Goal: Task Accomplishment & Management: Complete application form

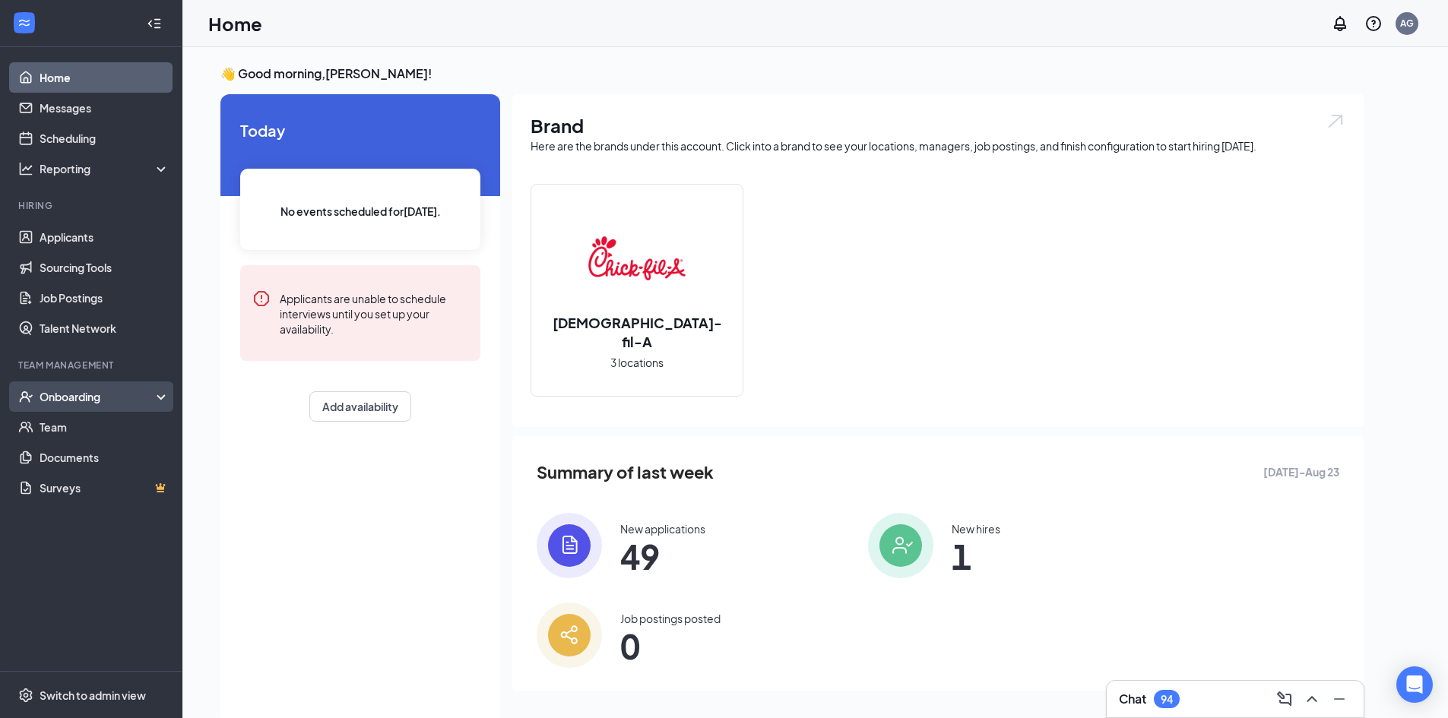
click at [104, 404] on div "Onboarding" at bounding box center [91, 397] width 182 height 30
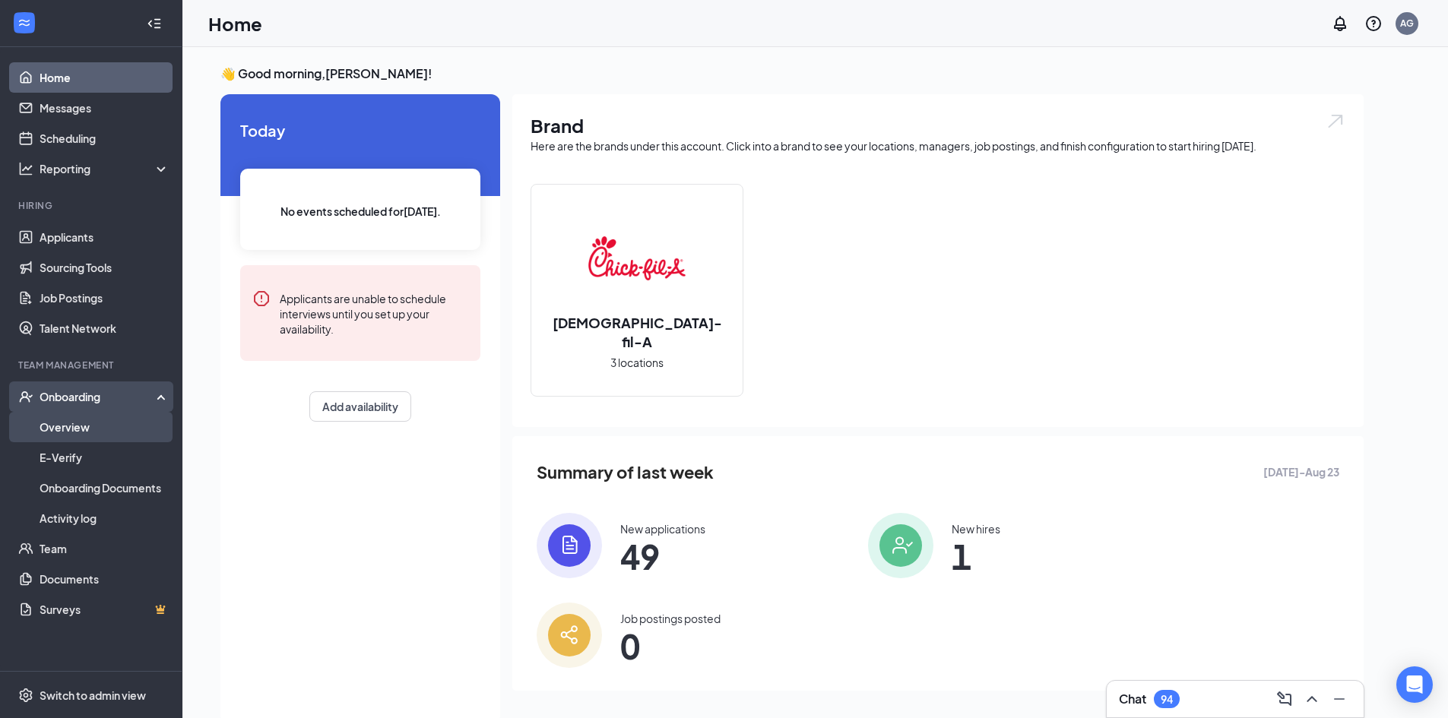
click at [103, 430] on link "Overview" at bounding box center [105, 427] width 130 height 30
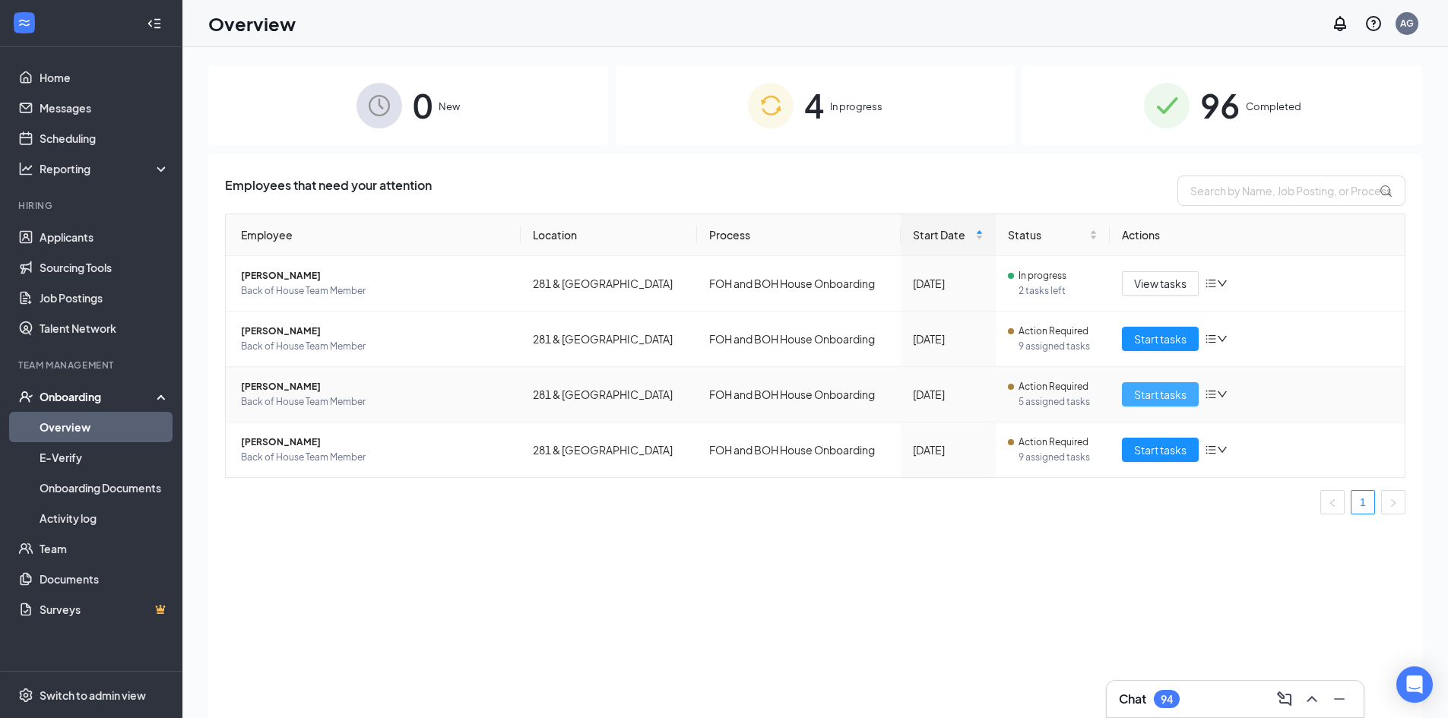
click at [1156, 393] on span "Start tasks" at bounding box center [1160, 394] width 52 height 17
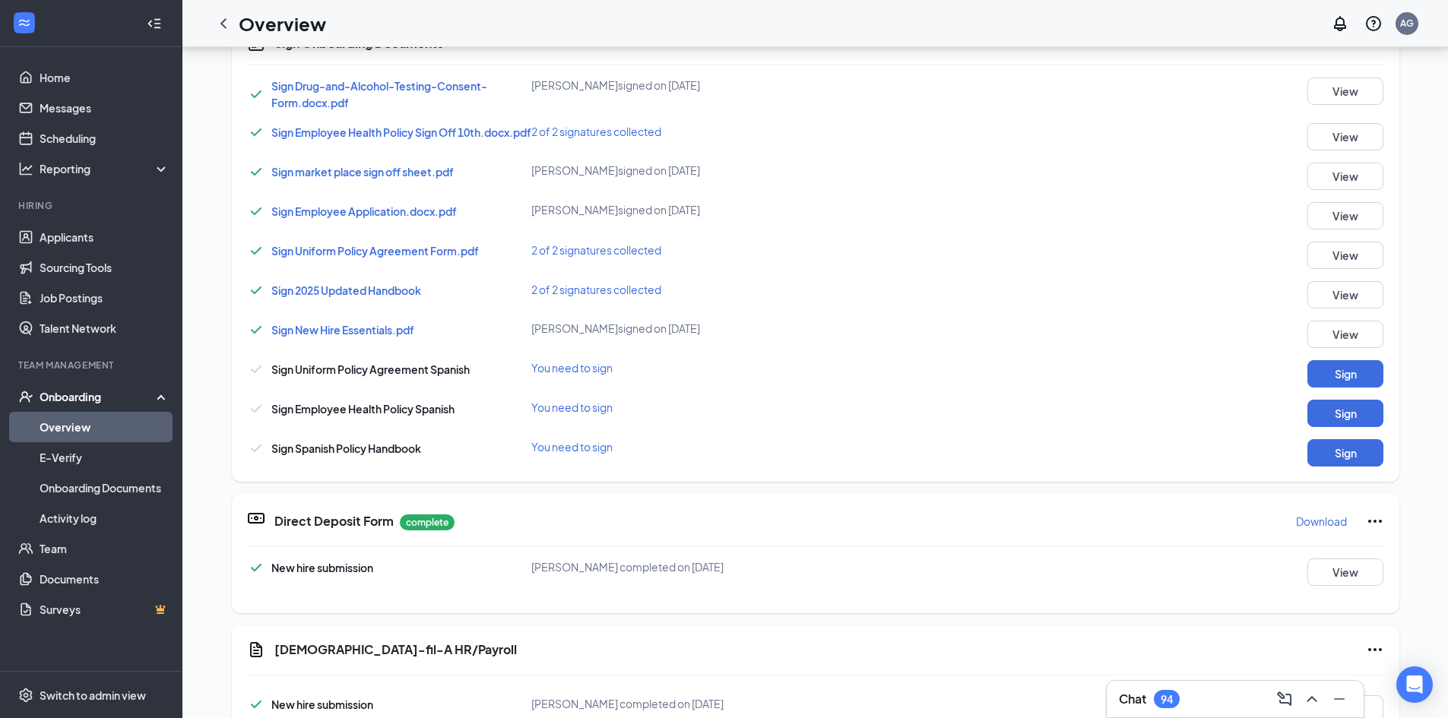
scroll to position [228, 0]
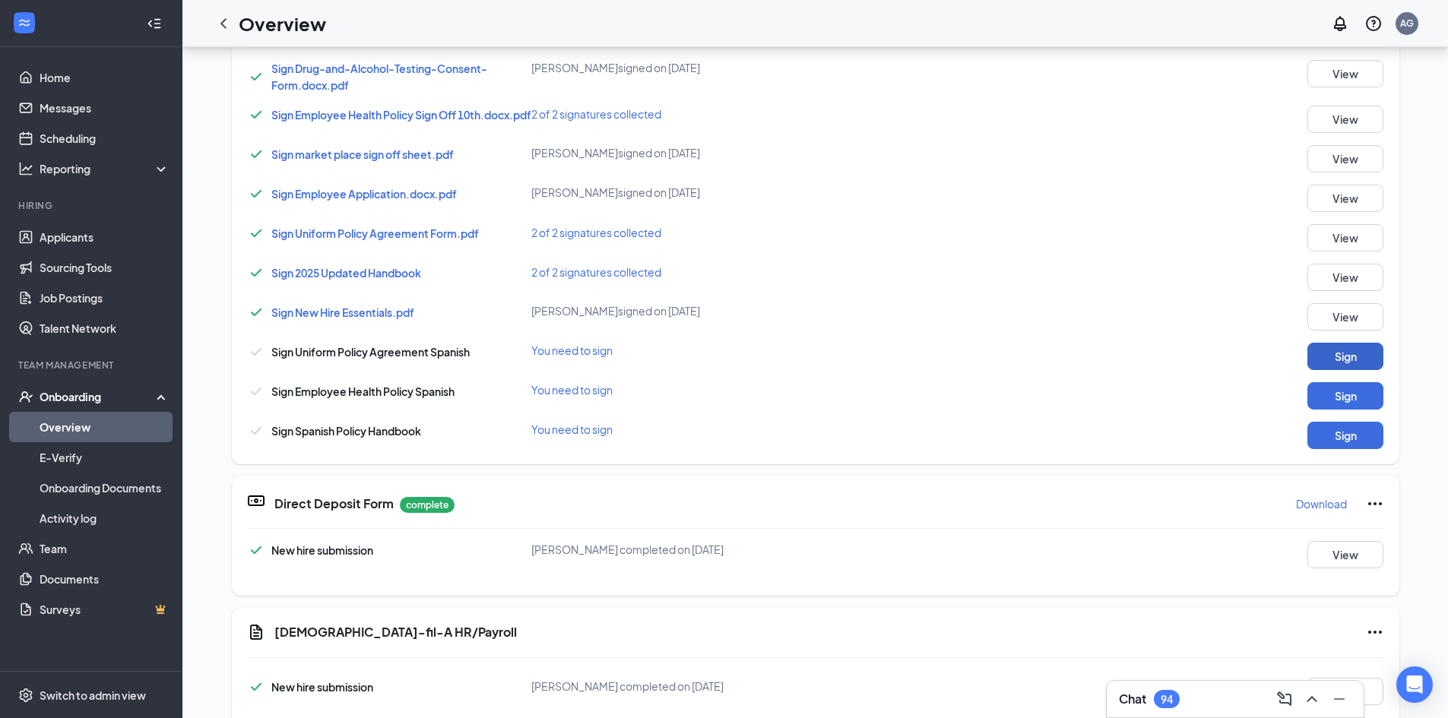
click at [1327, 370] on button "Sign" at bounding box center [1346, 356] width 76 height 27
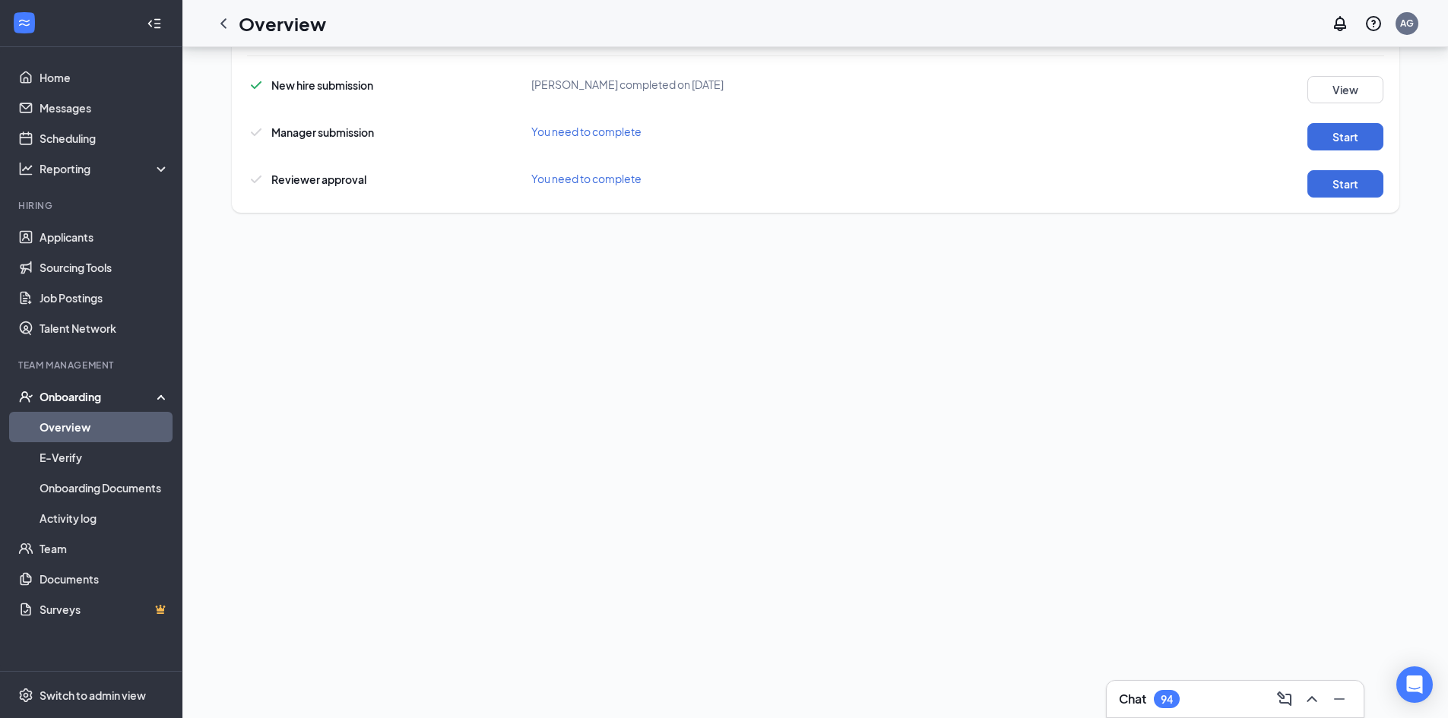
scroll to position [760, 0]
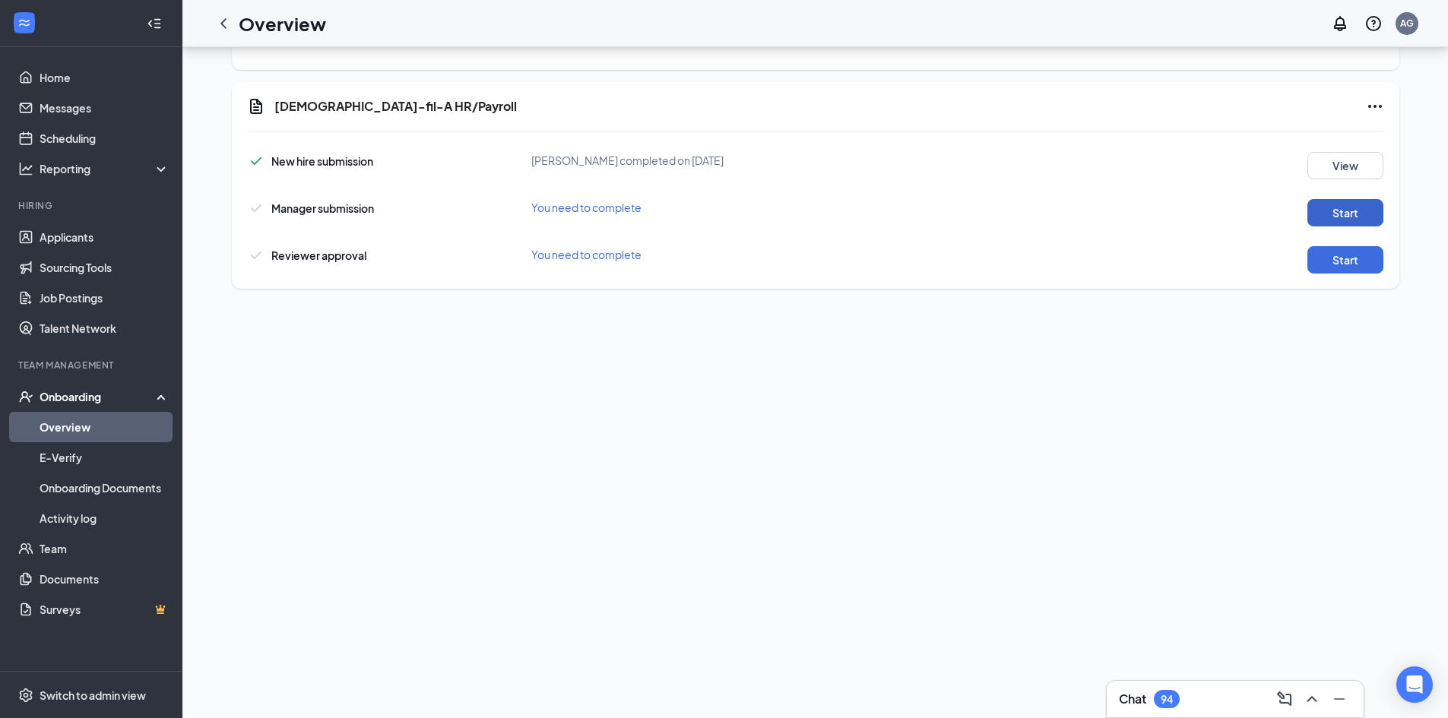
click at [1361, 210] on button "Start" at bounding box center [1346, 212] width 76 height 27
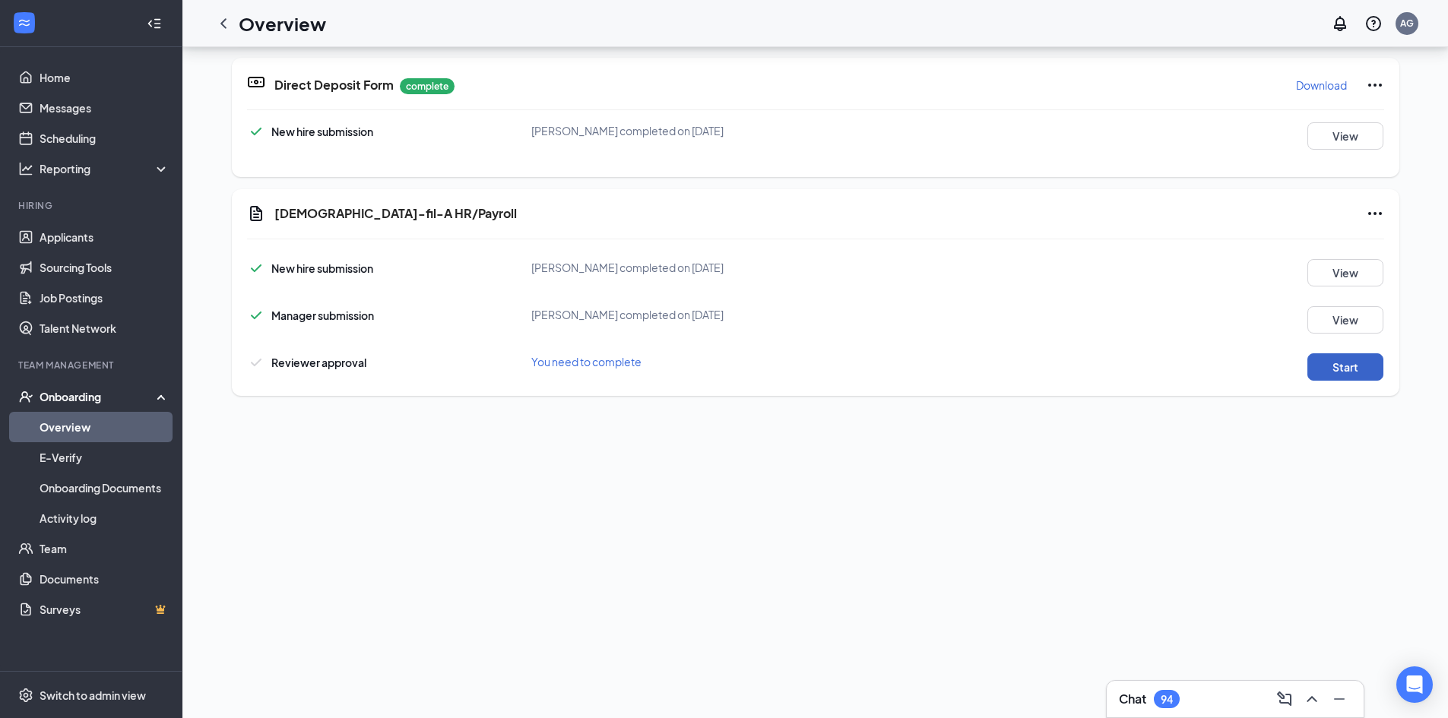
click at [1351, 369] on button "Start" at bounding box center [1346, 367] width 76 height 27
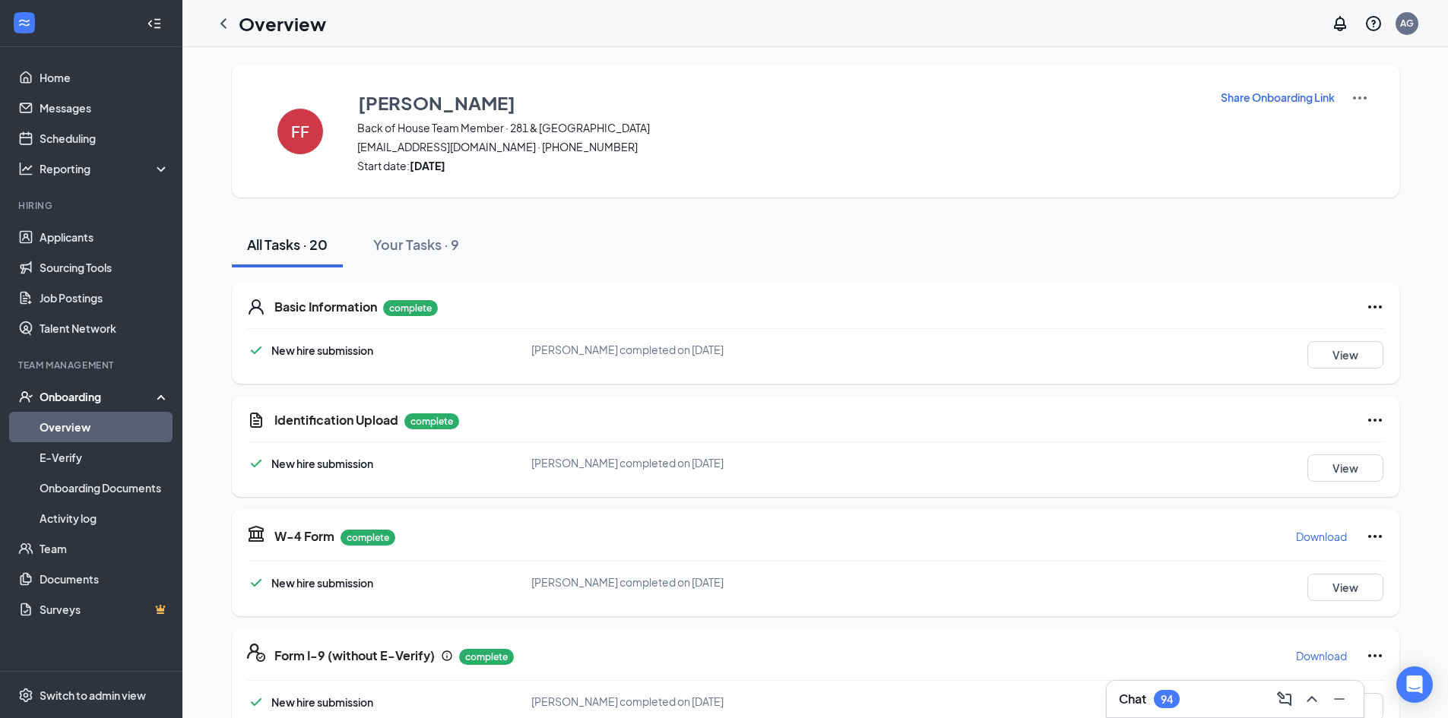
scroll to position [0, 0]
click at [227, 15] on icon "ChevronLeft" at bounding box center [223, 23] width 18 height 18
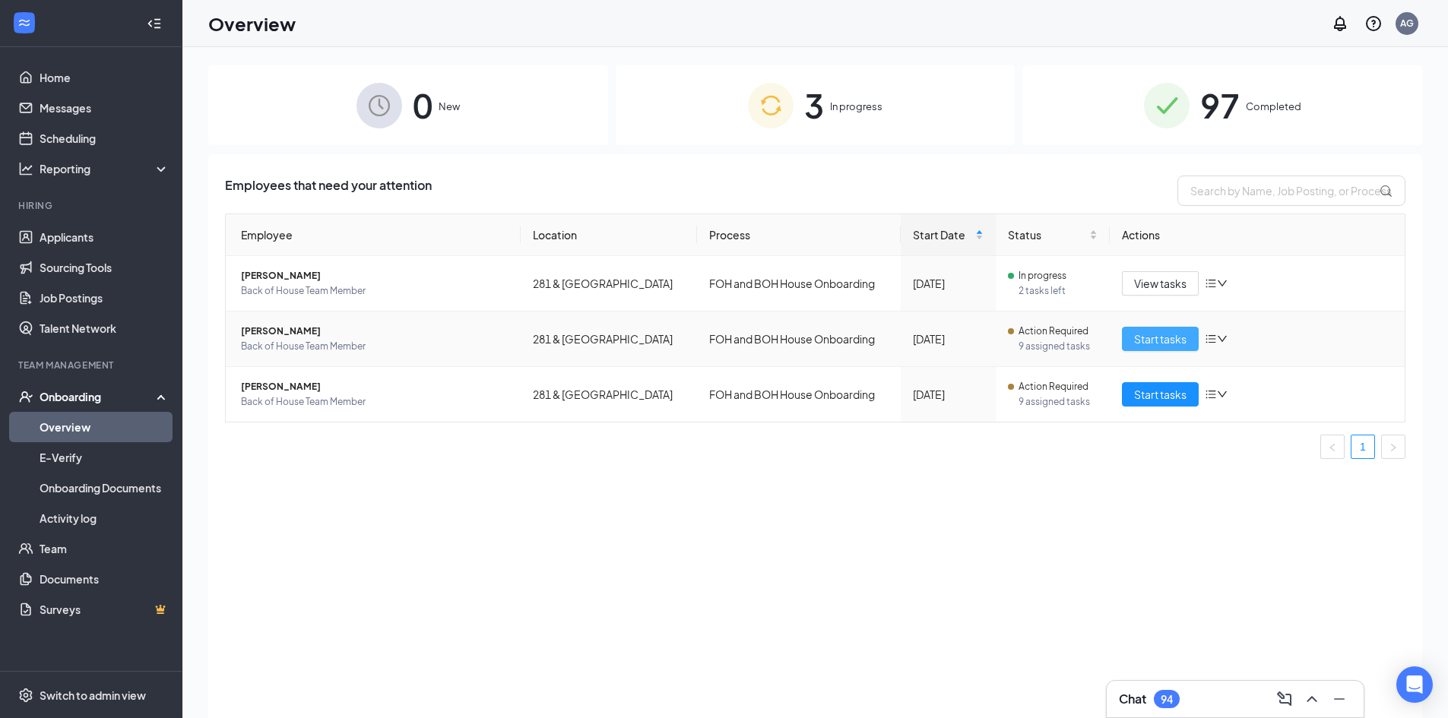
click at [1139, 333] on span "Start tasks" at bounding box center [1160, 339] width 52 height 17
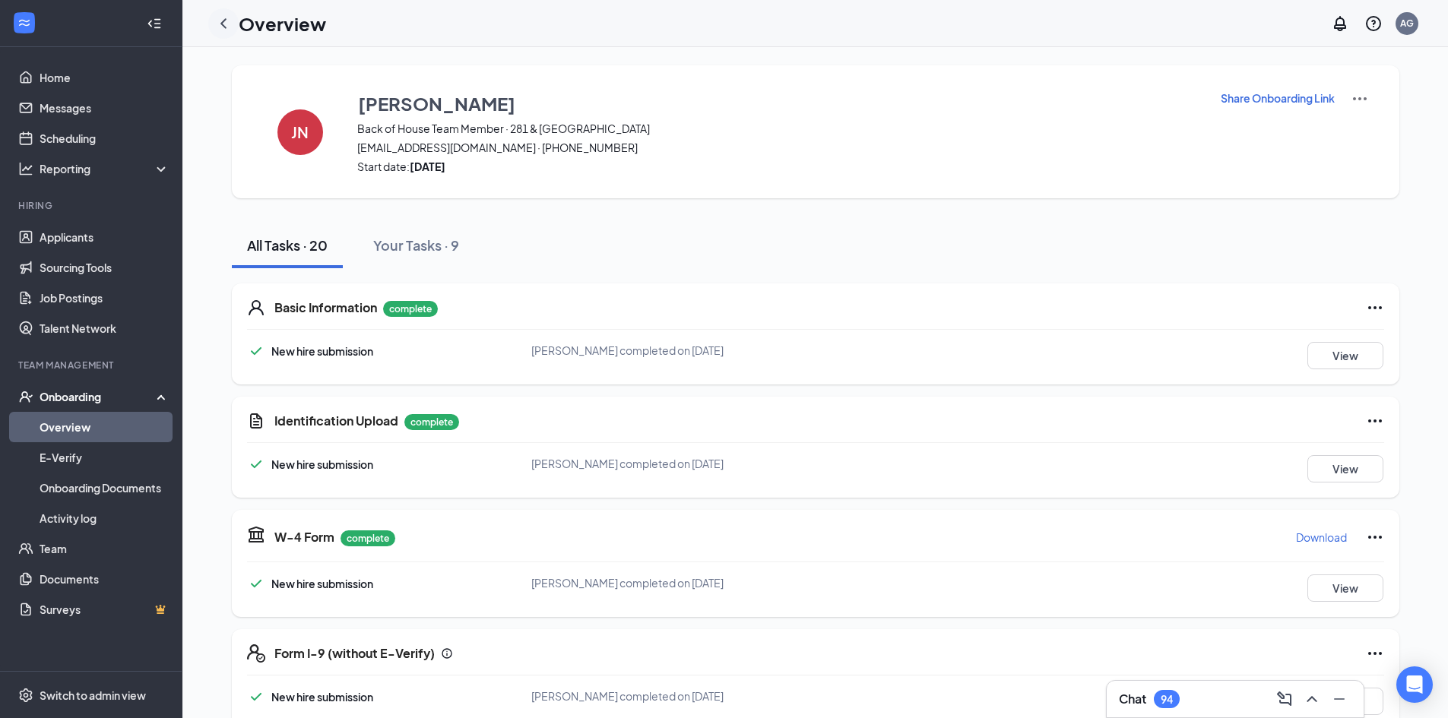
click at [224, 24] on icon "ChevronLeft" at bounding box center [223, 23] width 6 height 10
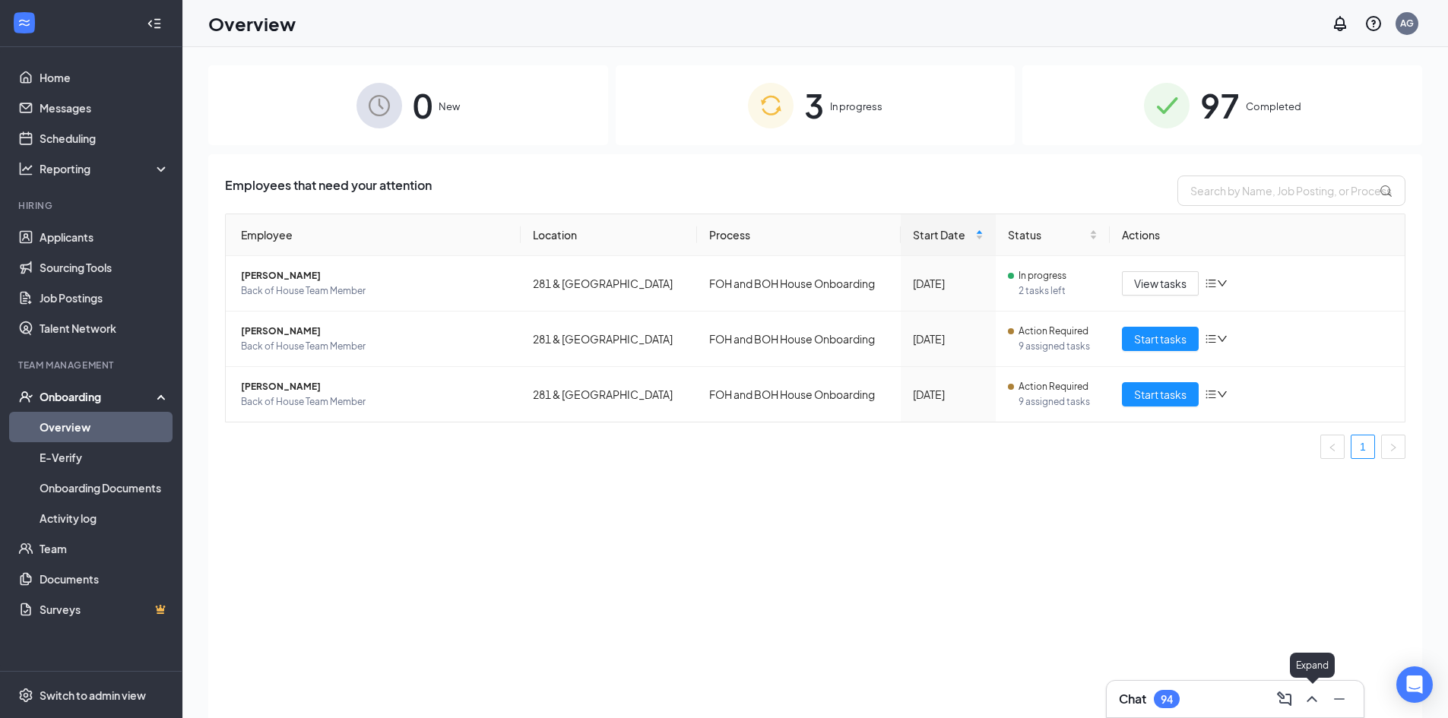
drag, startPoint x: 1314, startPoint y: 709, endPoint x: 1313, endPoint y: 693, distance: 15.2
click at [1313, 695] on button at bounding box center [1312, 699] width 24 height 24
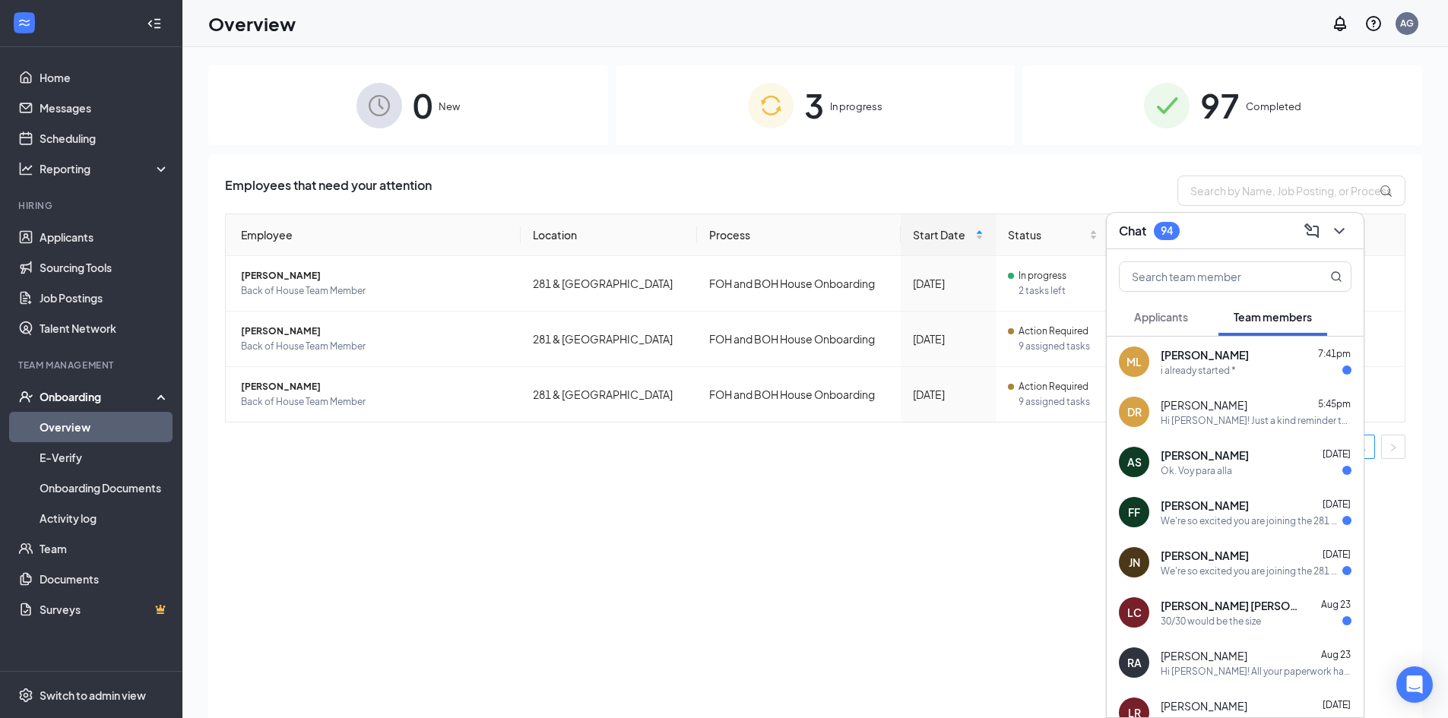
click at [1239, 373] on div "i already started *" at bounding box center [1256, 370] width 191 height 13
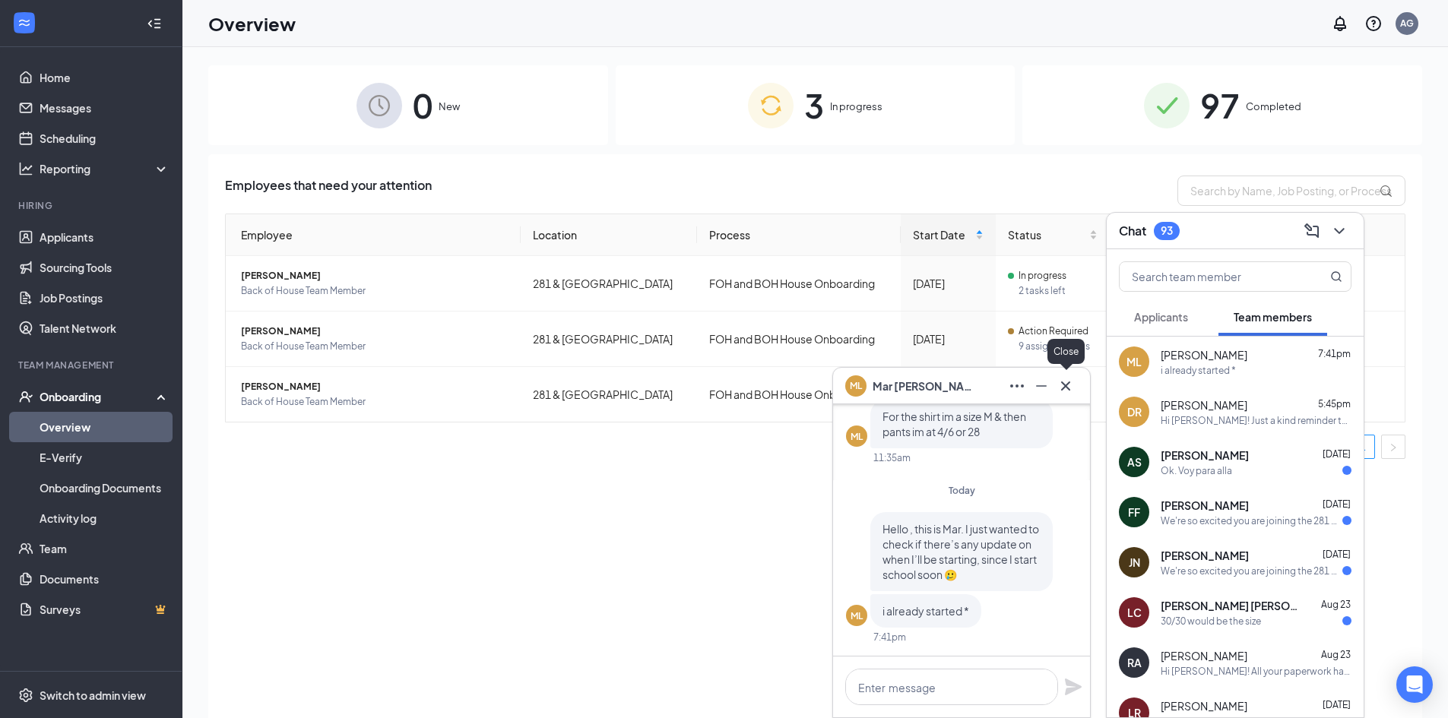
click at [1063, 389] on icon "Cross" at bounding box center [1065, 385] width 9 height 9
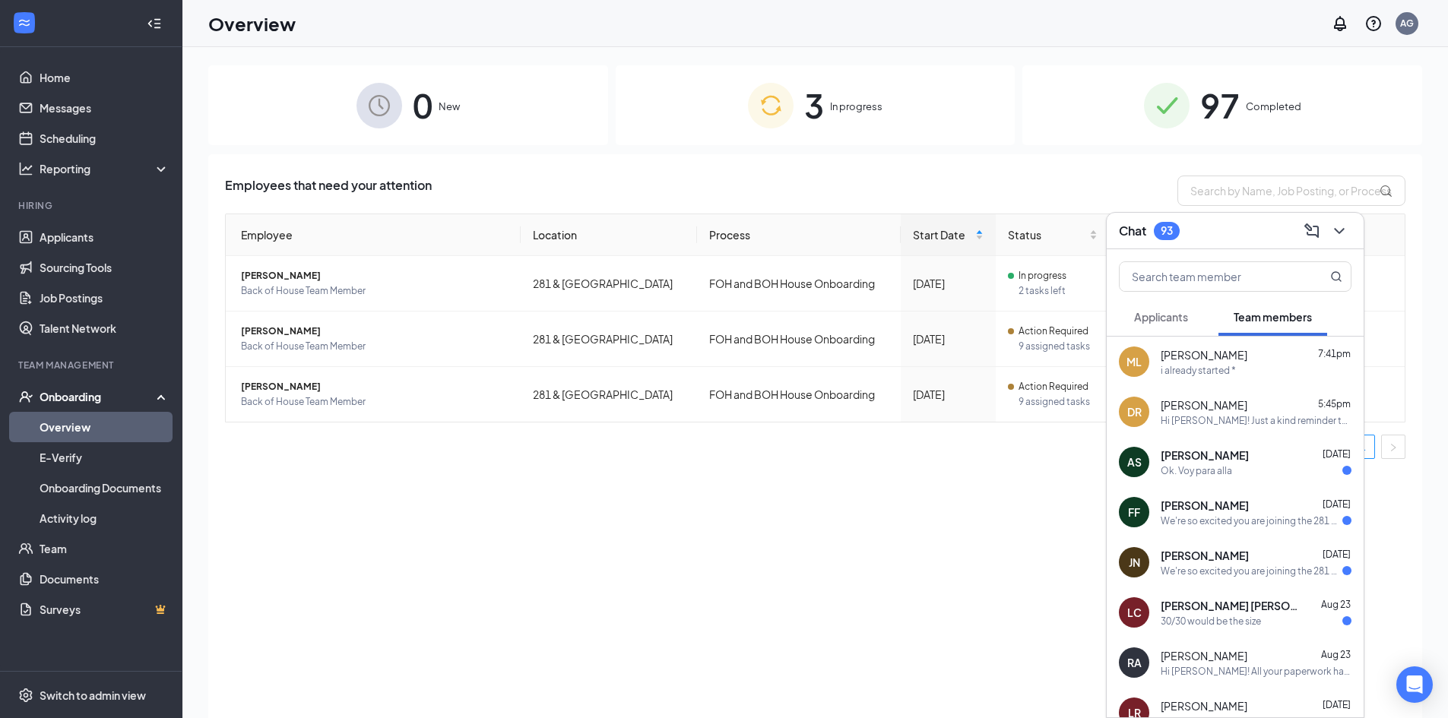
click at [1350, 232] on button at bounding box center [1339, 231] width 24 height 24
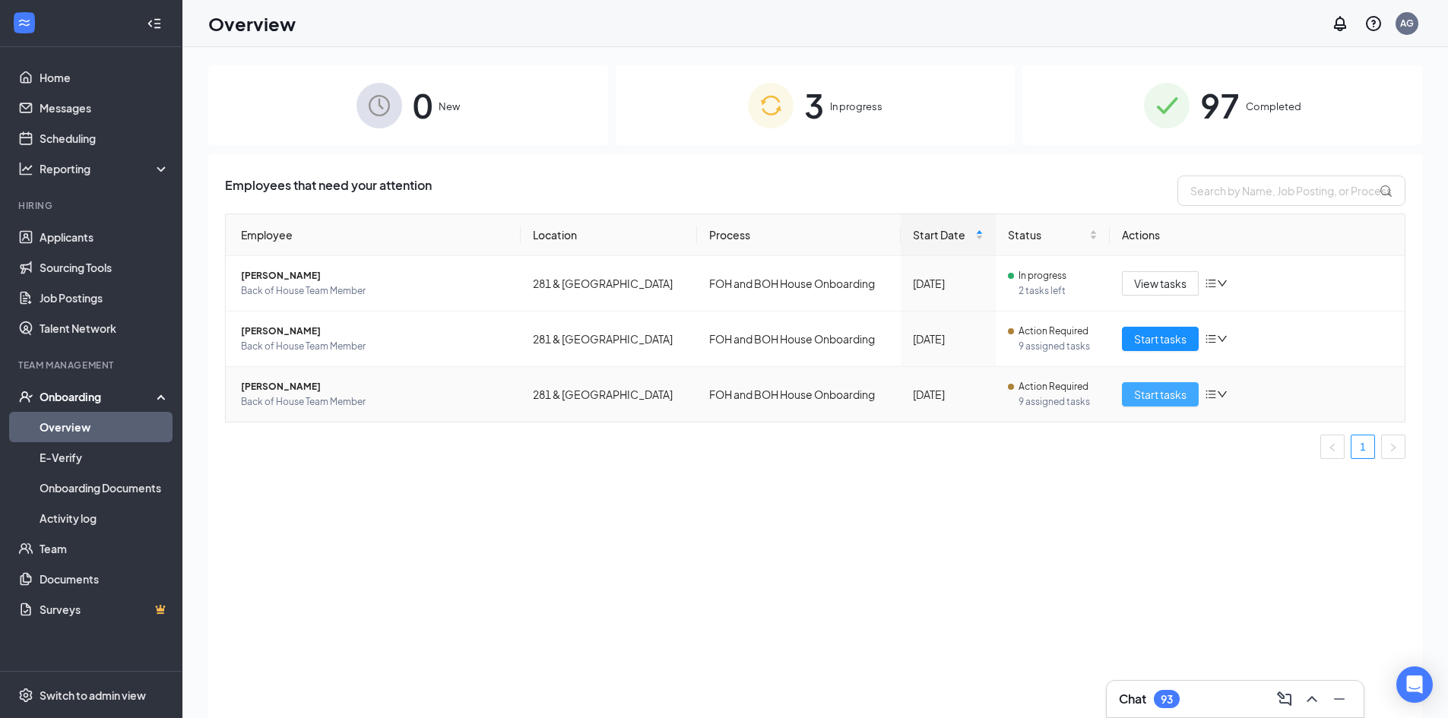
click at [1175, 397] on span "Start tasks" at bounding box center [1160, 394] width 52 height 17
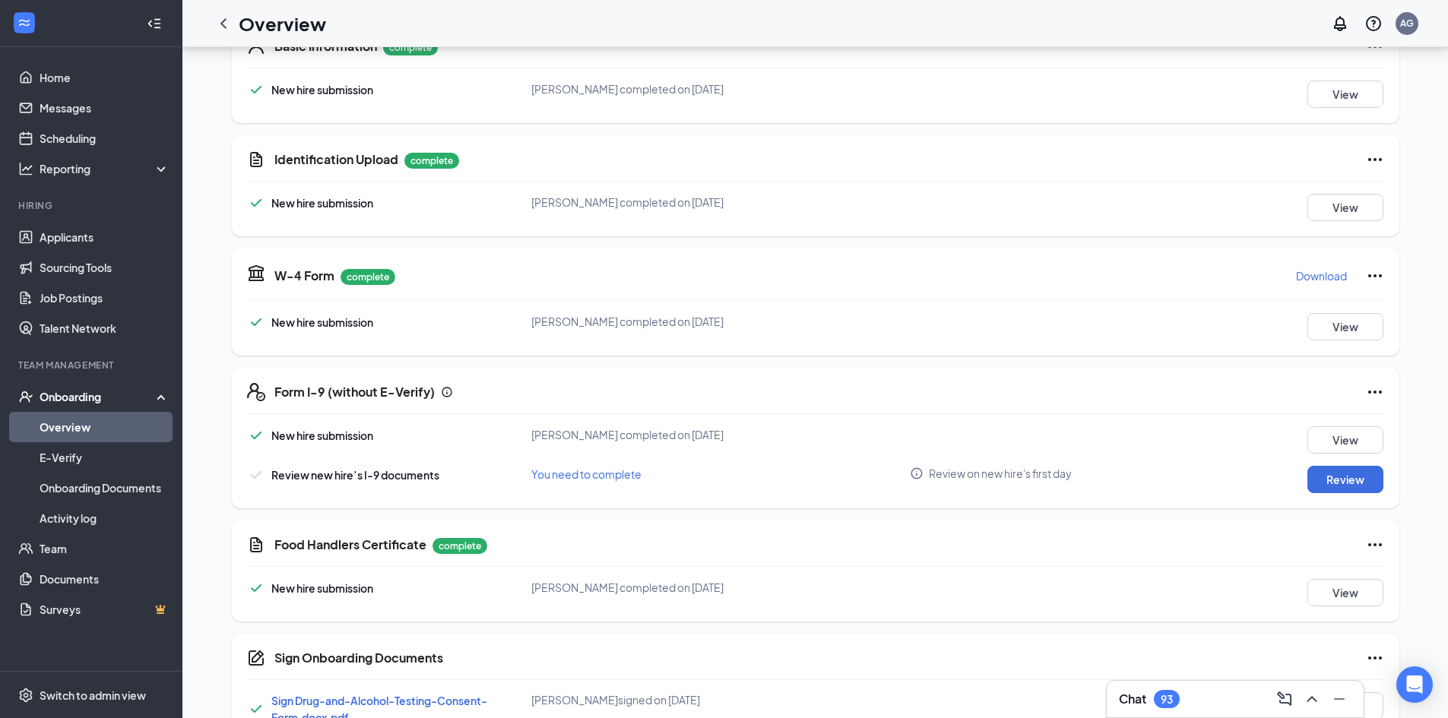
scroll to position [228, 0]
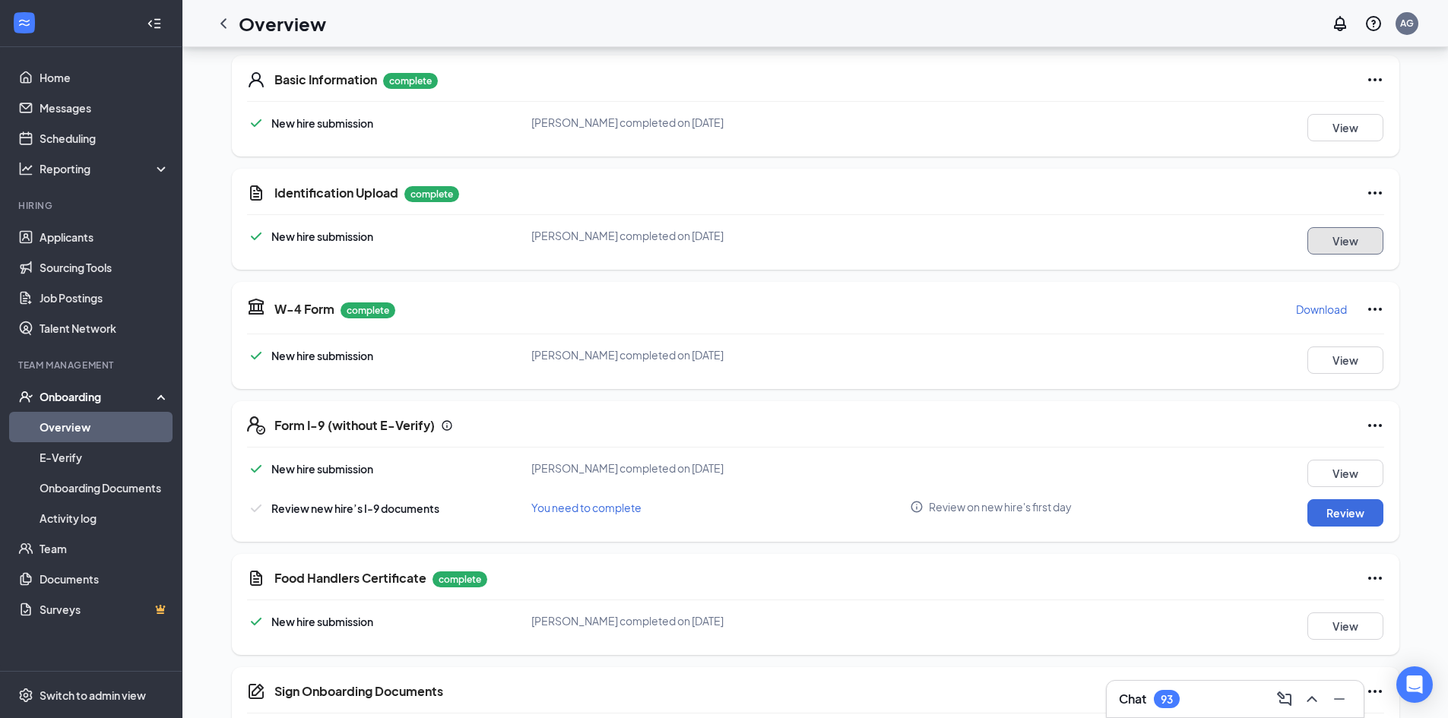
click at [1333, 239] on button "View" at bounding box center [1346, 240] width 76 height 27
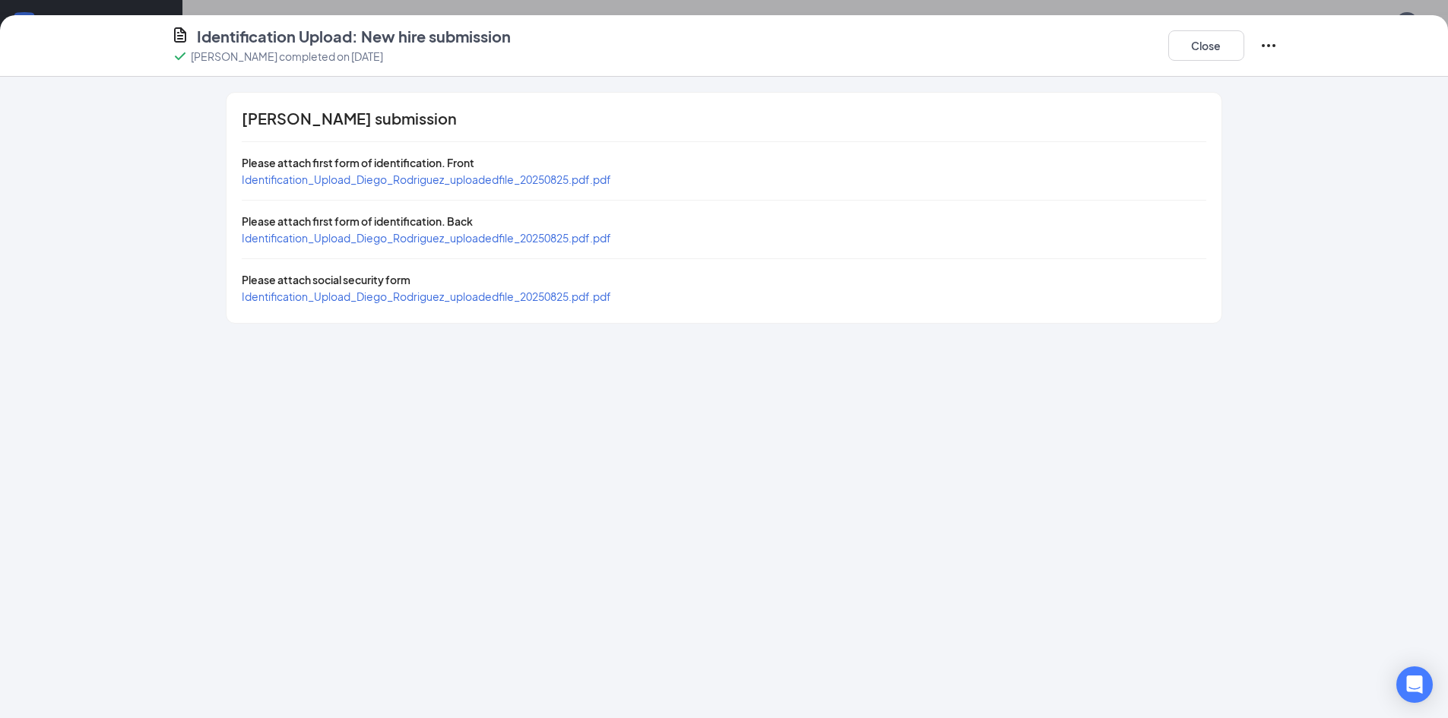
click at [314, 179] on span "Identification_Upload_Diego_Rodriguez_uploadedfile_20250825.pdf.pdf" at bounding box center [426, 180] width 369 height 14
click at [421, 296] on span "Identification_Upload_Diego_Rodriguez_uploadedfile_20250825.pdf.pdf" at bounding box center [426, 297] width 369 height 14
click at [1194, 41] on button "Close" at bounding box center [1207, 45] width 76 height 30
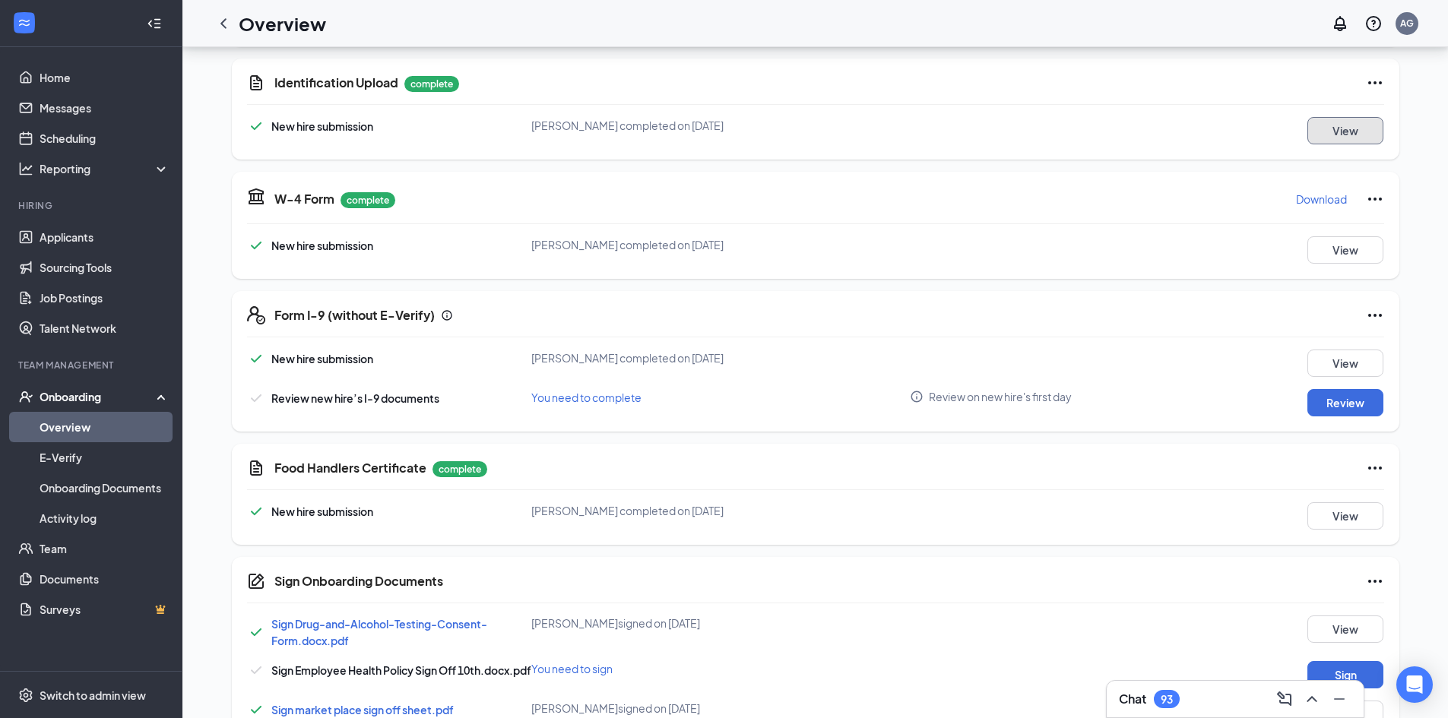
scroll to position [380, 0]
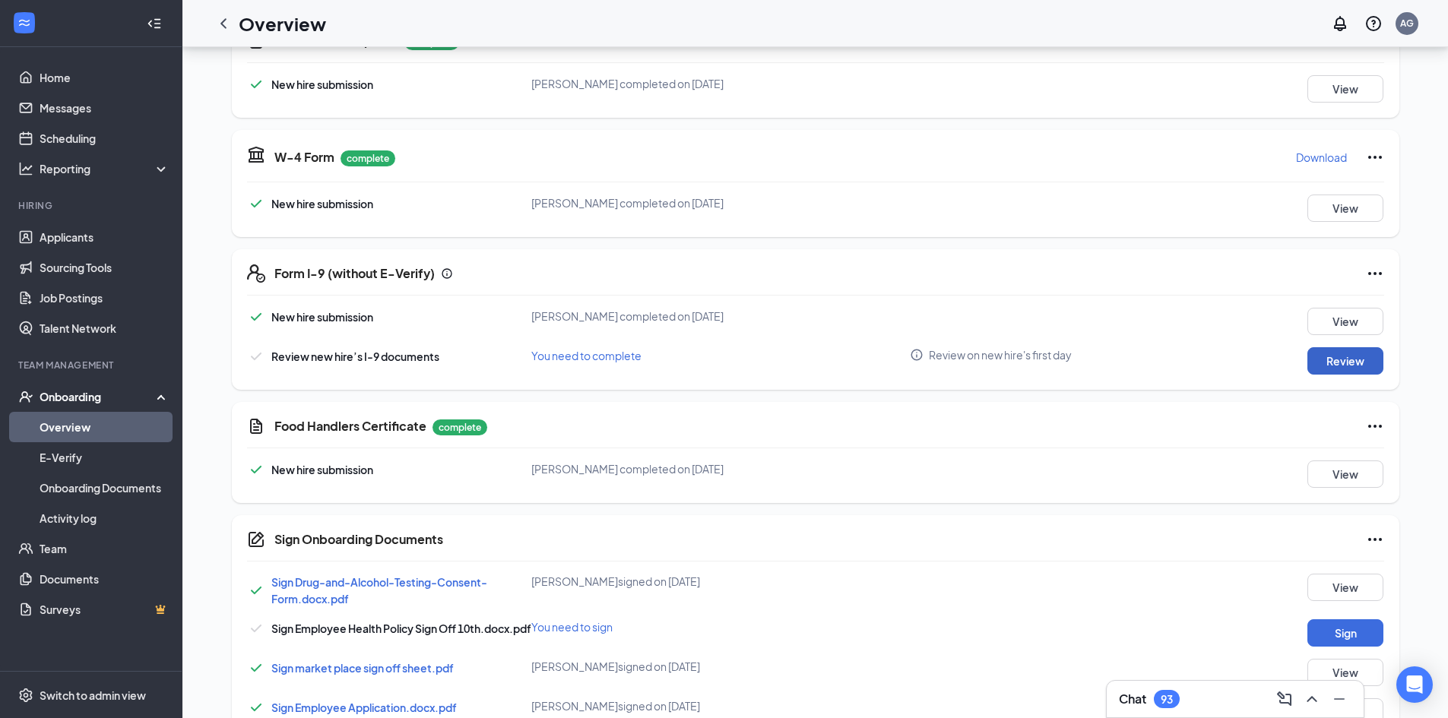
click at [1333, 366] on button "Review" at bounding box center [1346, 360] width 76 height 27
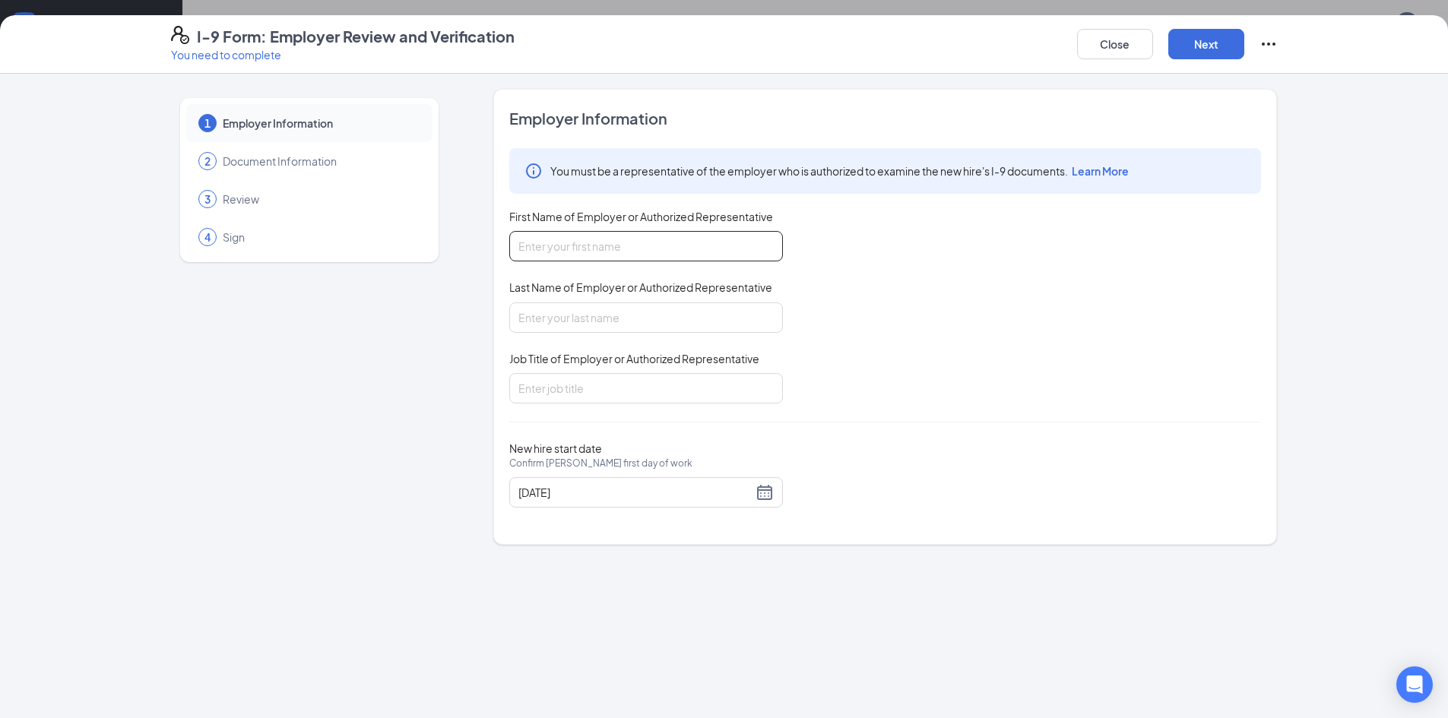
click at [589, 247] on input "First Name of Employer or Authorized Representative" at bounding box center [646, 246] width 274 height 30
type input "Amber"
type input "[PERSON_NAME]"
type input "Assistant FOH Director"
click at [1219, 30] on button "Next" at bounding box center [1207, 44] width 76 height 30
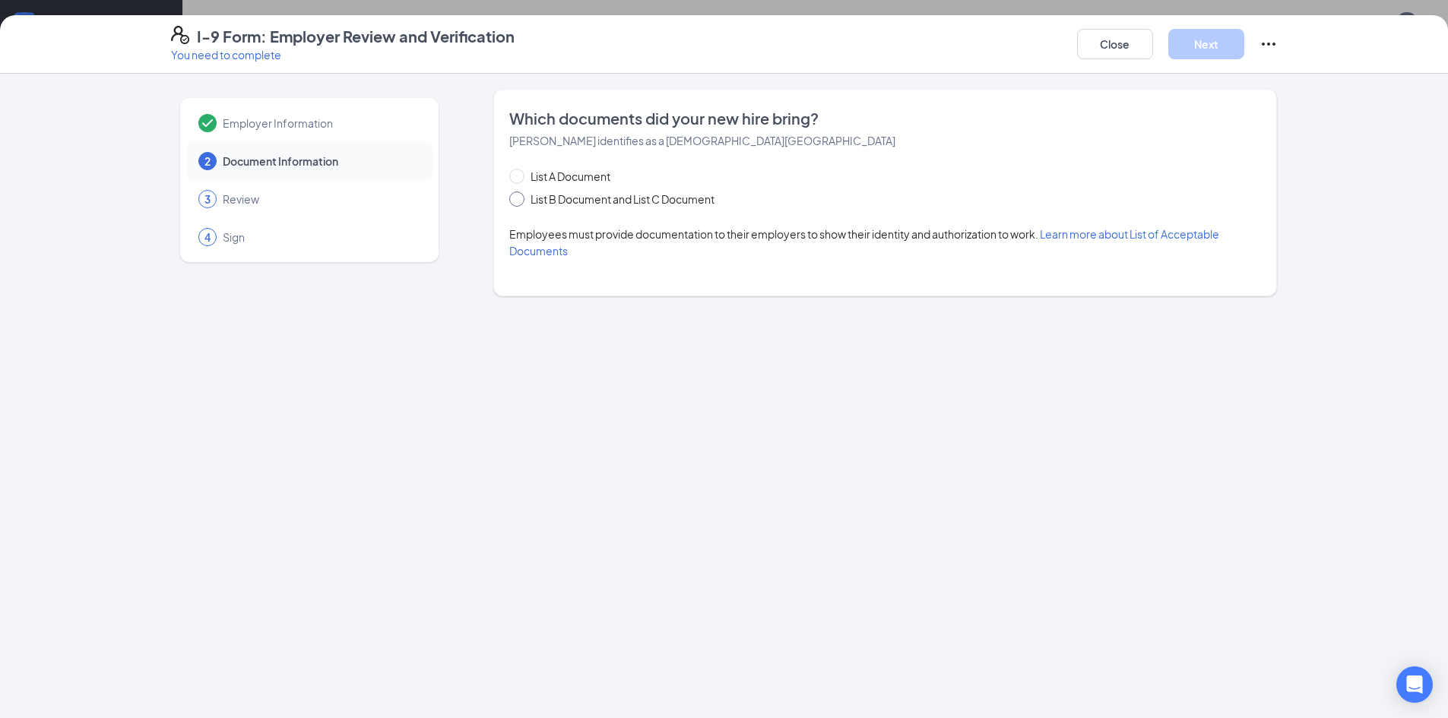
click at [515, 207] on label "List B Document and List C Document" at bounding box center [614, 199] width 211 height 17
click at [515, 202] on input "List B Document and List C Document" at bounding box center [514, 197] width 11 height 11
radio input "true"
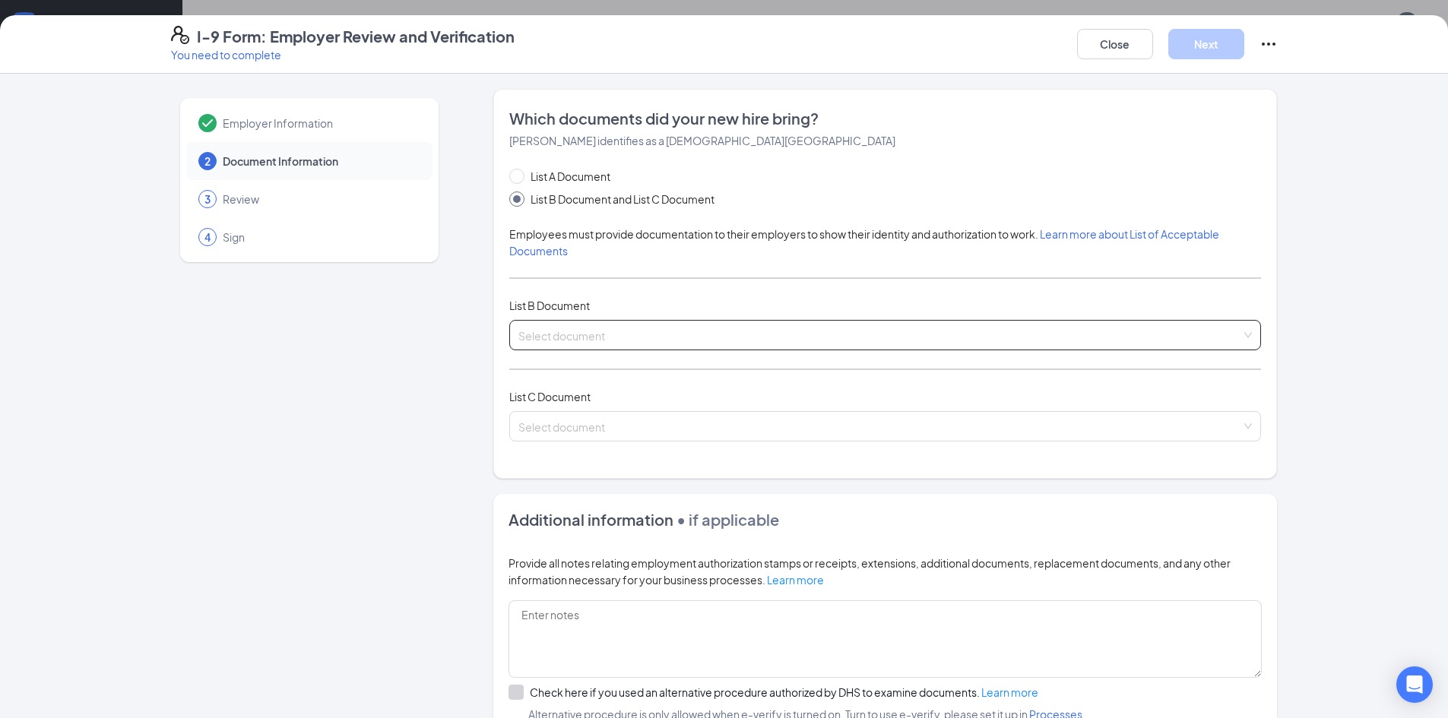
click at [601, 331] on input "search" at bounding box center [880, 332] width 723 height 23
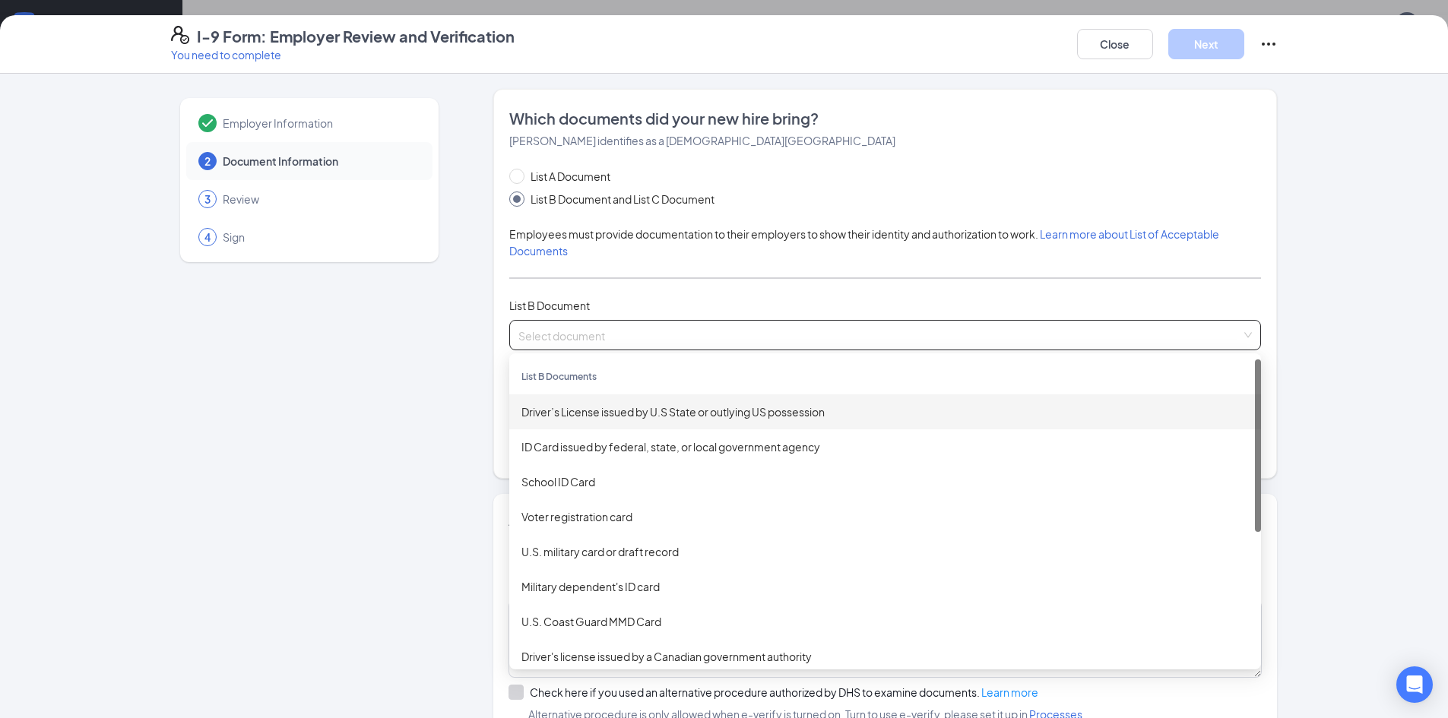
click at [645, 412] on div "Driver’s License issued by U.S State or outlying US possession" at bounding box center [886, 412] width 728 height 17
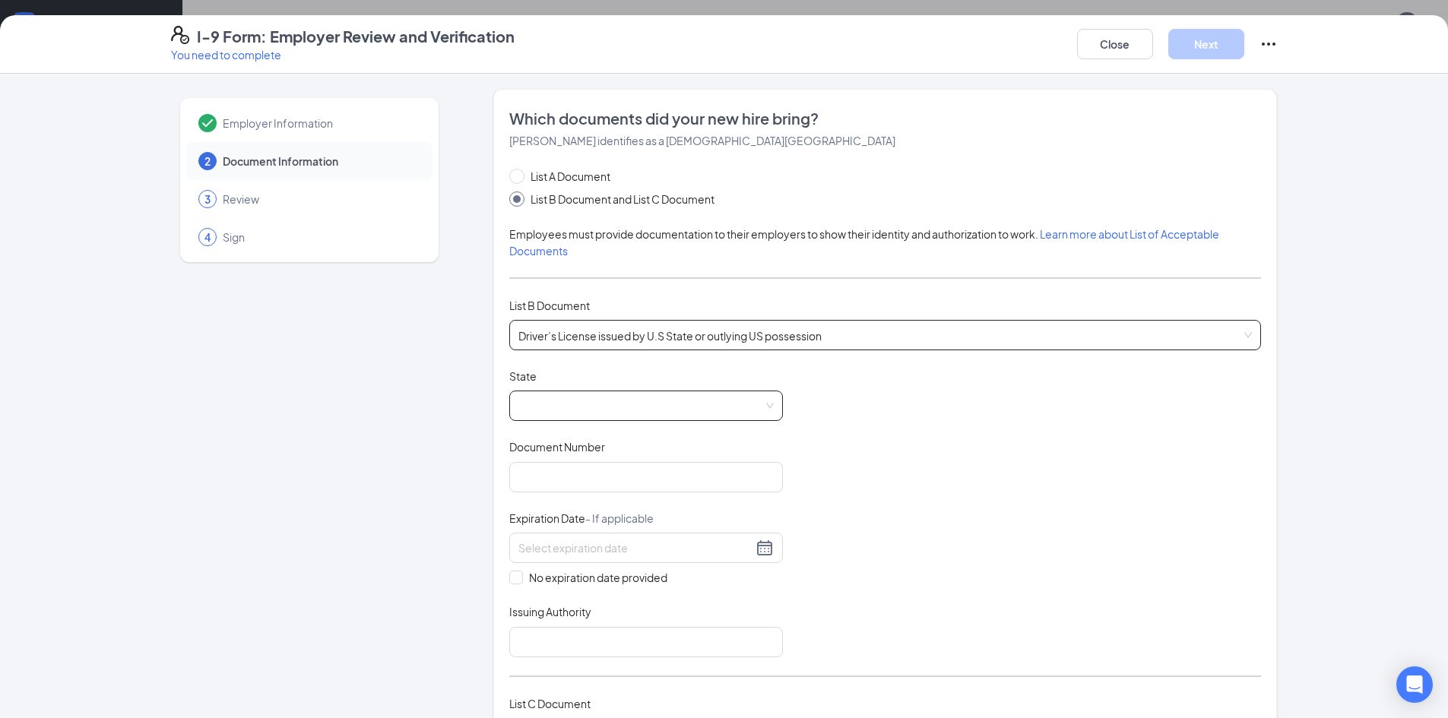
click at [642, 404] on span at bounding box center [646, 406] width 255 height 29
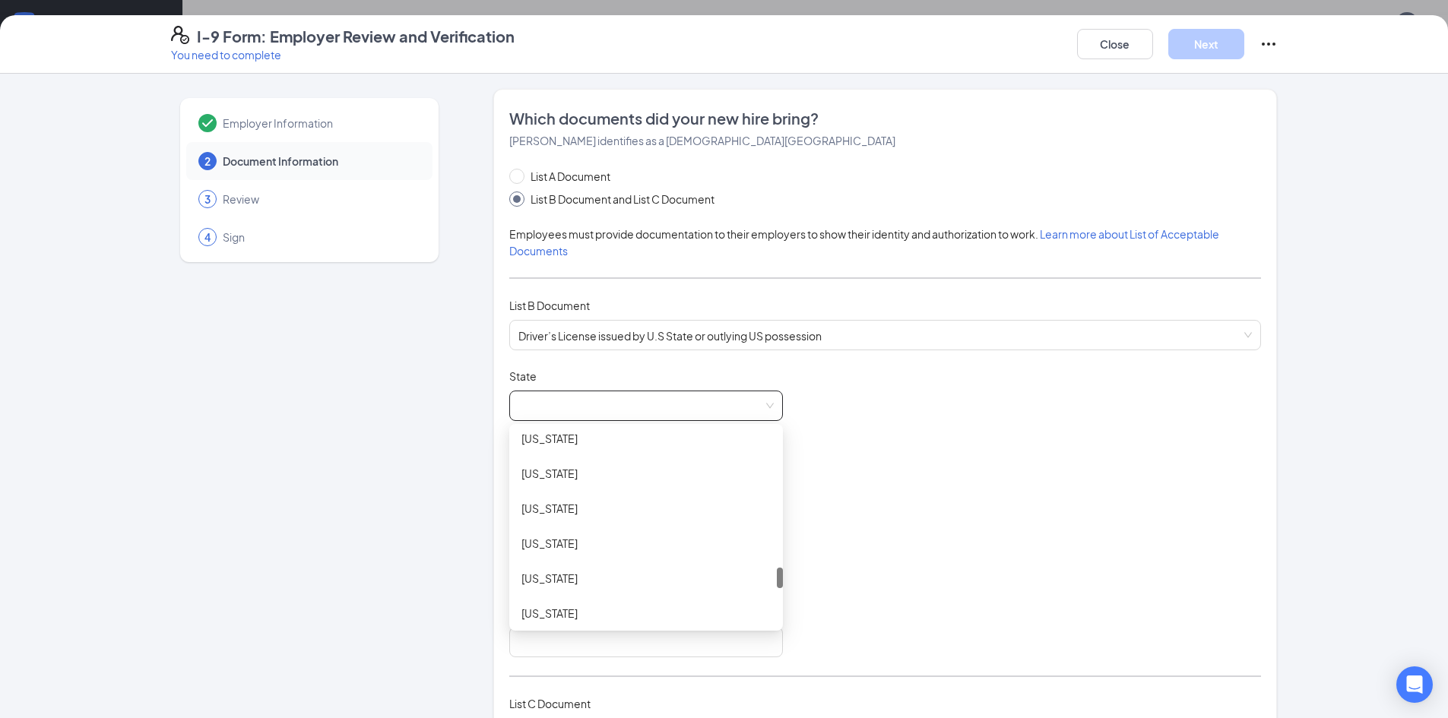
scroll to position [1521, 0]
click at [525, 565] on div "[US_STATE]" at bounding box center [646, 560] width 249 height 17
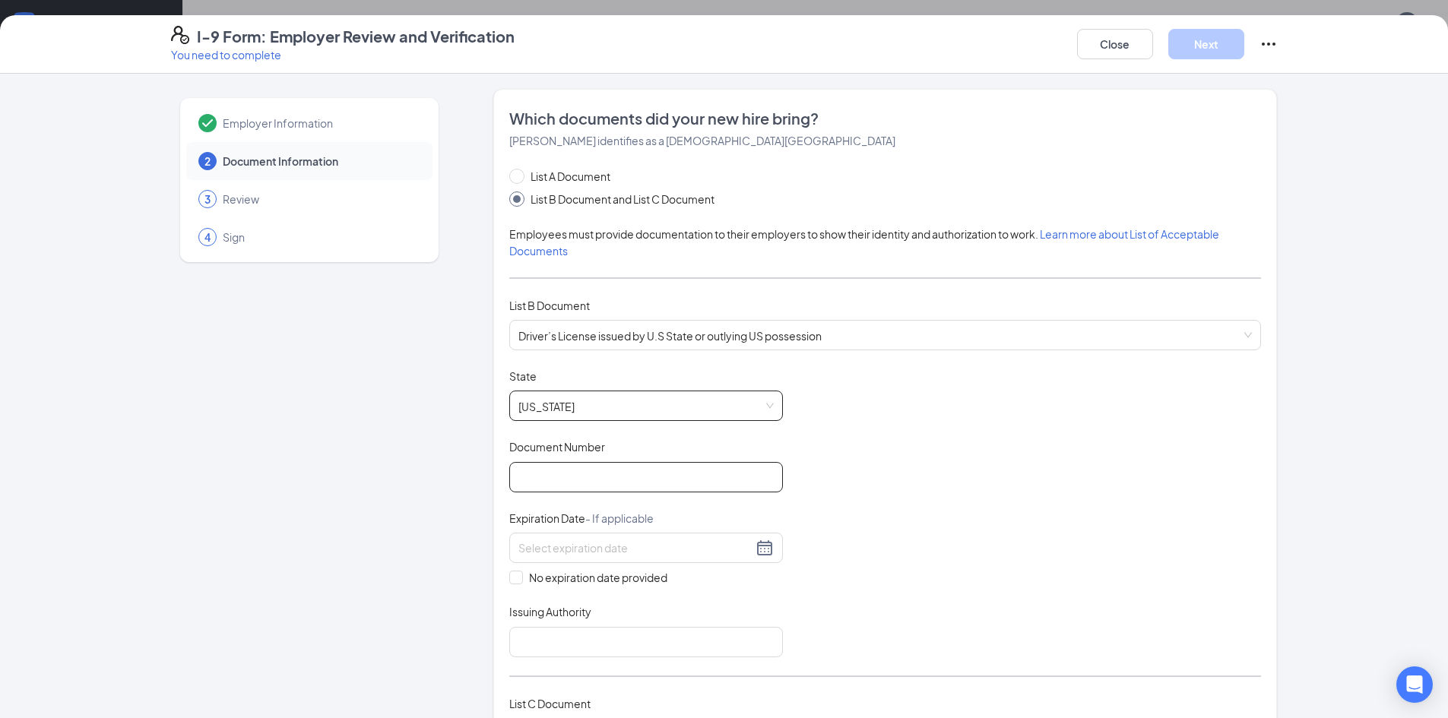
click at [562, 487] on input "Document Number" at bounding box center [646, 477] width 274 height 30
type input "47980028"
click at [763, 558] on div at bounding box center [646, 548] width 274 height 30
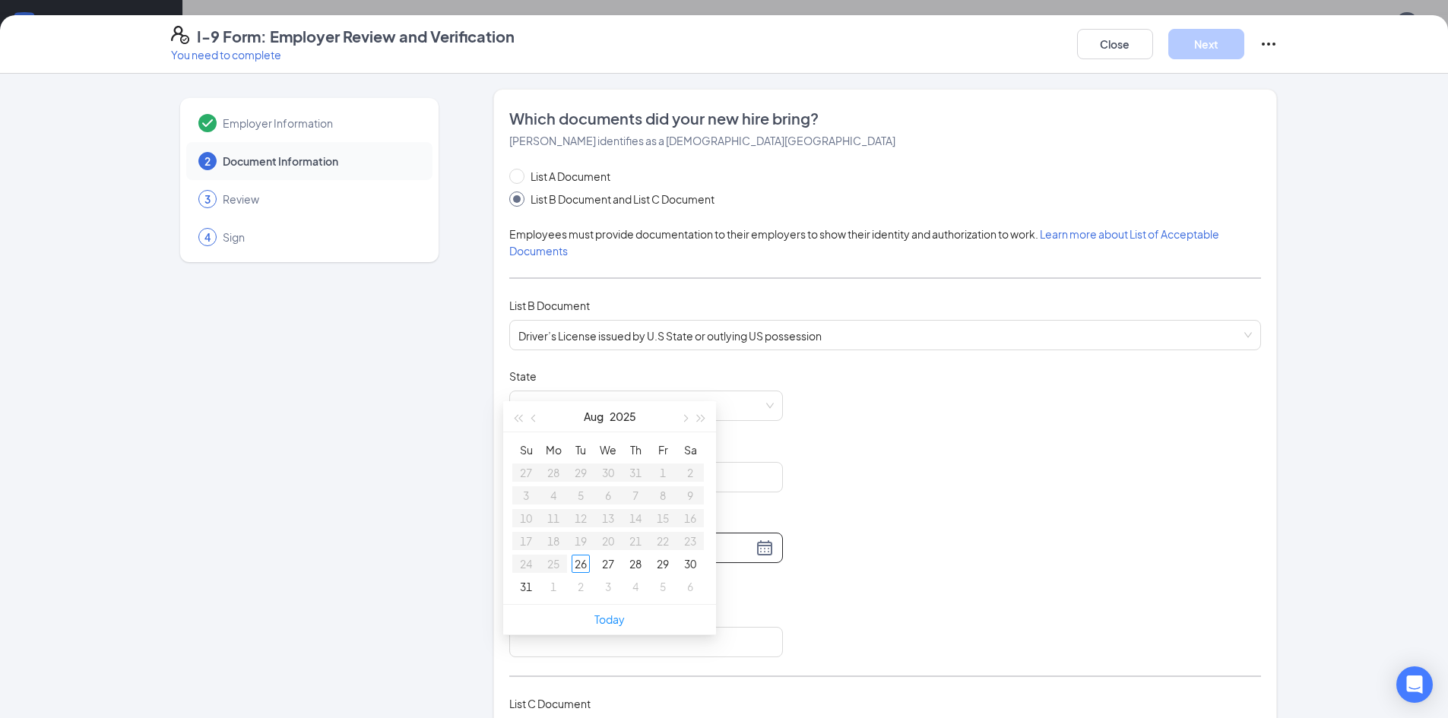
scroll to position [608, 0]
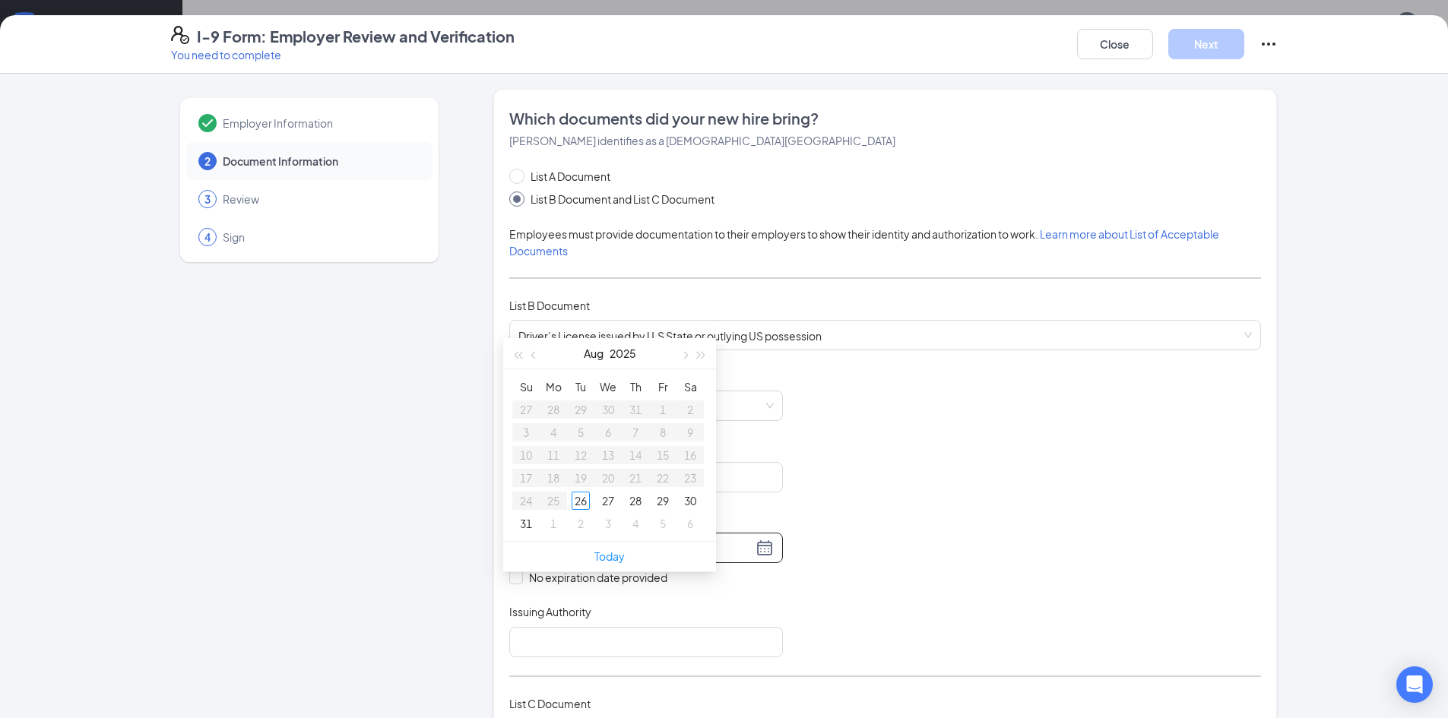
type input "[DATE]"
click at [534, 356] on span "button" at bounding box center [535, 356] width 8 height 8
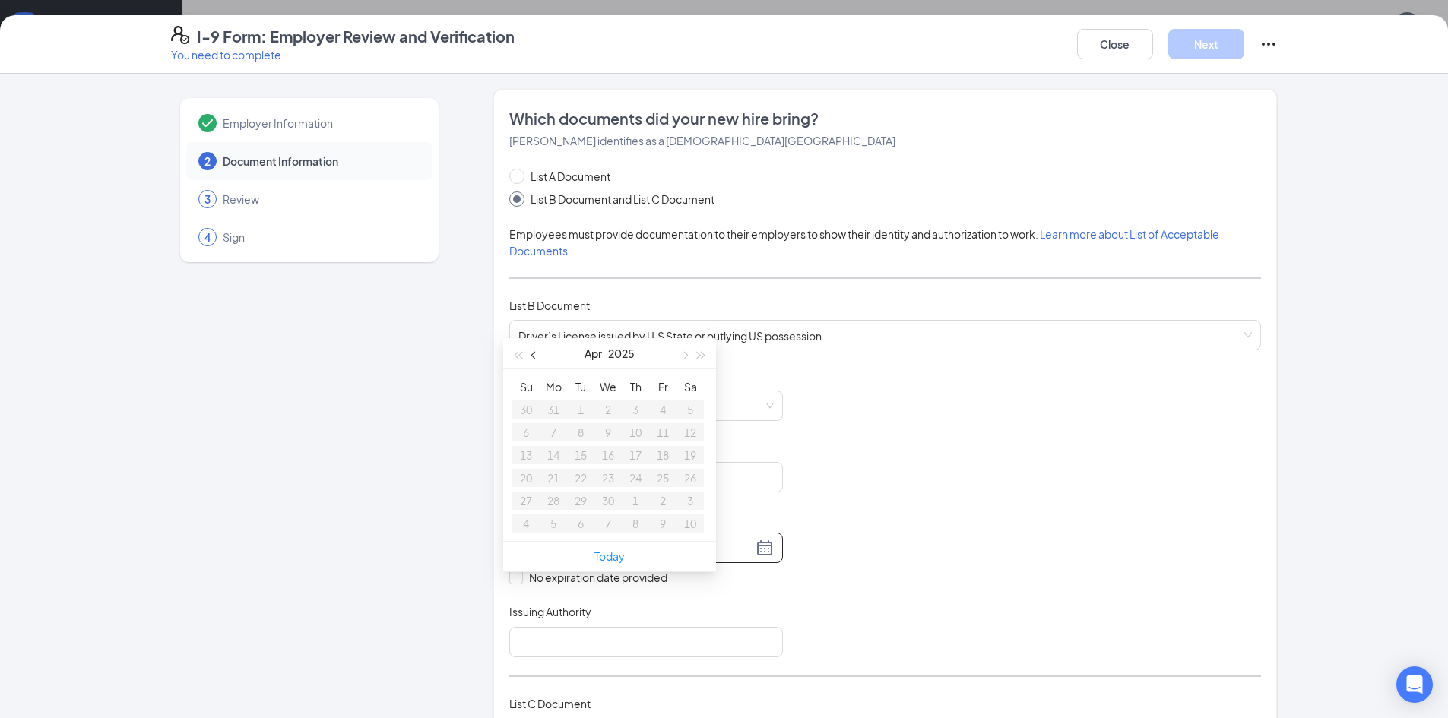
click at [534, 356] on span "button" at bounding box center [535, 356] width 8 height 8
click at [681, 351] on button "button" at bounding box center [684, 353] width 17 height 30
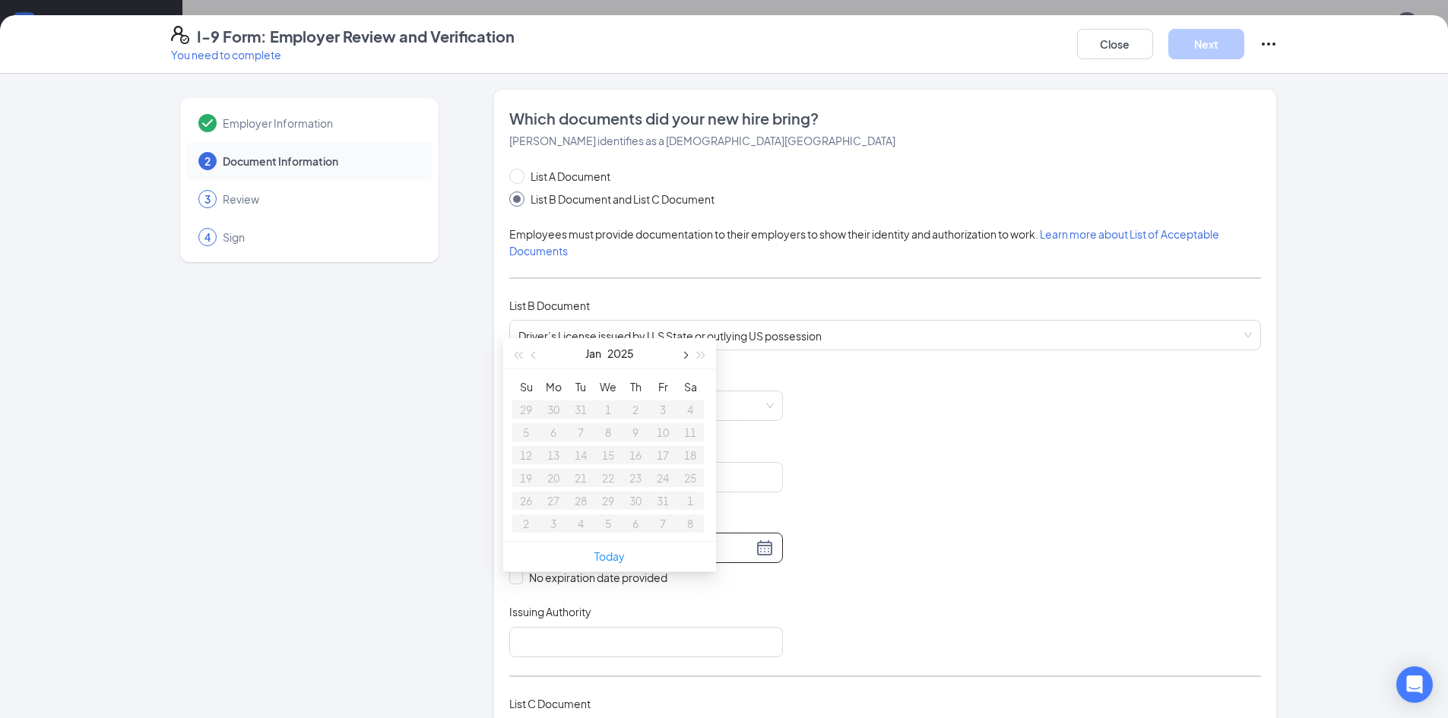
click at [681, 351] on button "button" at bounding box center [684, 353] width 17 height 30
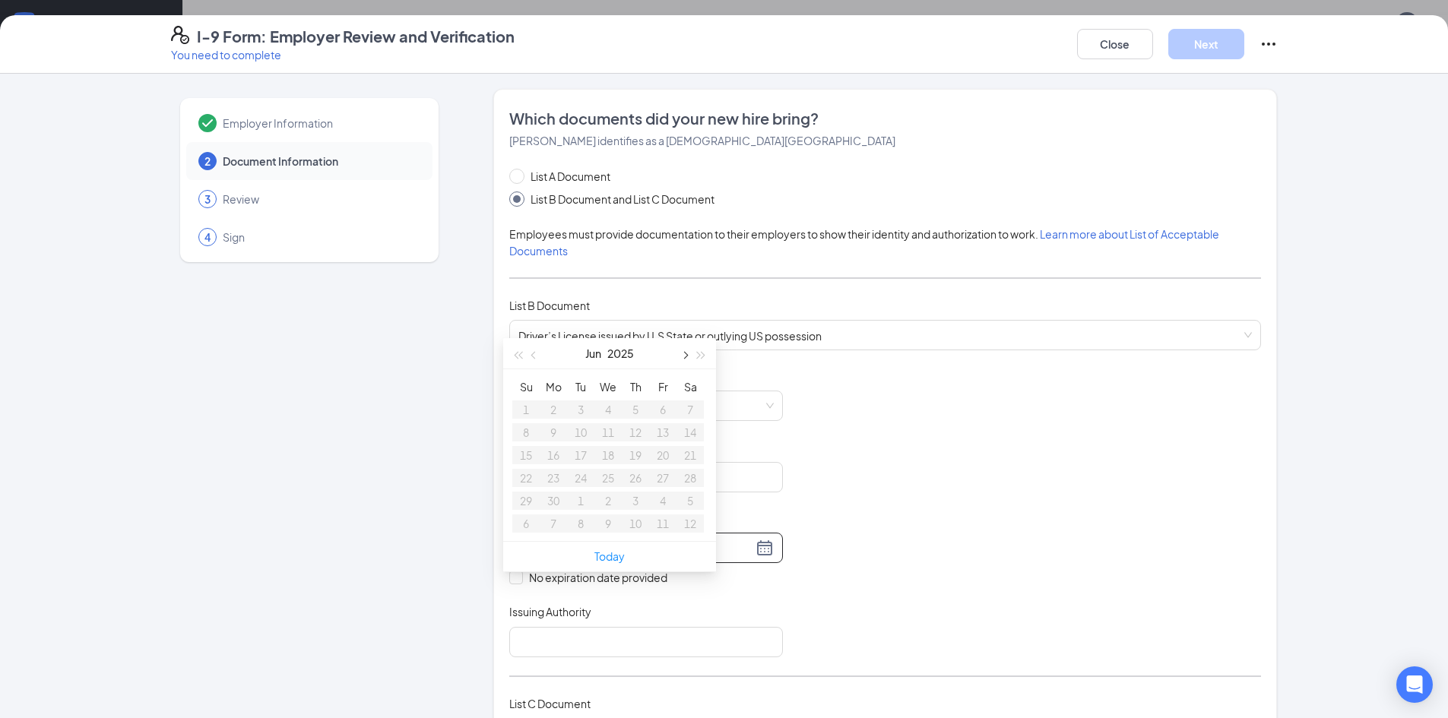
click at [681, 351] on button "button" at bounding box center [684, 353] width 17 height 30
click at [538, 360] on button "button" at bounding box center [534, 353] width 17 height 30
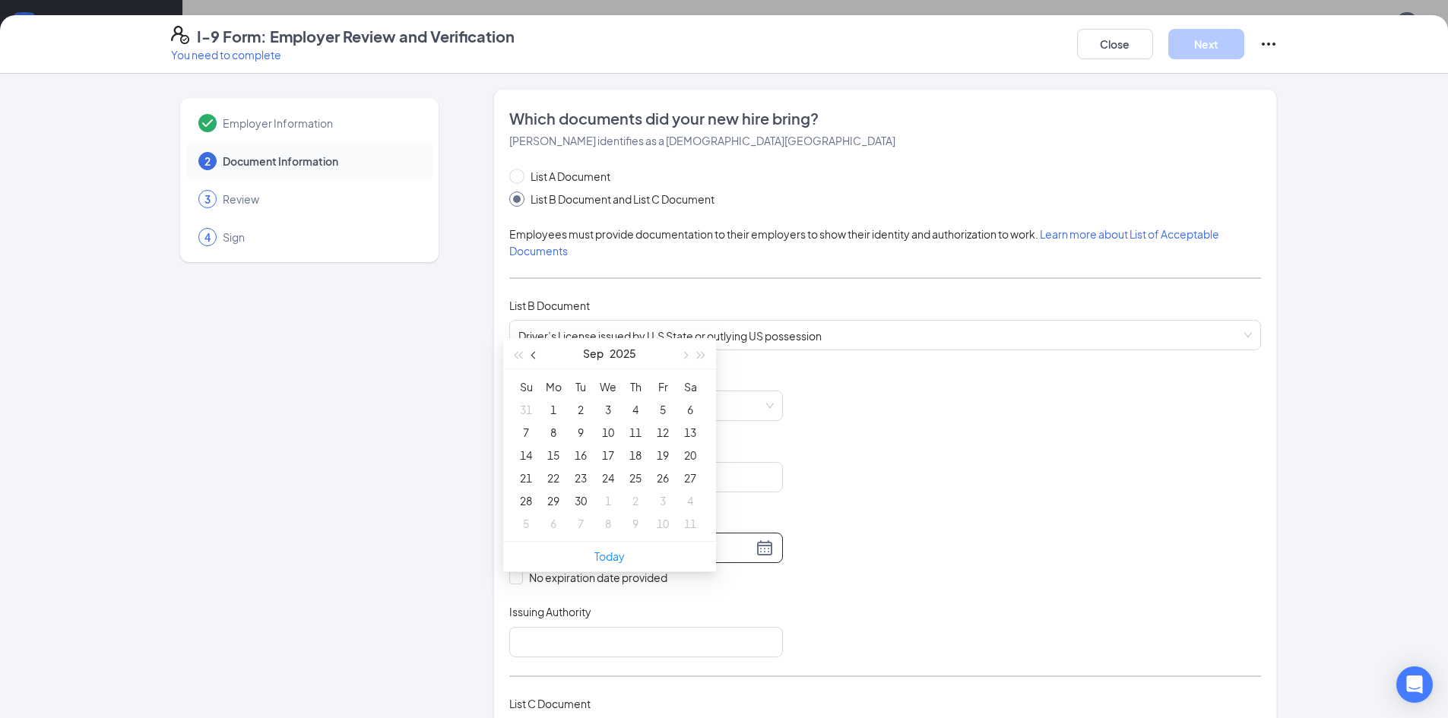
click at [538, 360] on button "button" at bounding box center [534, 353] width 17 height 30
click at [678, 354] on button "button" at bounding box center [684, 353] width 17 height 30
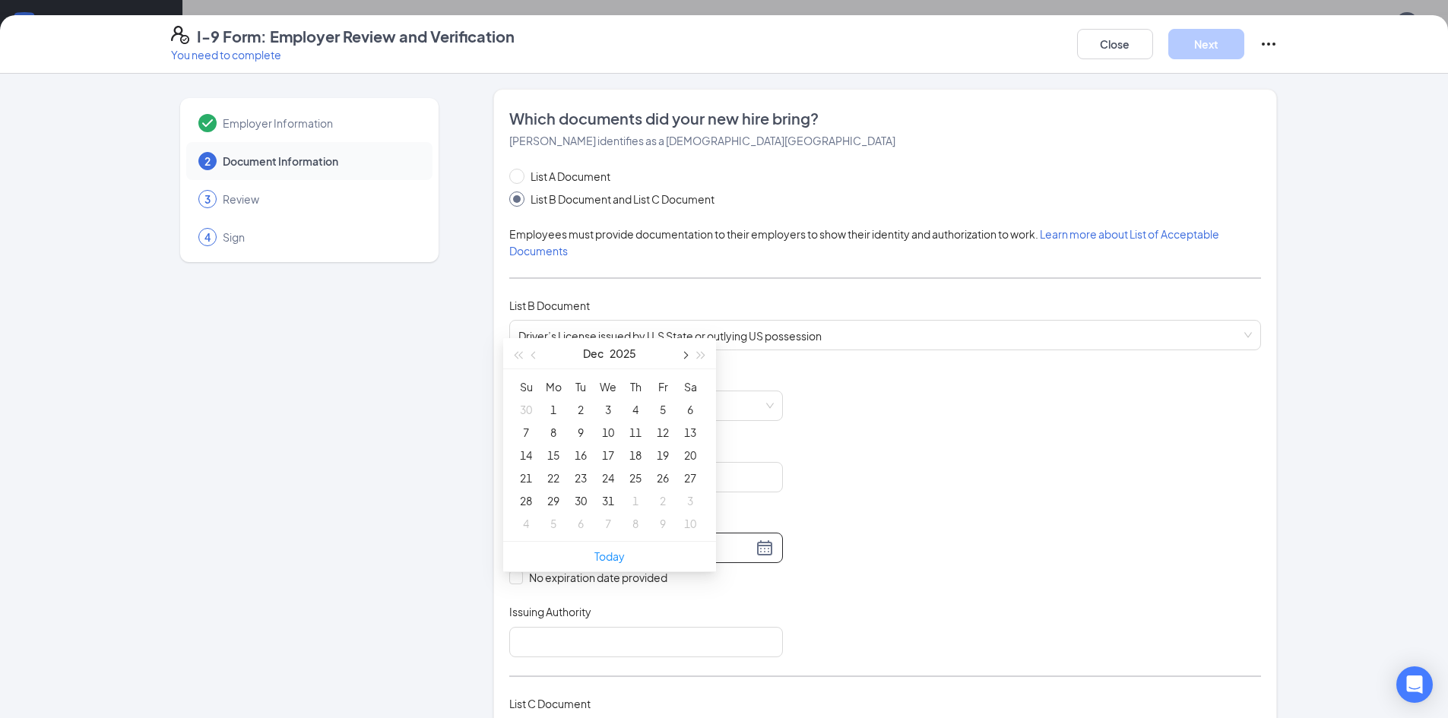
click at [678, 354] on button "button" at bounding box center [684, 353] width 17 height 30
click at [636, 413] on div "1" at bounding box center [635, 410] width 18 height 18
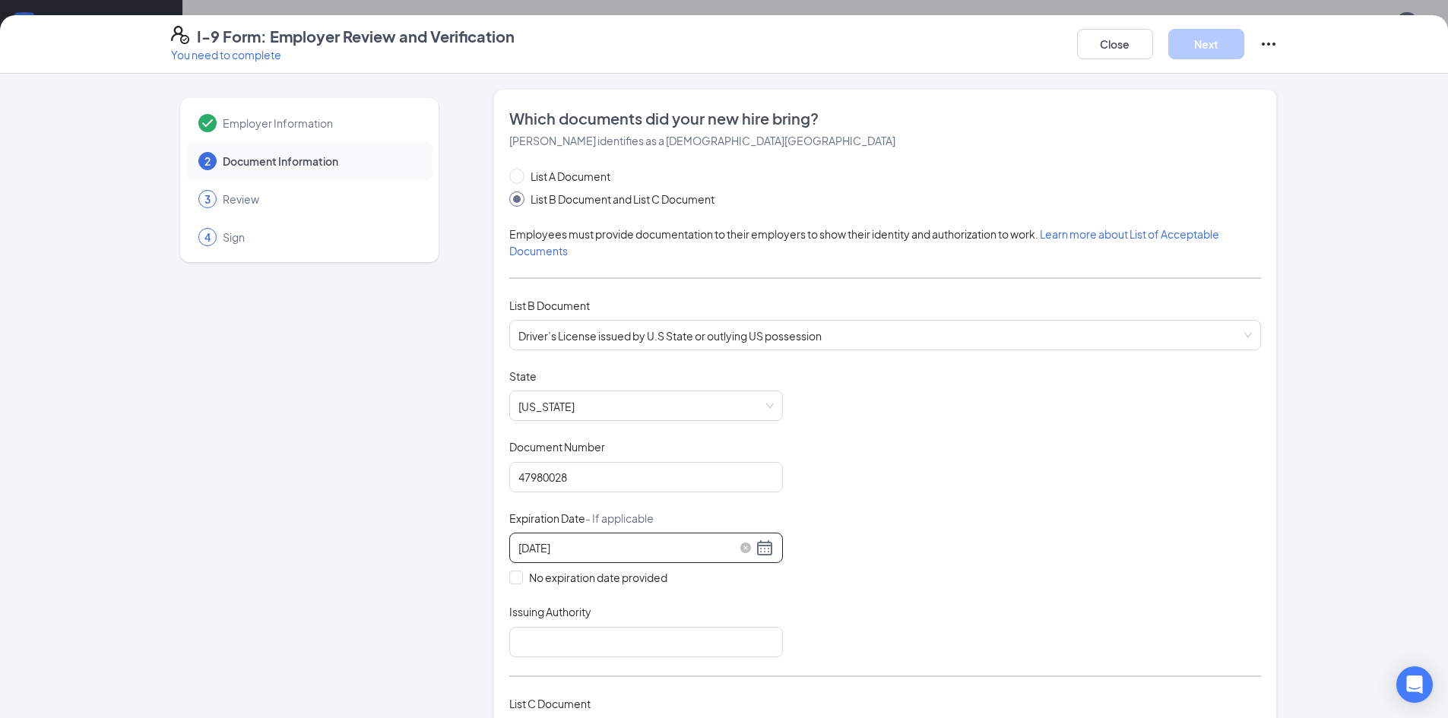
click at [760, 550] on div "[DATE]" at bounding box center [646, 548] width 255 height 18
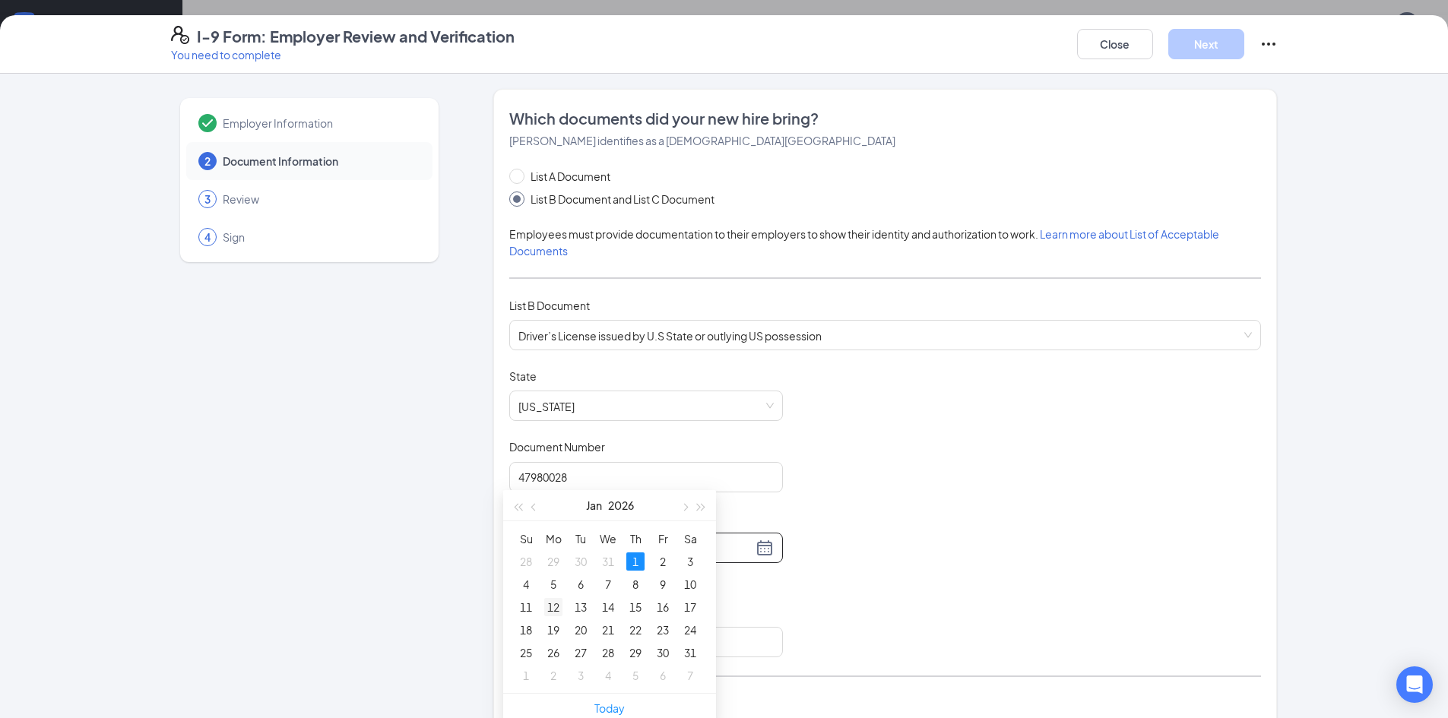
type input "[DATE]"
click at [558, 610] on div "12" at bounding box center [553, 607] width 18 height 18
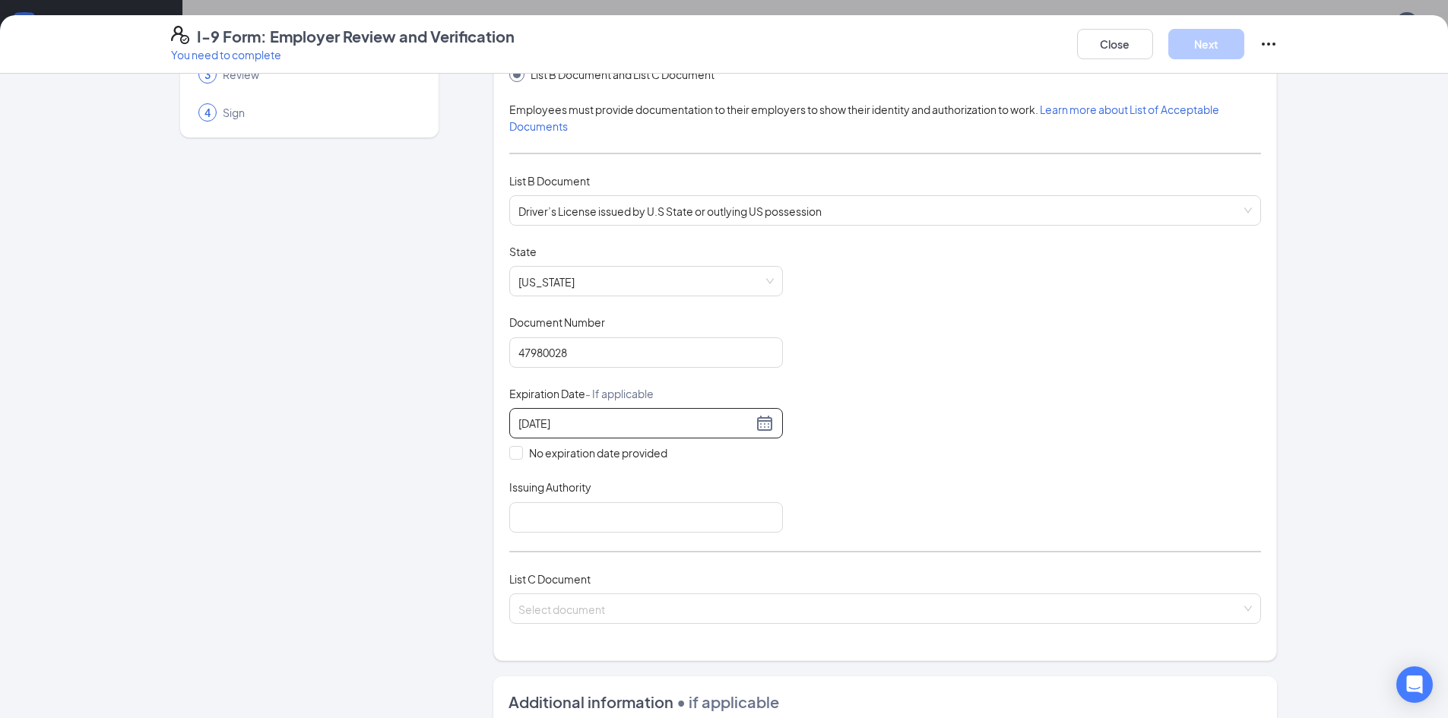
scroll to position [152, 0]
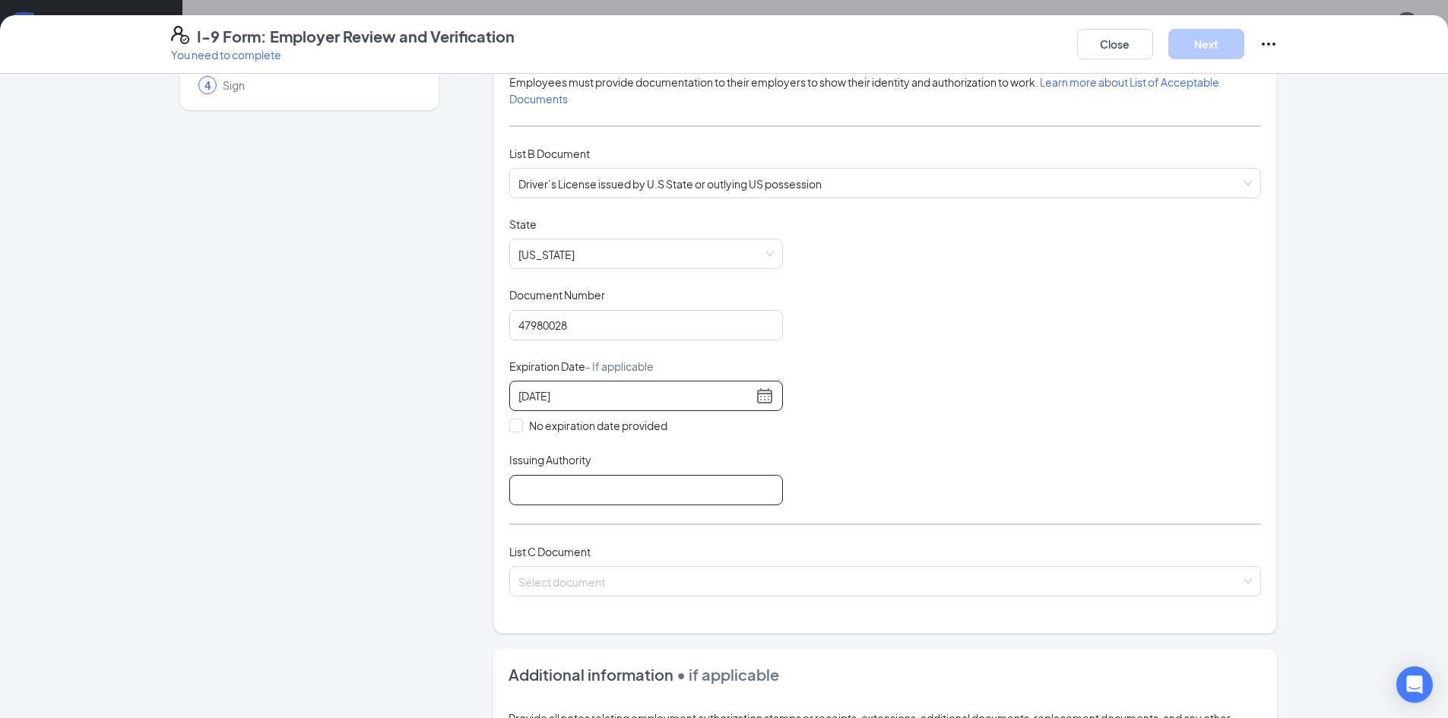
click at [704, 496] on input "Issuing Authority" at bounding box center [646, 490] width 274 height 30
type input "[US_STATE]"
click at [659, 574] on input "search" at bounding box center [880, 578] width 723 height 23
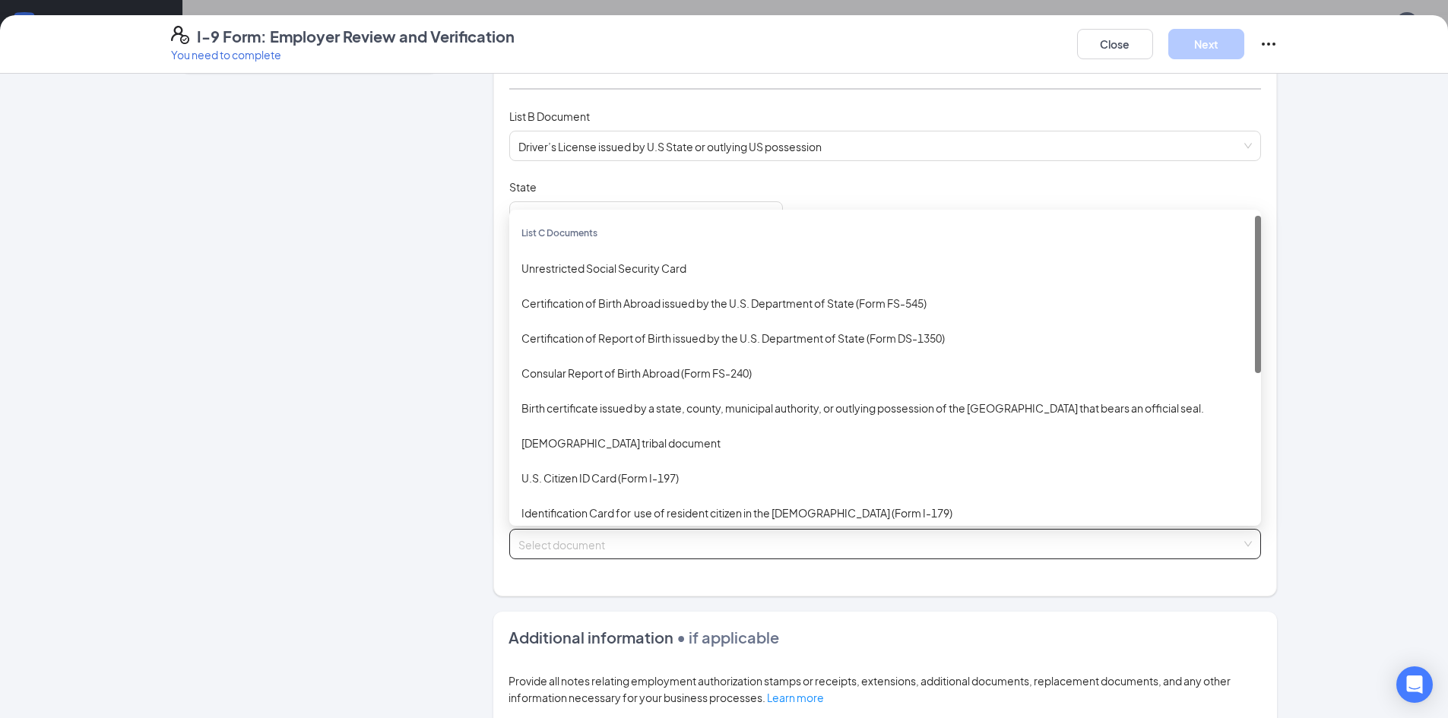
scroll to position [304, 0]
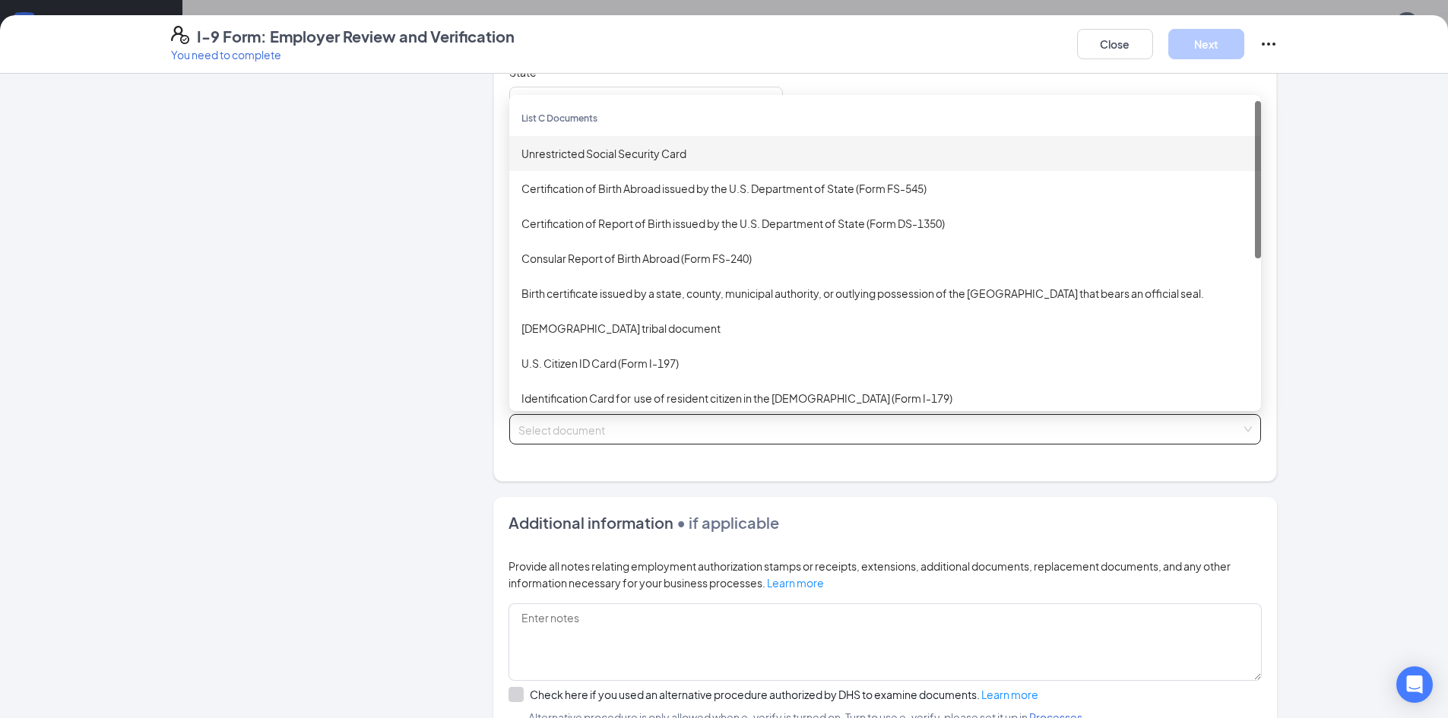
click at [643, 154] on div "Unrestricted Social Security Card" at bounding box center [886, 153] width 728 height 17
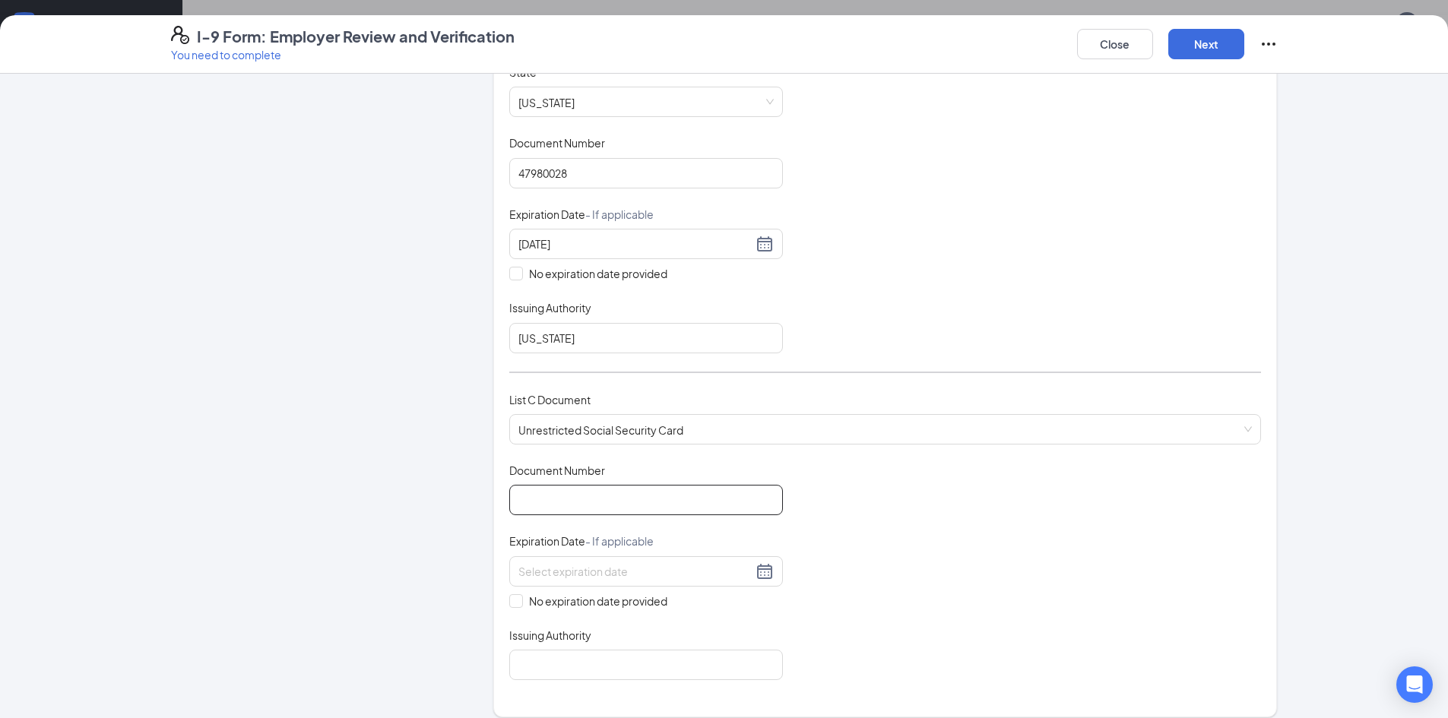
click at [595, 496] on input "Document Number" at bounding box center [646, 500] width 274 height 30
type input "642068670"
drag, startPoint x: 515, startPoint y: 600, endPoint x: 518, endPoint y: 621, distance: 21.5
click at [515, 601] on span at bounding box center [516, 602] width 14 height 14
click at [515, 601] on input "No expiration date provided" at bounding box center [514, 600] width 11 height 11
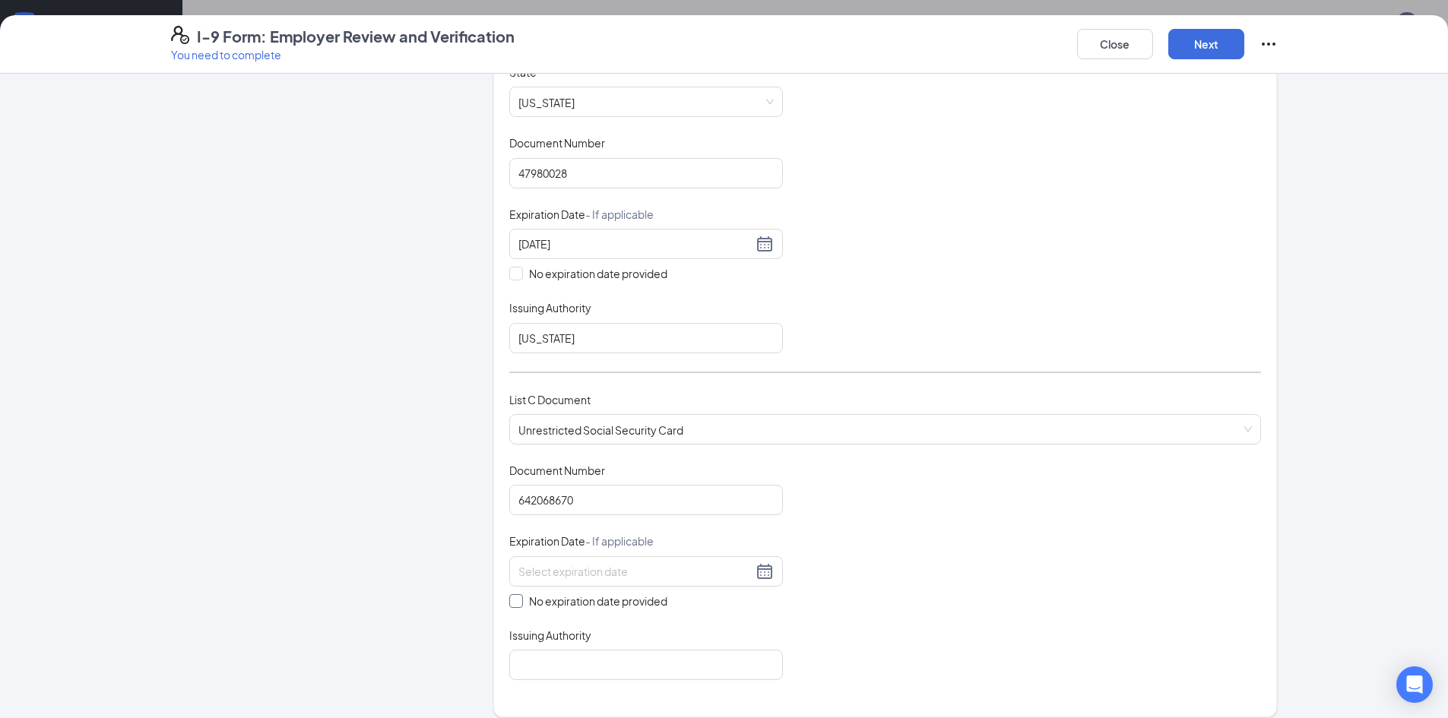
checkbox input "true"
click at [530, 662] on input "Issuing Authority" at bounding box center [646, 668] width 274 height 30
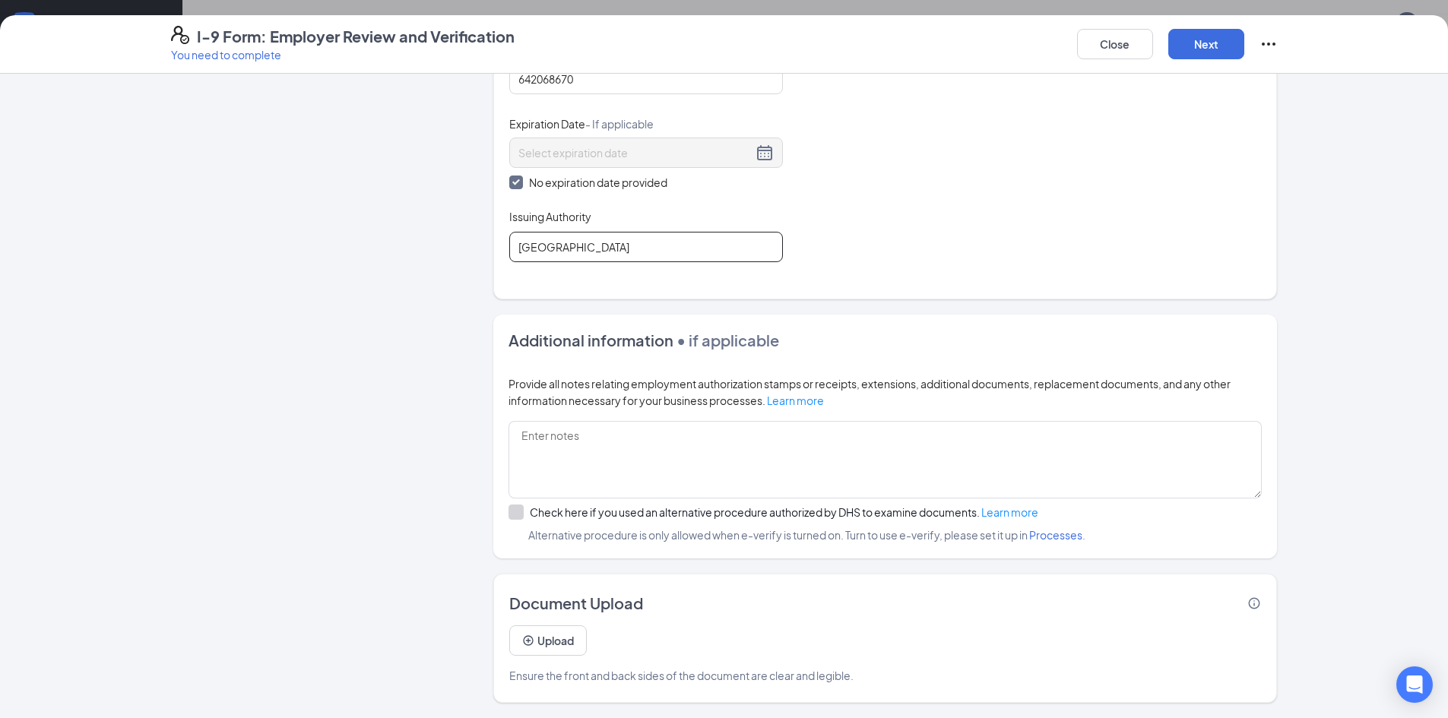
scroll to position [912, 0]
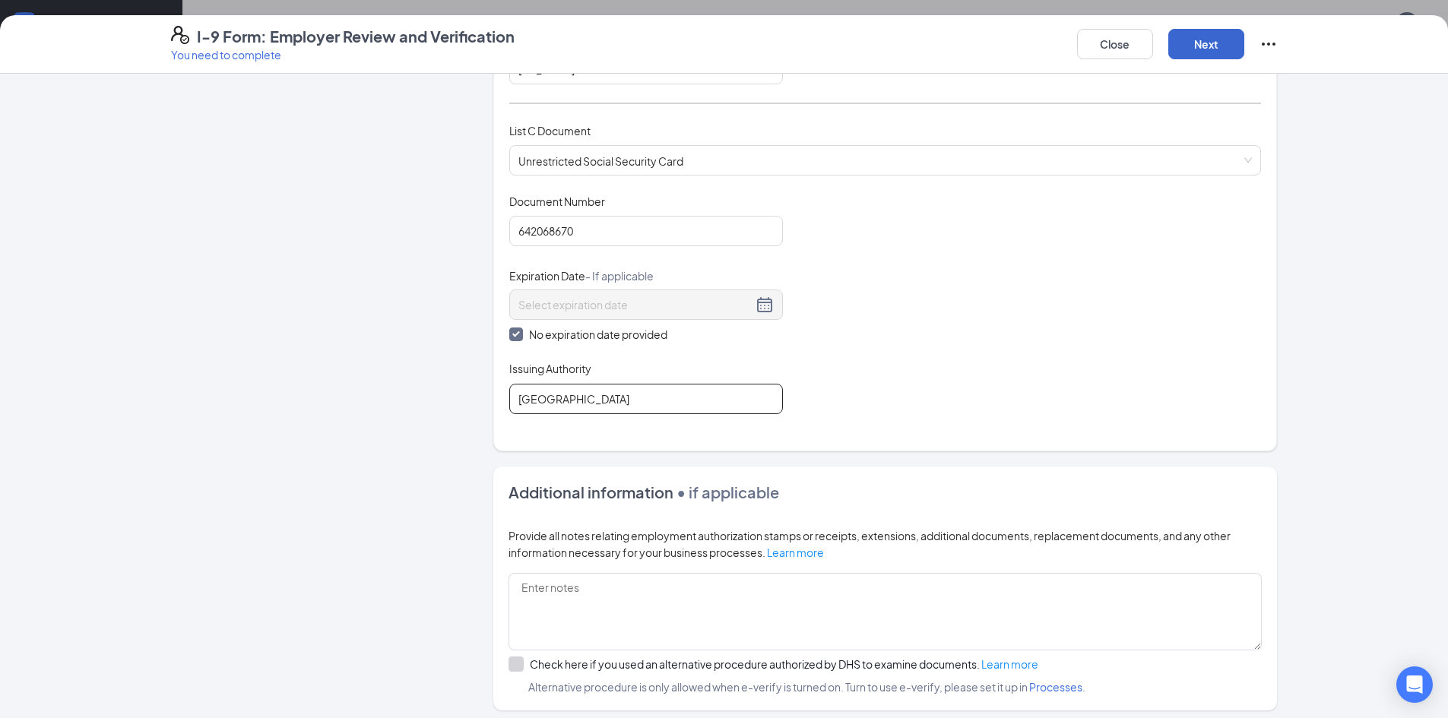
type input "[GEOGRAPHIC_DATA]"
click at [1201, 48] on button "Next" at bounding box center [1207, 44] width 76 height 30
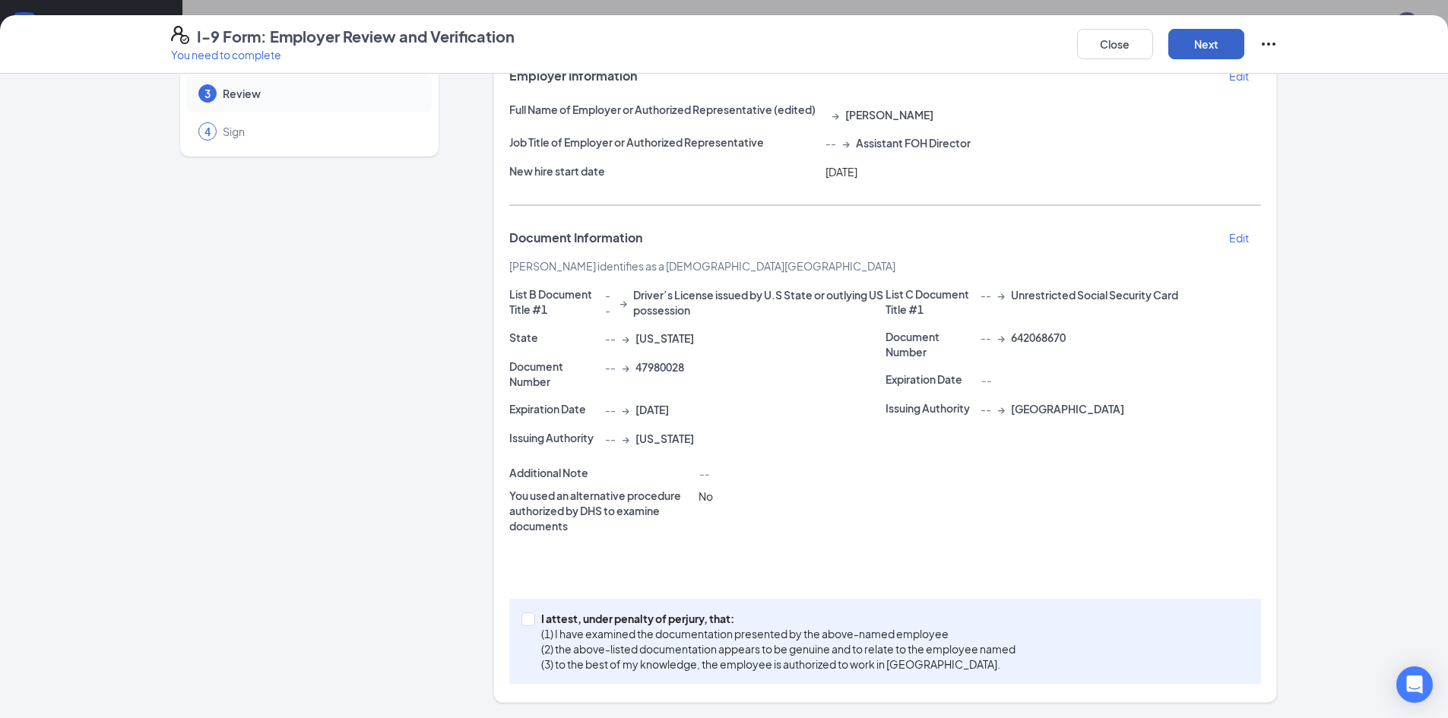
scroll to position [106, 0]
click at [525, 617] on input "I attest, under penalty of [PERSON_NAME], that: (1) I have examined the documen…" at bounding box center [527, 618] width 11 height 11
checkbox input "true"
click at [1216, 41] on button "Next" at bounding box center [1207, 44] width 76 height 30
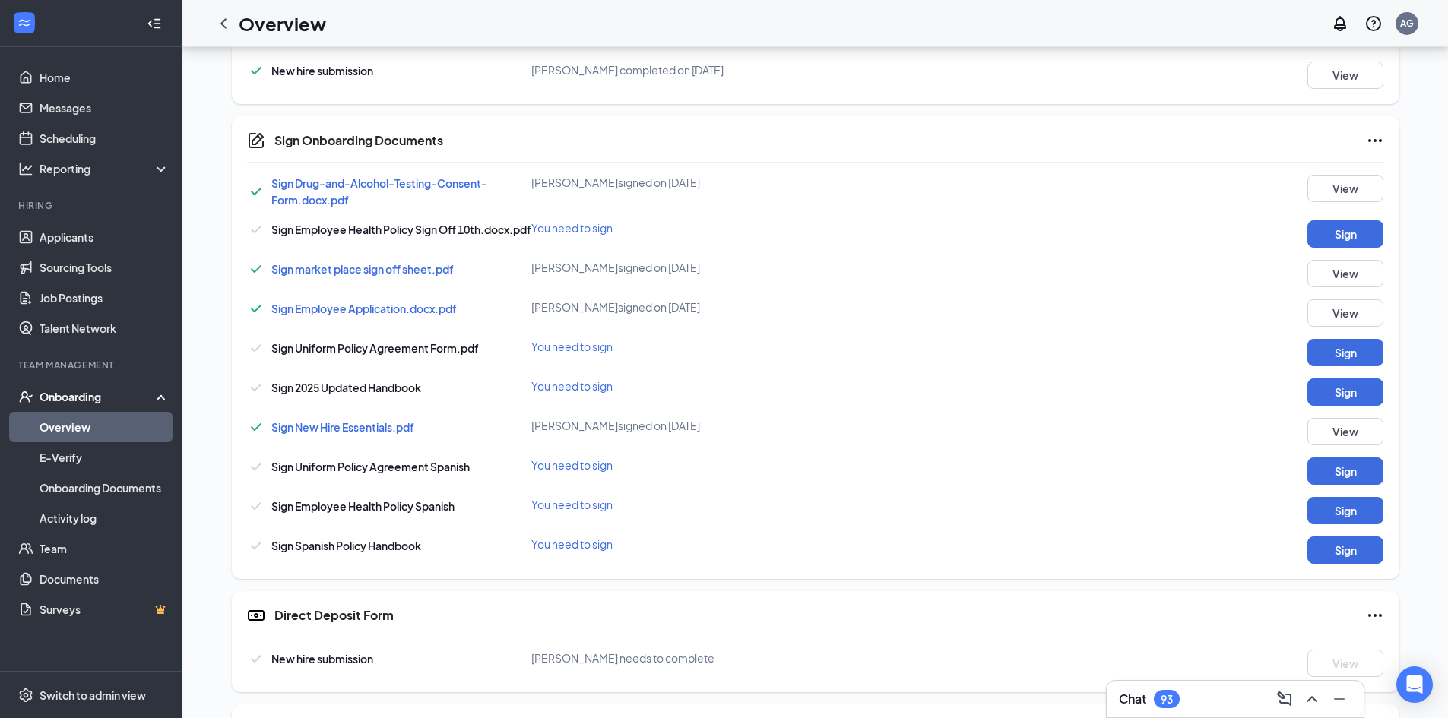
scroll to position [781, 0]
click at [1330, 242] on button "Sign" at bounding box center [1346, 232] width 76 height 27
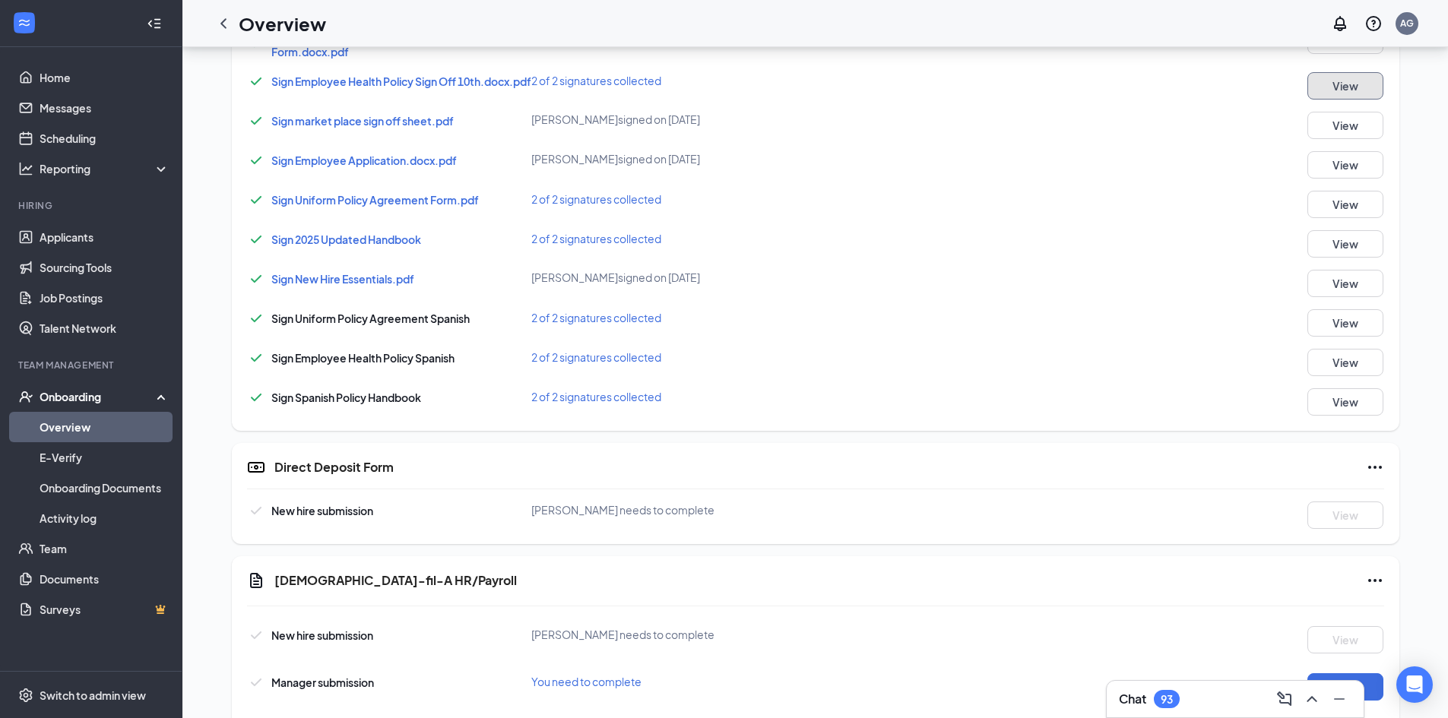
scroll to position [1021, 0]
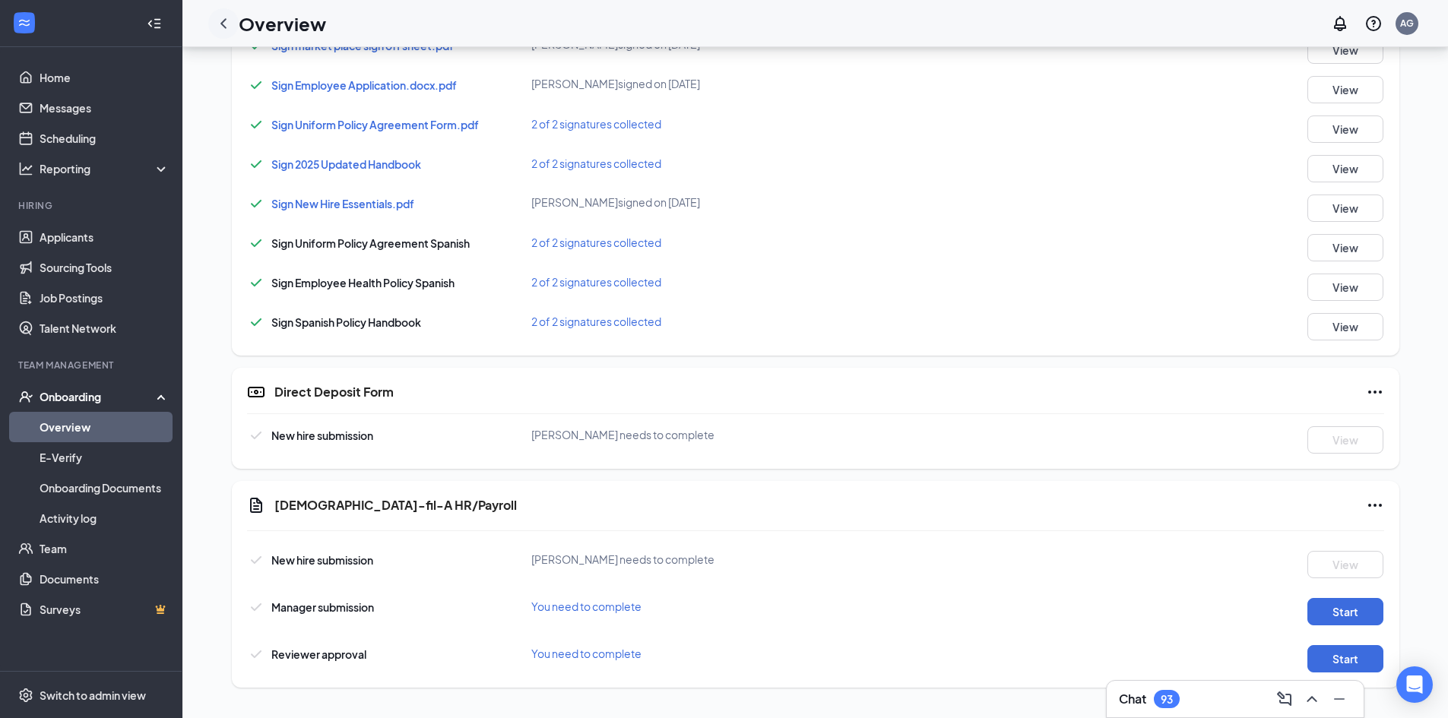
click at [227, 33] on div at bounding box center [223, 23] width 30 height 30
click at [227, 24] on icon "ChevronLeft" at bounding box center [223, 23] width 18 height 18
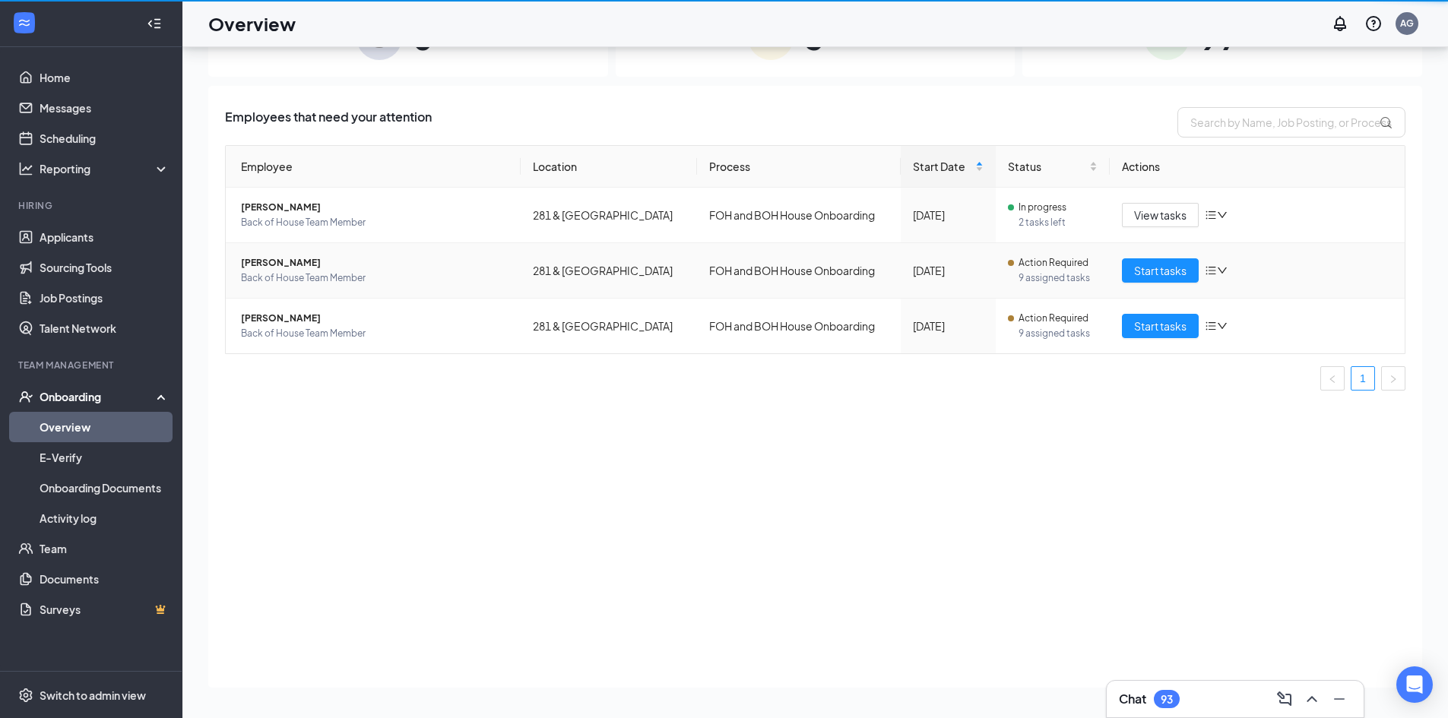
scroll to position [68, 0]
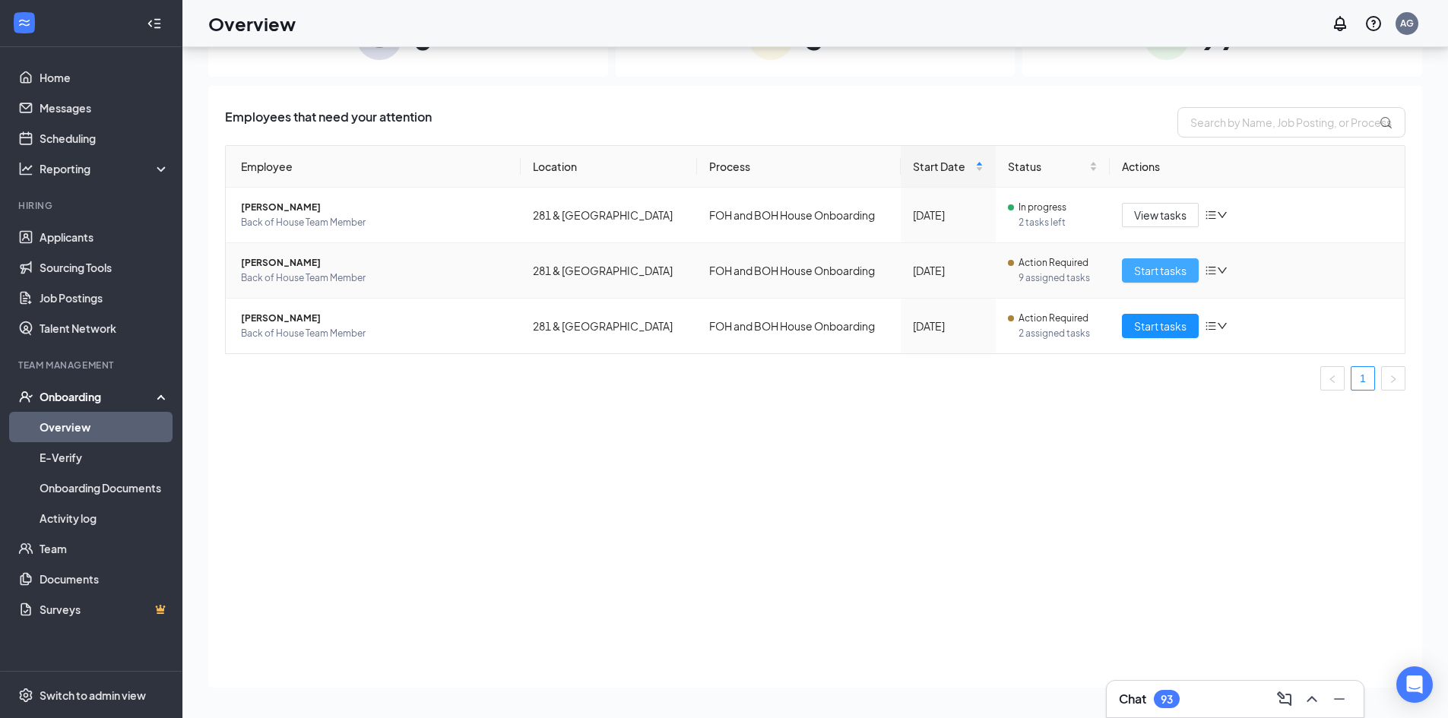
click at [1174, 274] on span "Start tasks" at bounding box center [1160, 270] width 52 height 17
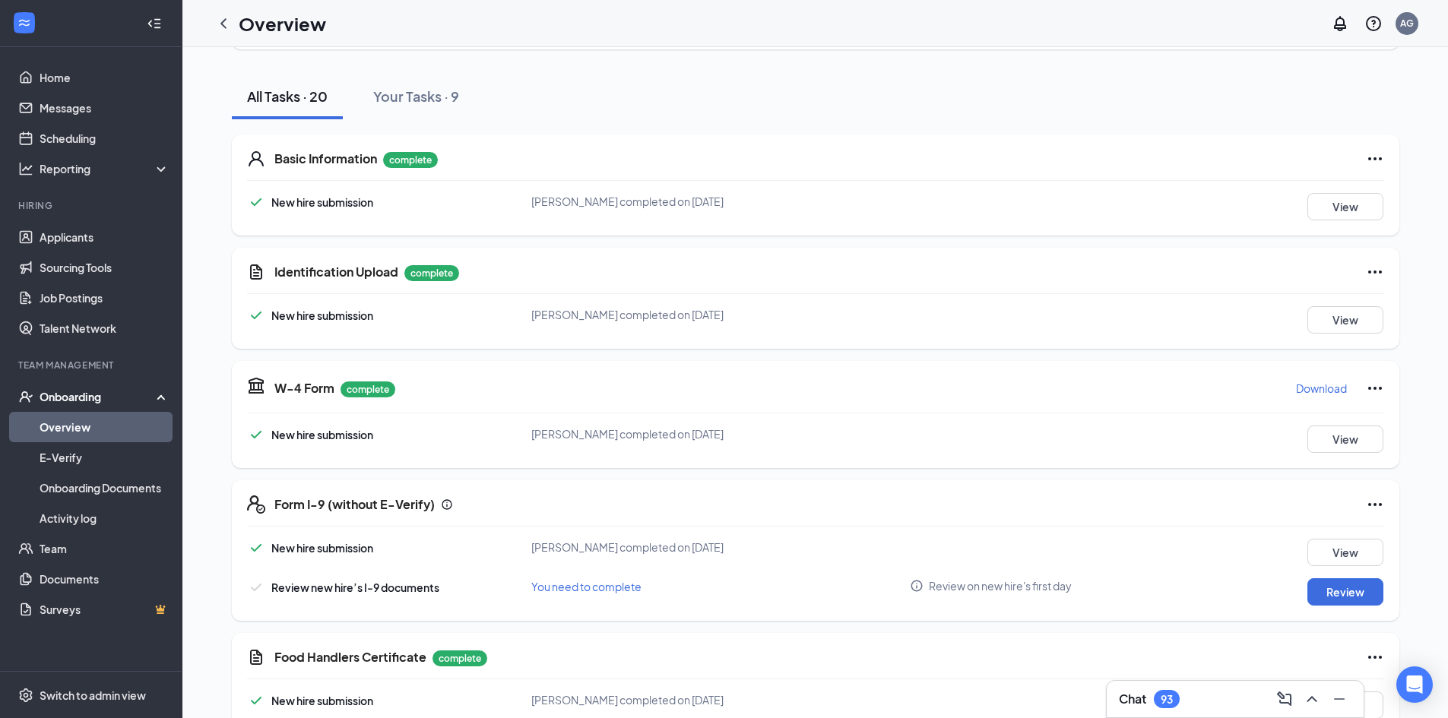
scroll to position [152, 0]
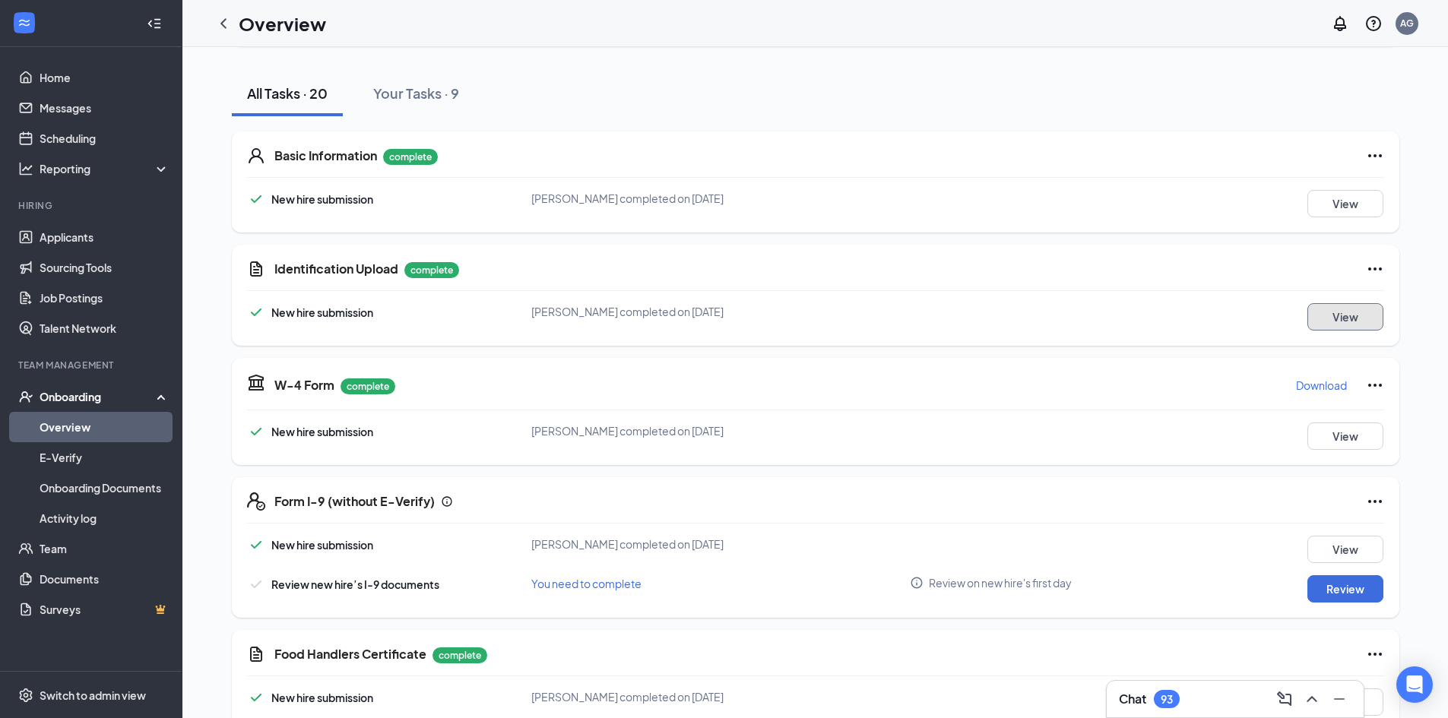
click at [1347, 326] on button "View" at bounding box center [1346, 316] width 76 height 27
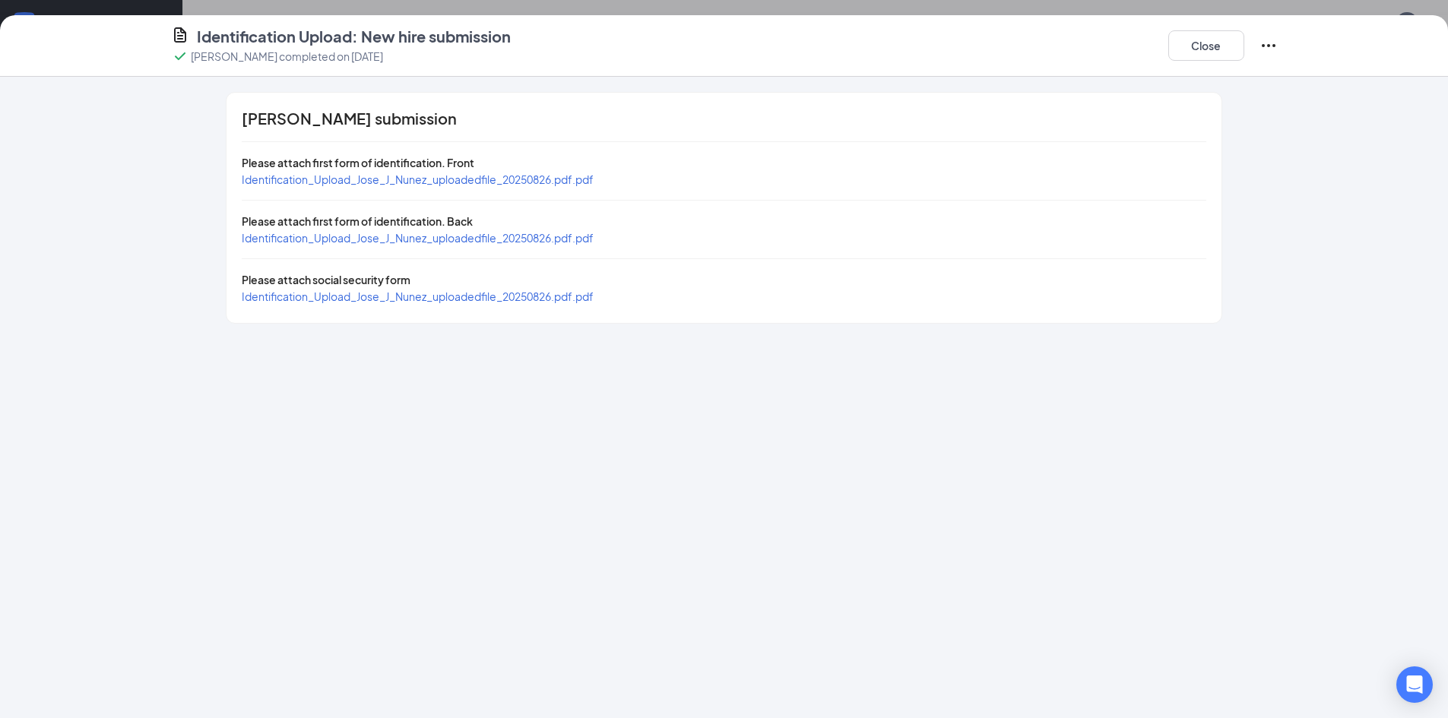
click at [500, 178] on span "Identification_Upload_Jose_J_Nunez_uploadedfile_20250826.pdf.pdf" at bounding box center [418, 180] width 352 height 14
click at [427, 300] on span "Identification_Upload_Jose_J_Nunez_uploadedfile_20250826.pdf.pdf" at bounding box center [418, 297] width 352 height 14
click at [1188, 43] on button "Close" at bounding box center [1207, 45] width 76 height 30
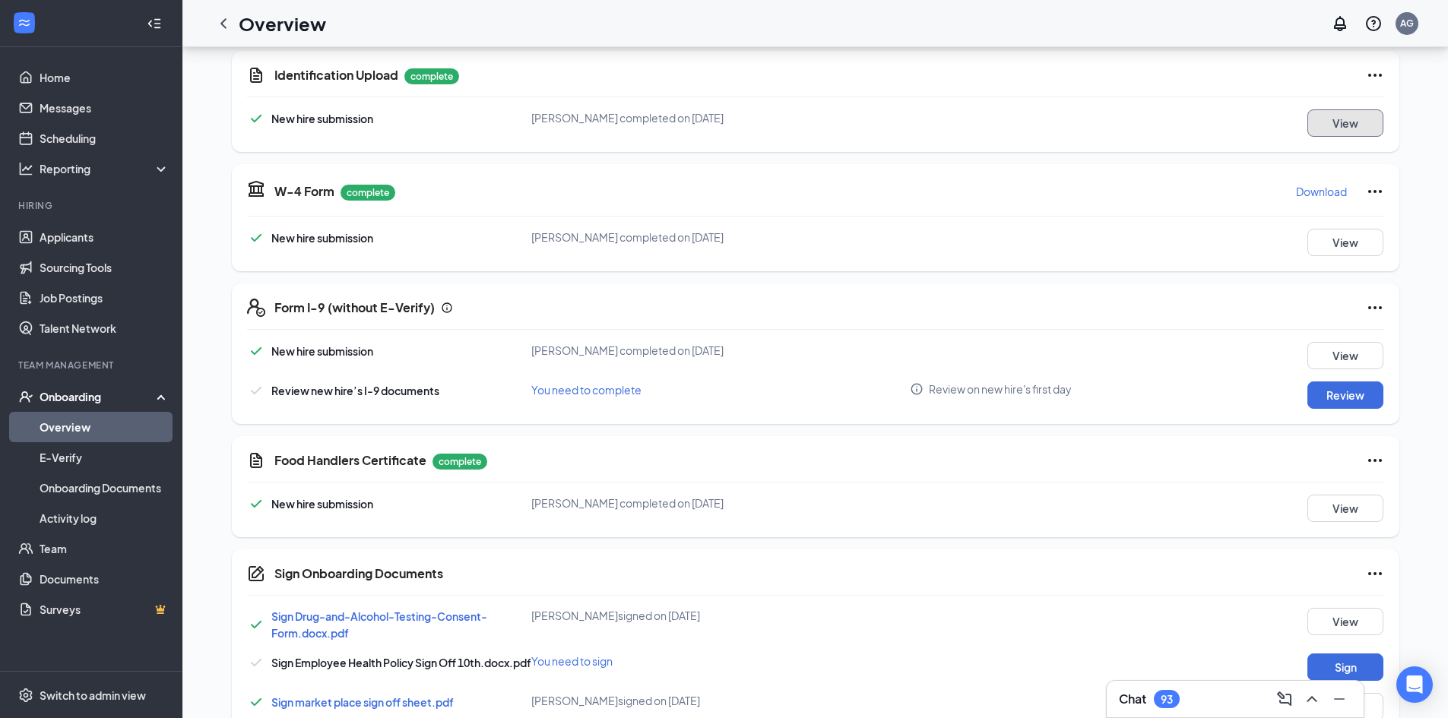
scroll to position [76, 0]
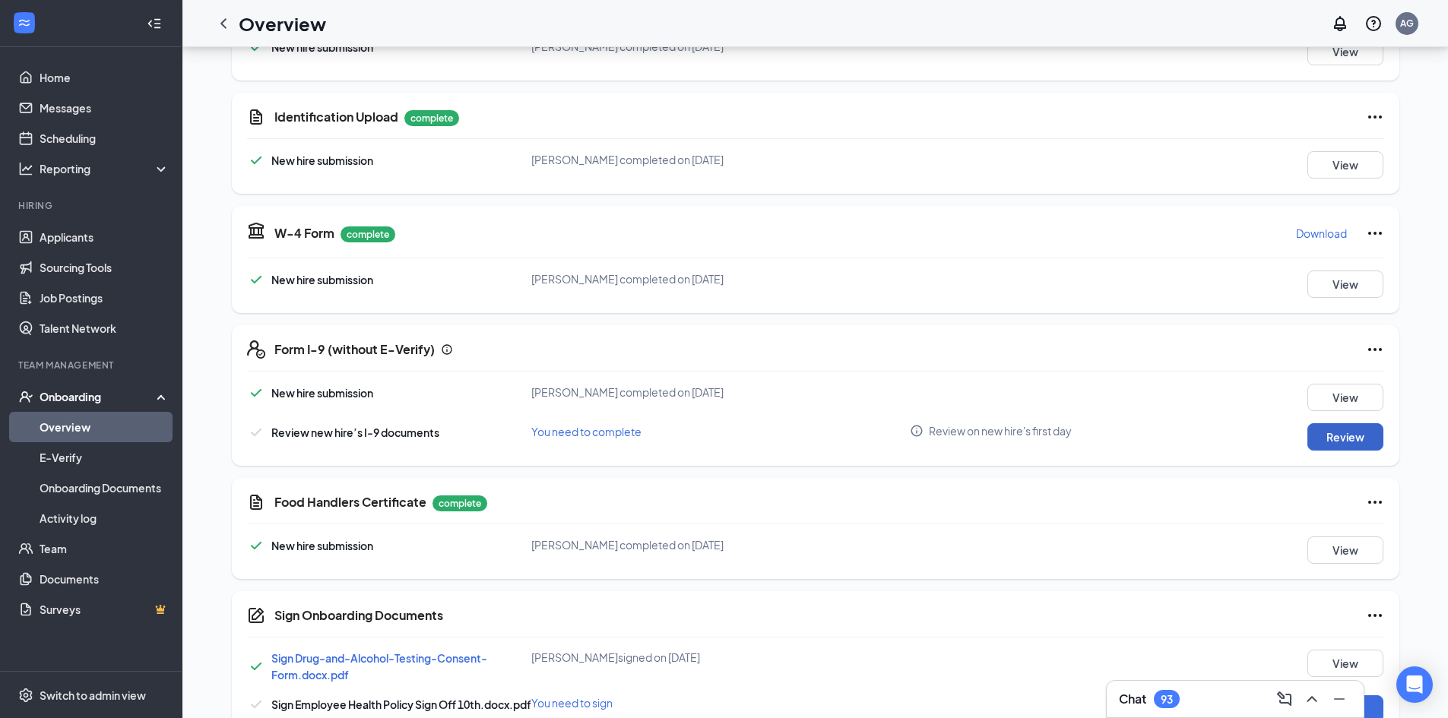
click at [1331, 439] on button "Review" at bounding box center [1346, 436] width 76 height 27
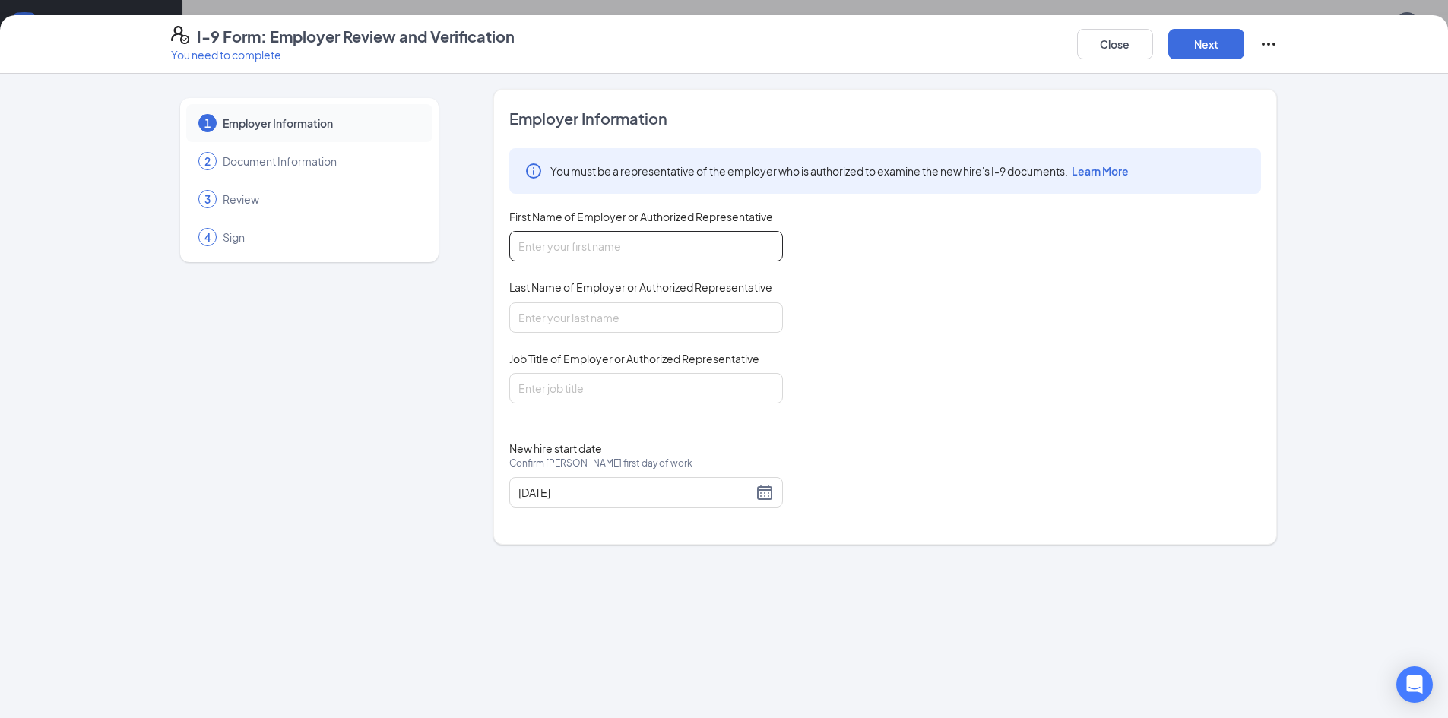
click at [650, 237] on input "First Name of Employer or Authorized Representative" at bounding box center [646, 246] width 274 height 30
type input "Amber"
type input "[PERSON_NAME]"
type input "Assistant FOH Director"
click at [1196, 59] on button "Next" at bounding box center [1207, 44] width 76 height 30
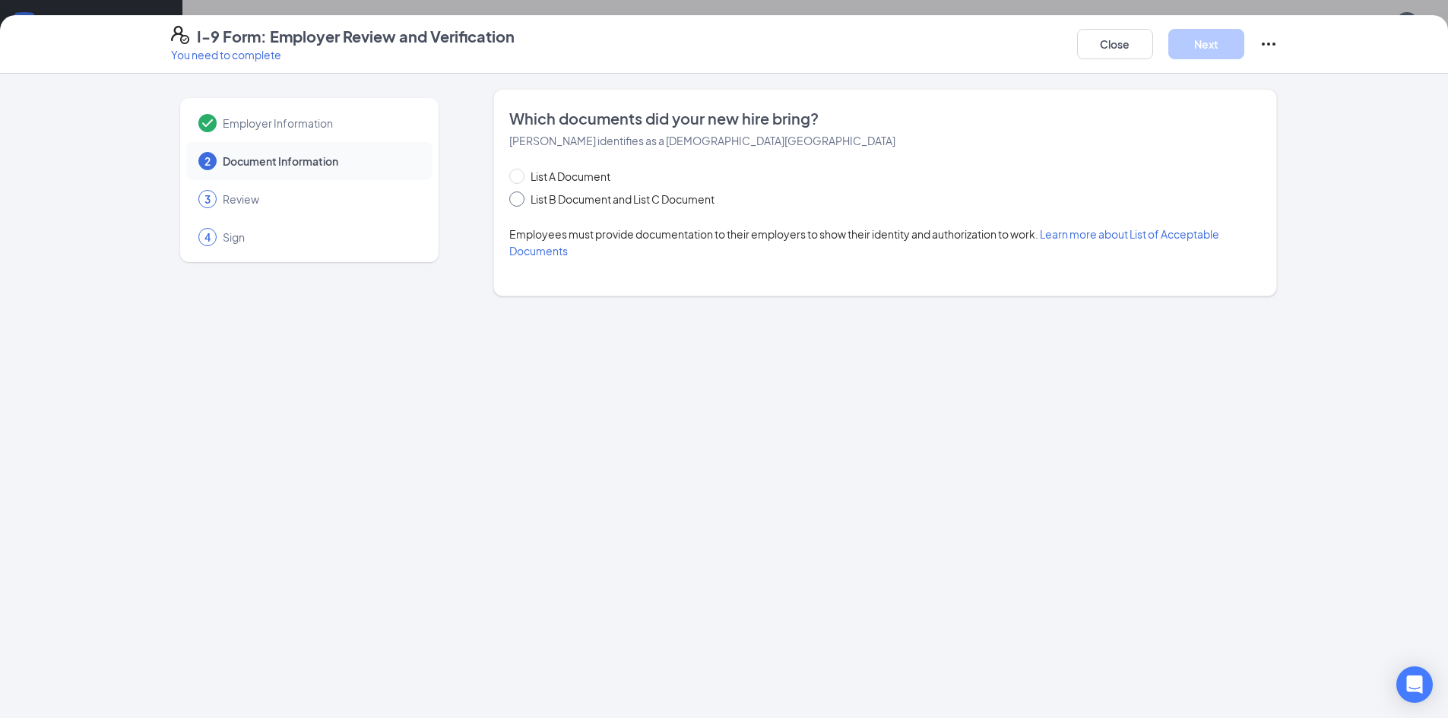
click at [510, 198] on input "List B Document and List C Document" at bounding box center [514, 197] width 11 height 11
radio input "true"
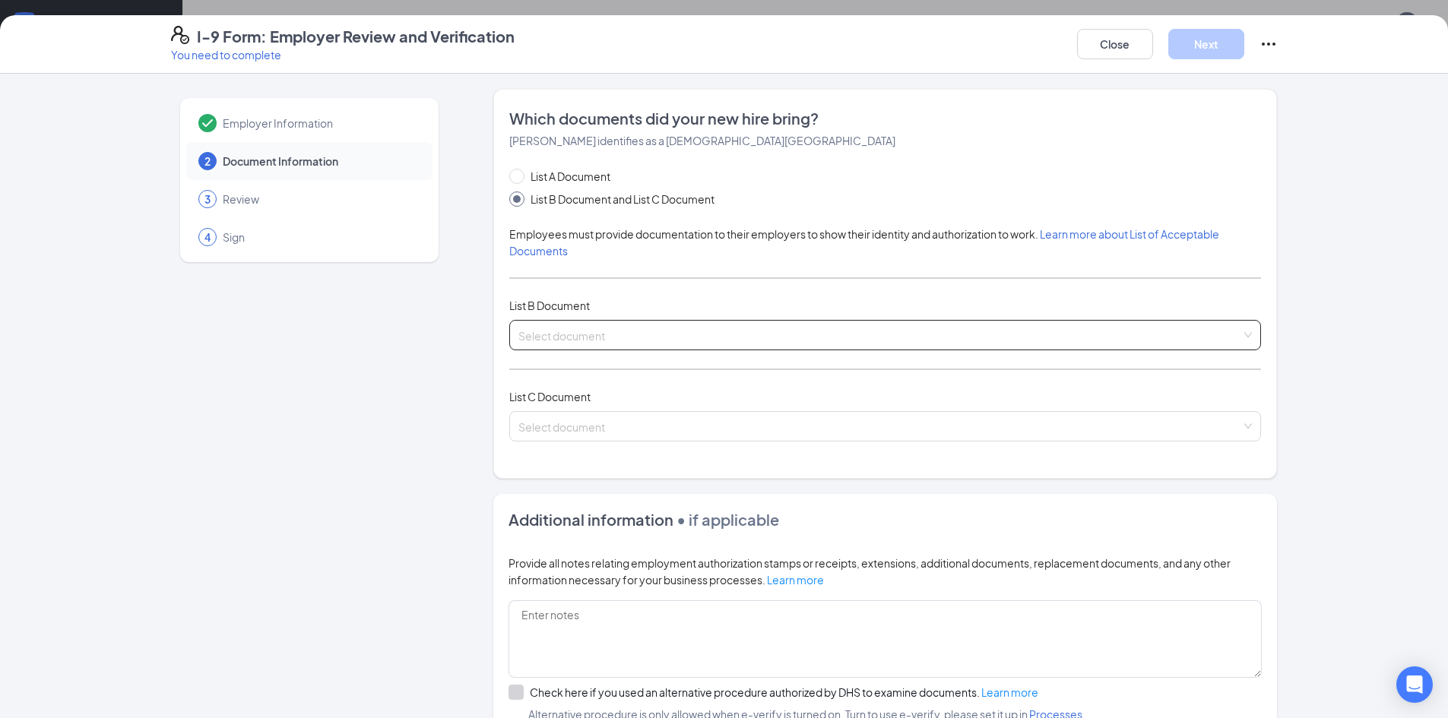
click at [588, 339] on input "search" at bounding box center [880, 332] width 723 height 23
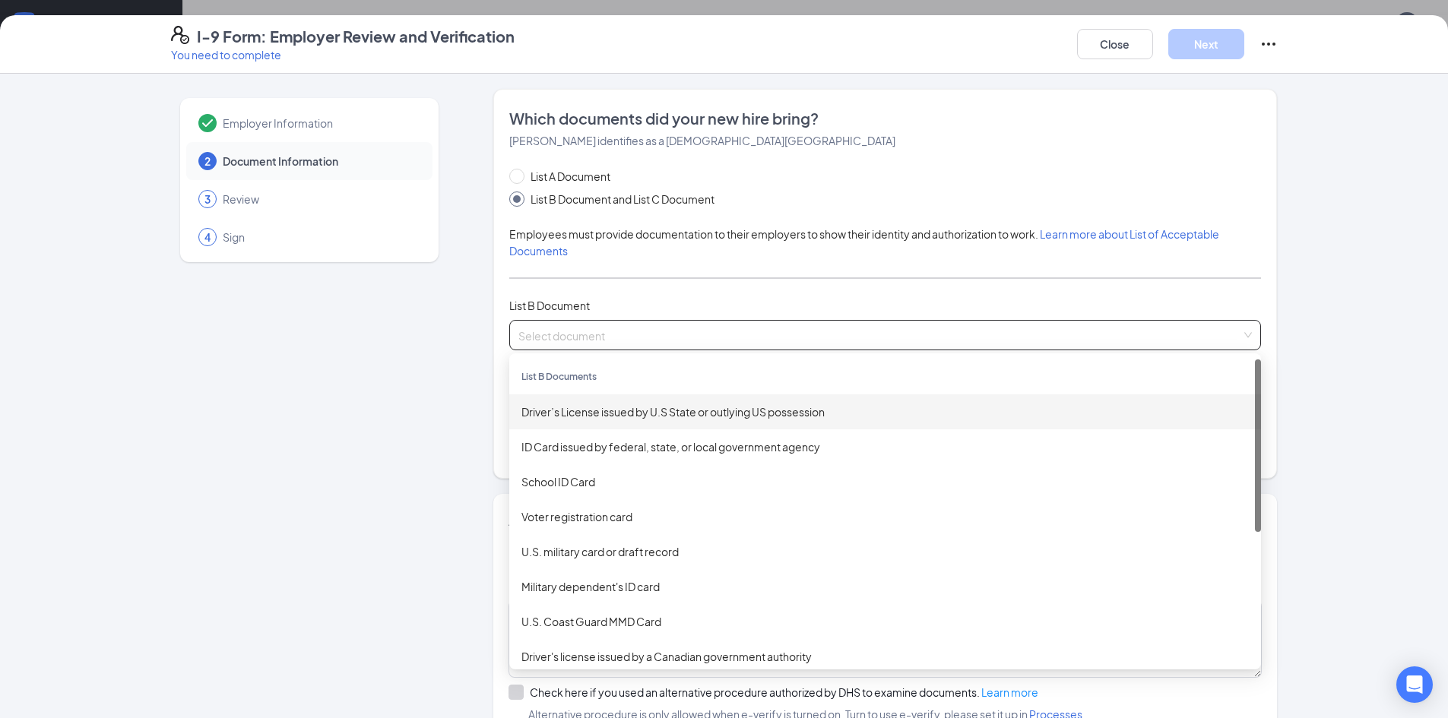
click at [576, 421] on div "Driver’s License issued by U.S State or outlying US possession" at bounding box center [885, 412] width 752 height 35
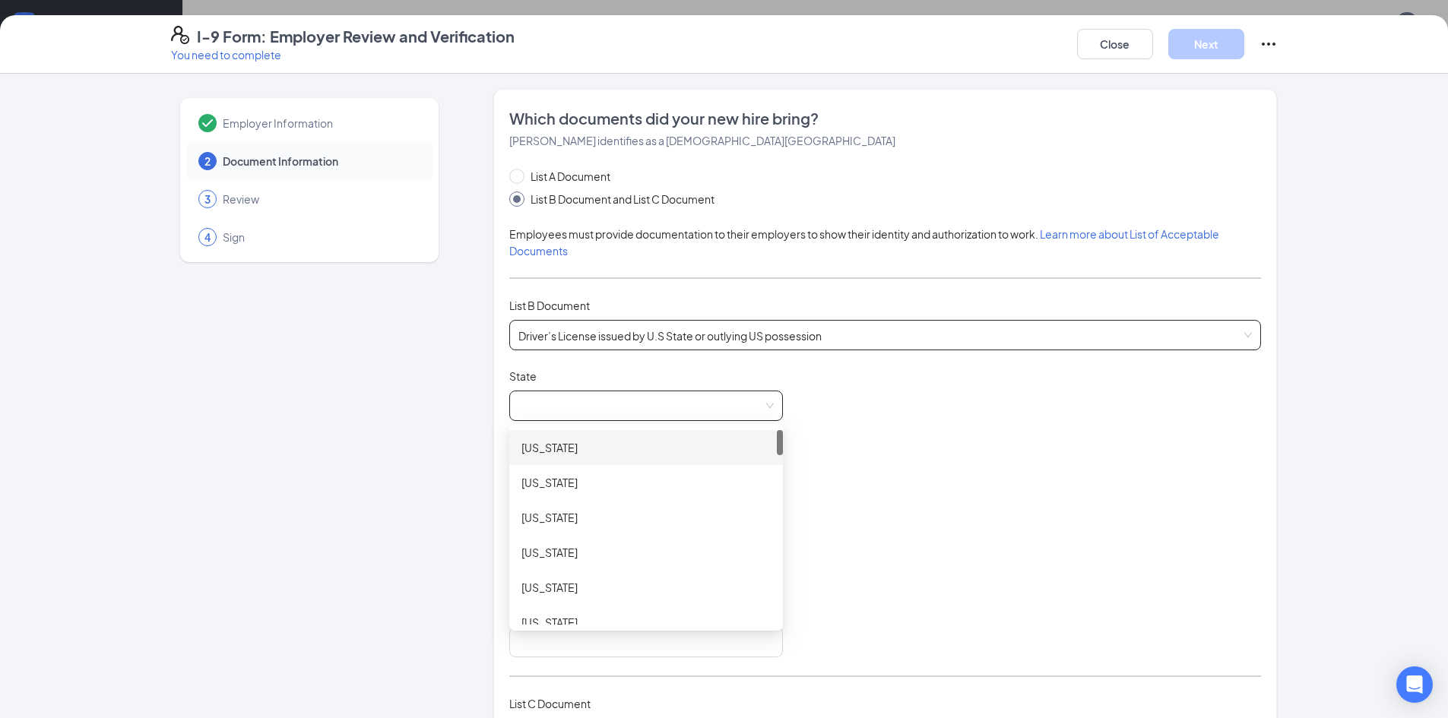
click at [576, 413] on span at bounding box center [646, 406] width 255 height 29
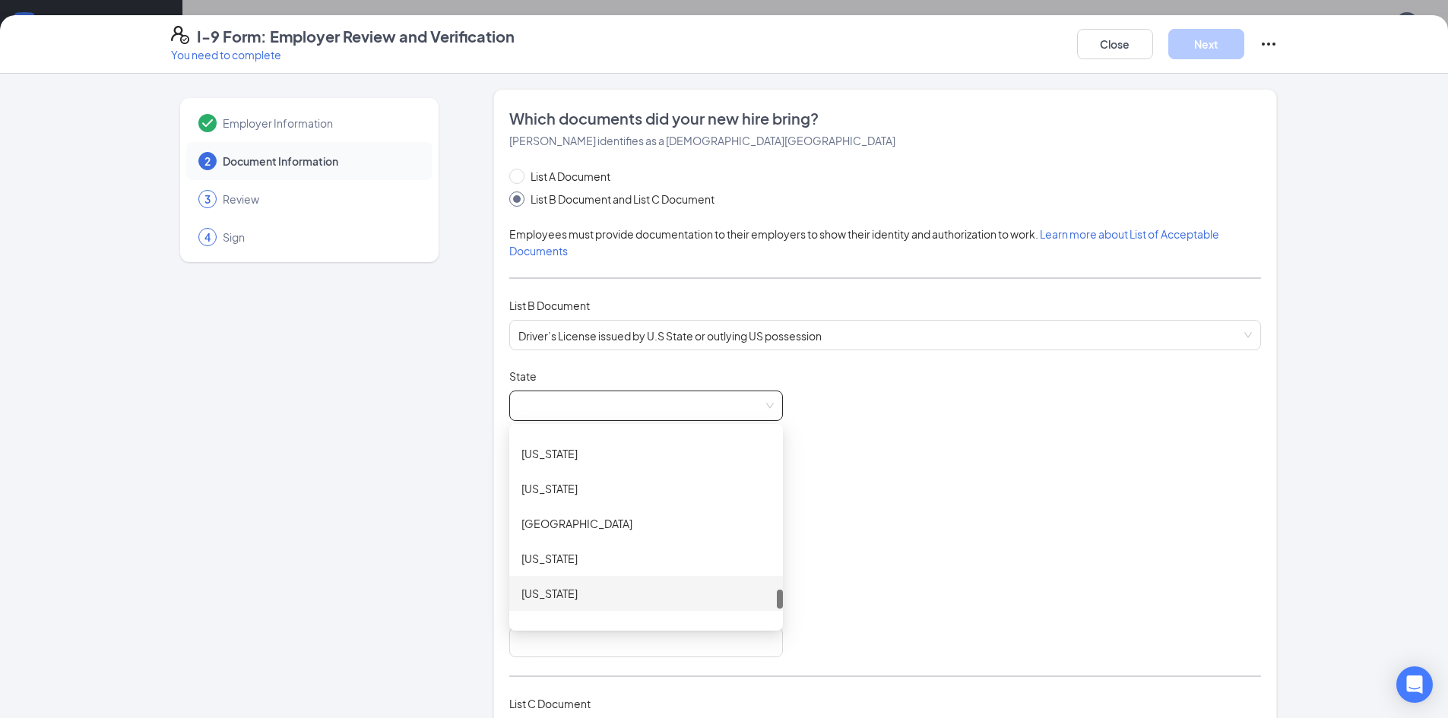
scroll to position [1597, 0]
click at [538, 484] on div "[US_STATE]" at bounding box center [646, 494] width 274 height 35
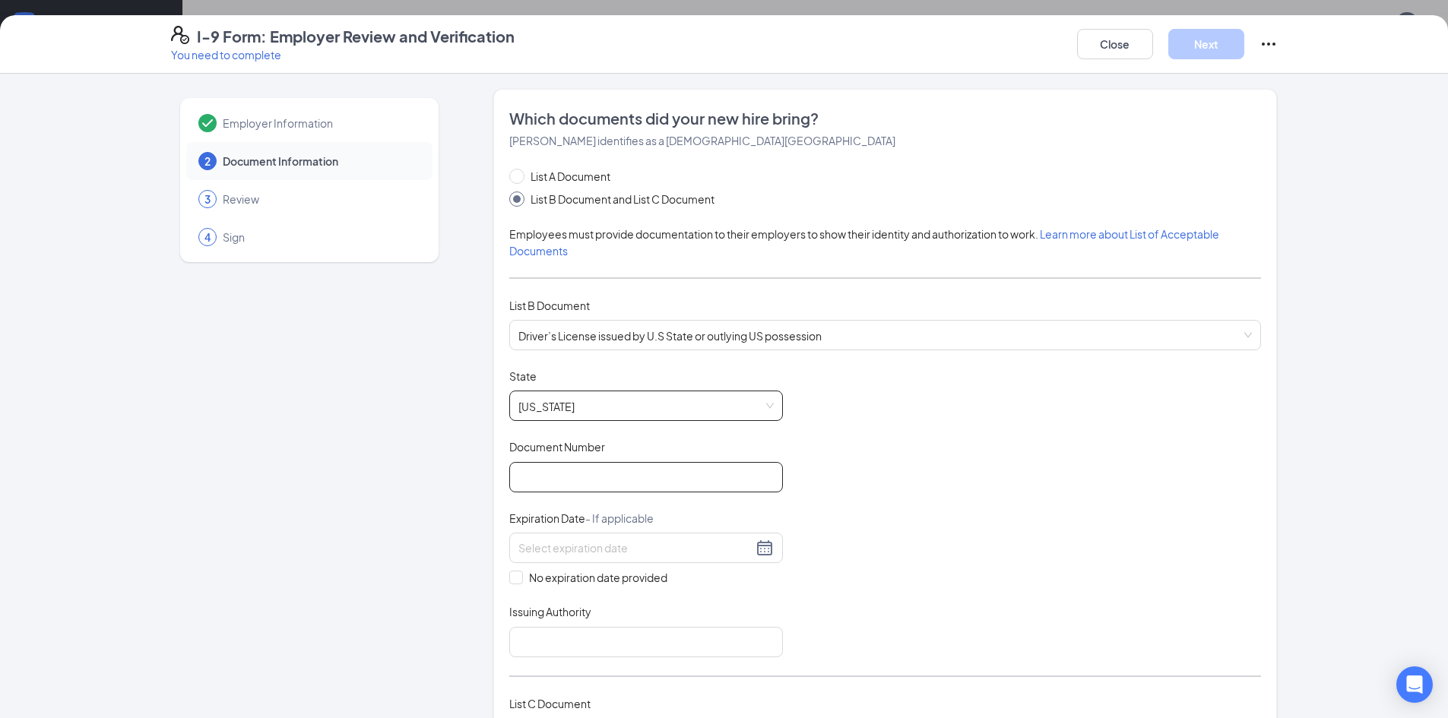
click at [557, 482] on input "Document Number" at bounding box center [646, 477] width 274 height 30
type input "24128566"
click at [1106, 43] on button "Close" at bounding box center [1115, 44] width 76 height 30
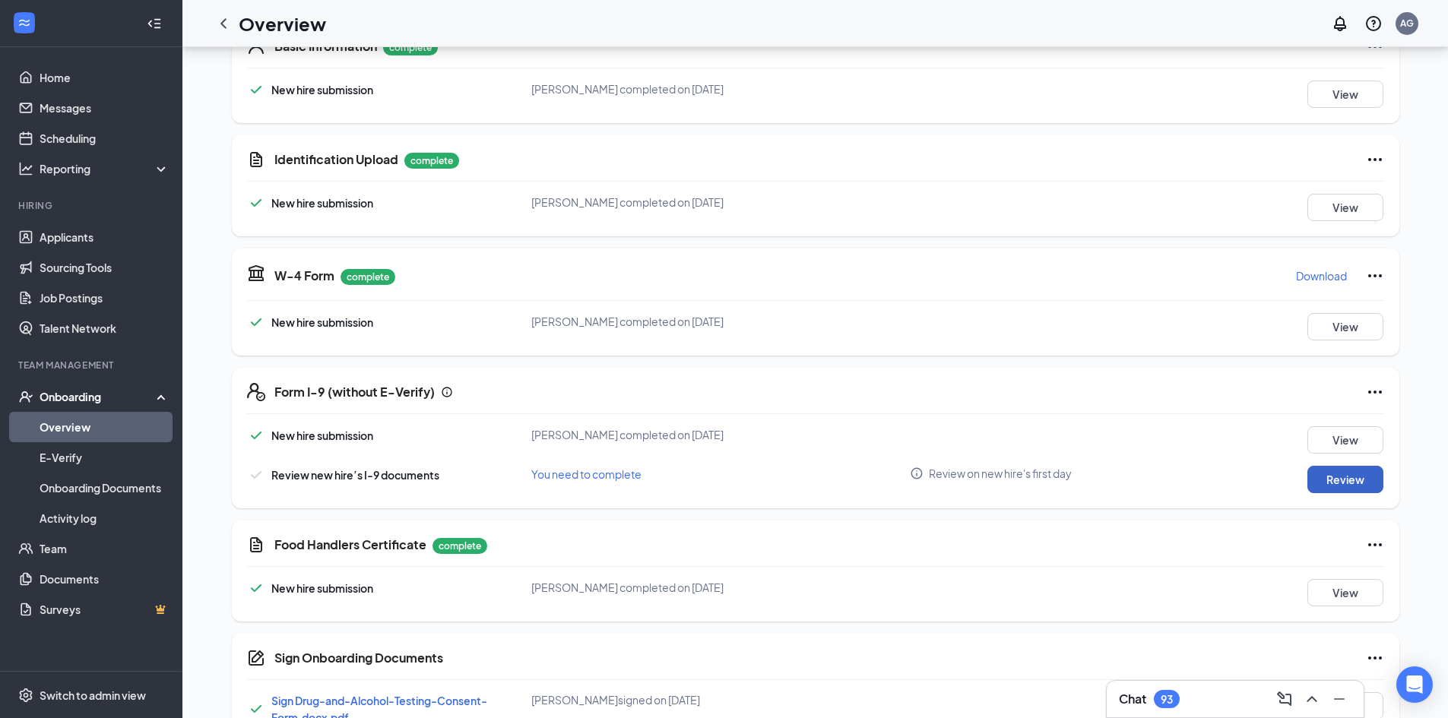
scroll to position [0, 0]
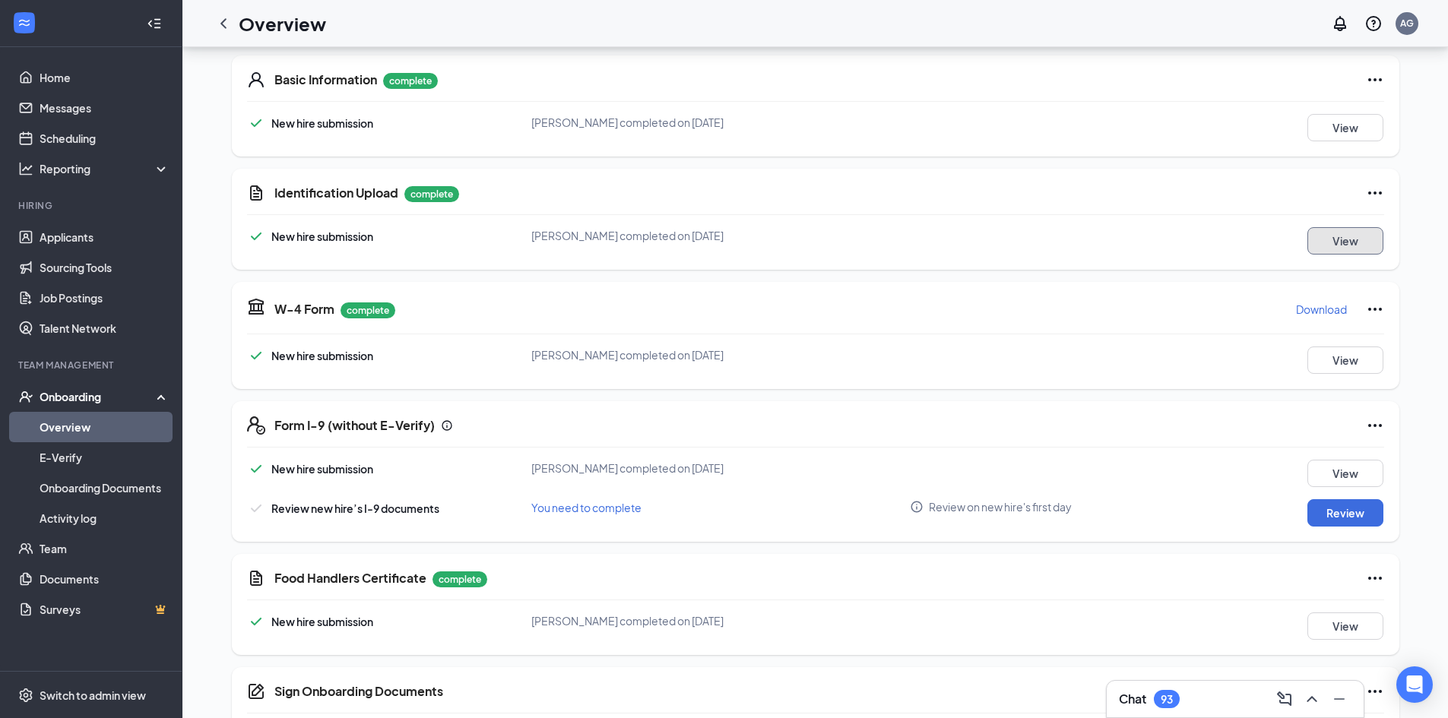
click at [1319, 249] on button "View" at bounding box center [1346, 240] width 76 height 27
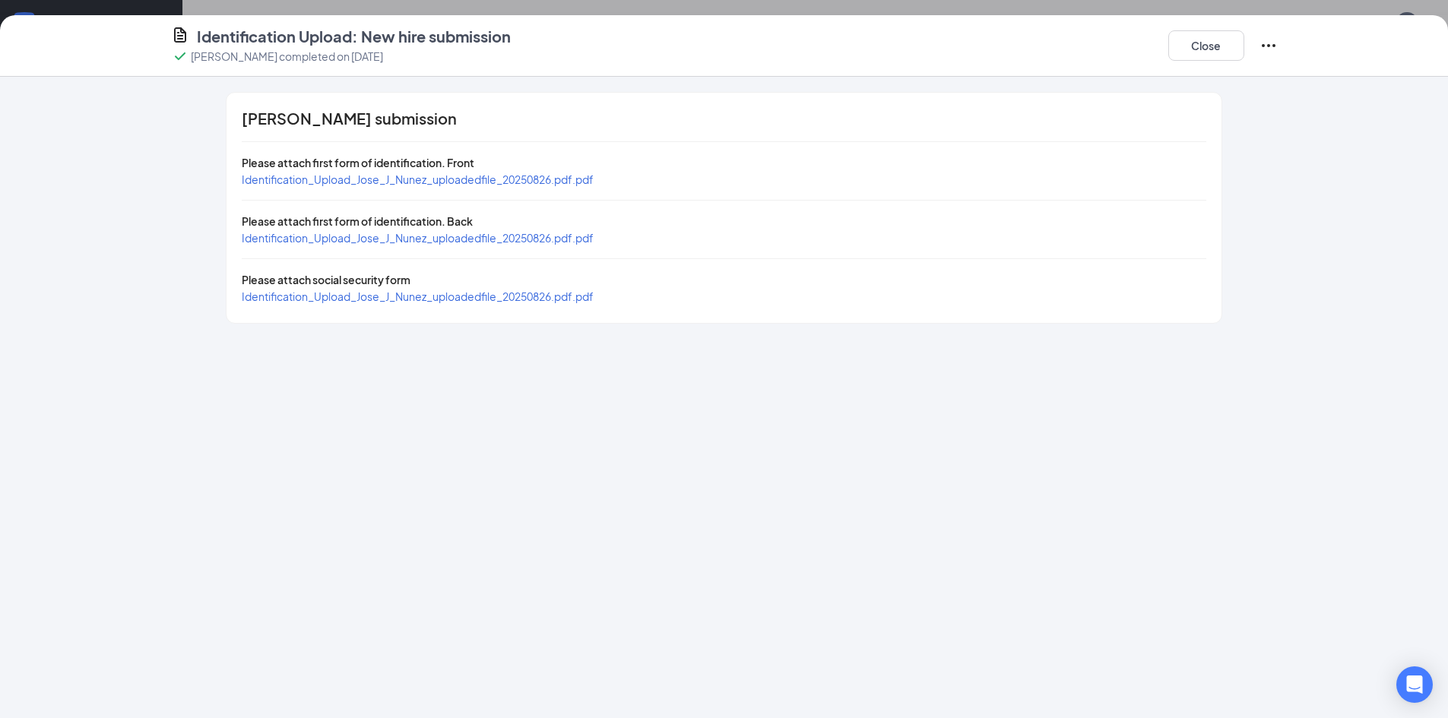
click at [442, 179] on span "Identification_Upload_Jose_J_Nunez_uploadedfile_20250826.pdf.pdf" at bounding box center [418, 180] width 352 height 14
click at [1197, 58] on button "Close" at bounding box center [1207, 45] width 76 height 30
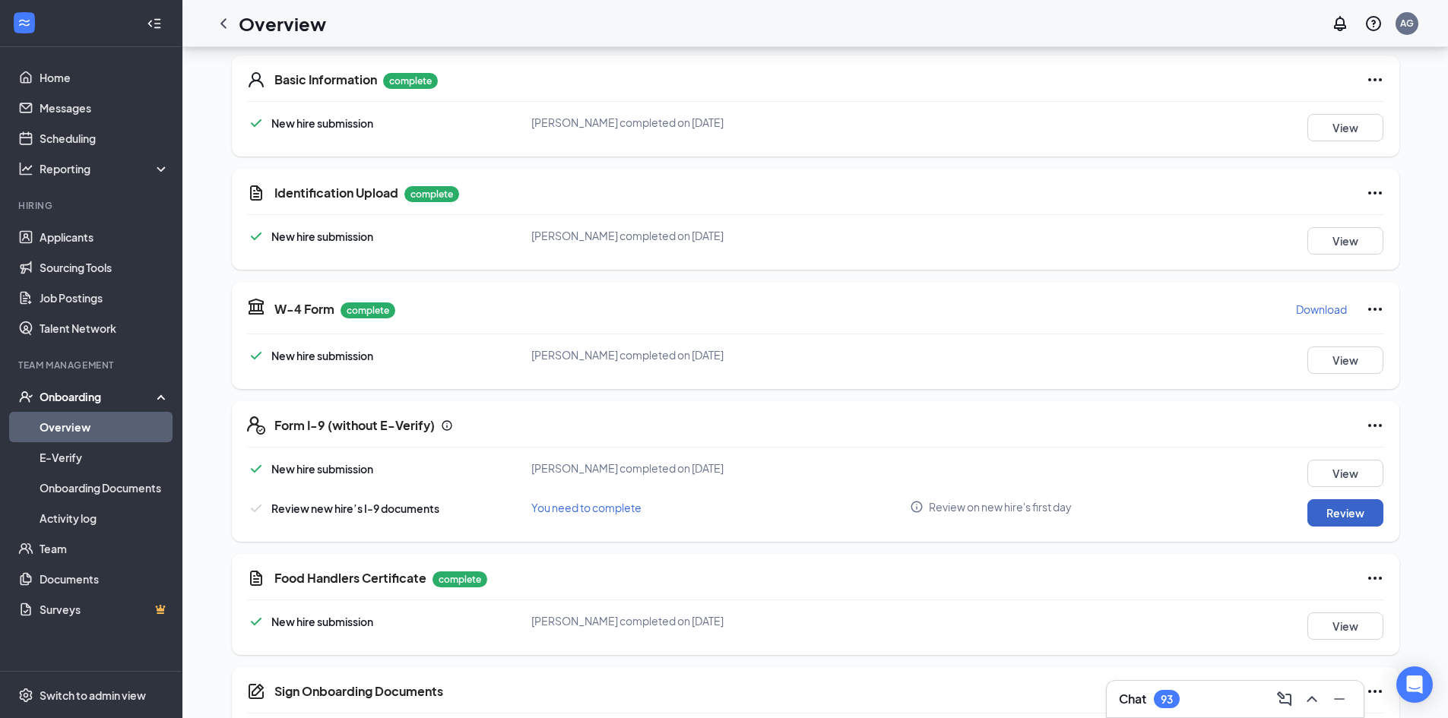
click at [1353, 511] on button "Review" at bounding box center [1346, 513] width 76 height 27
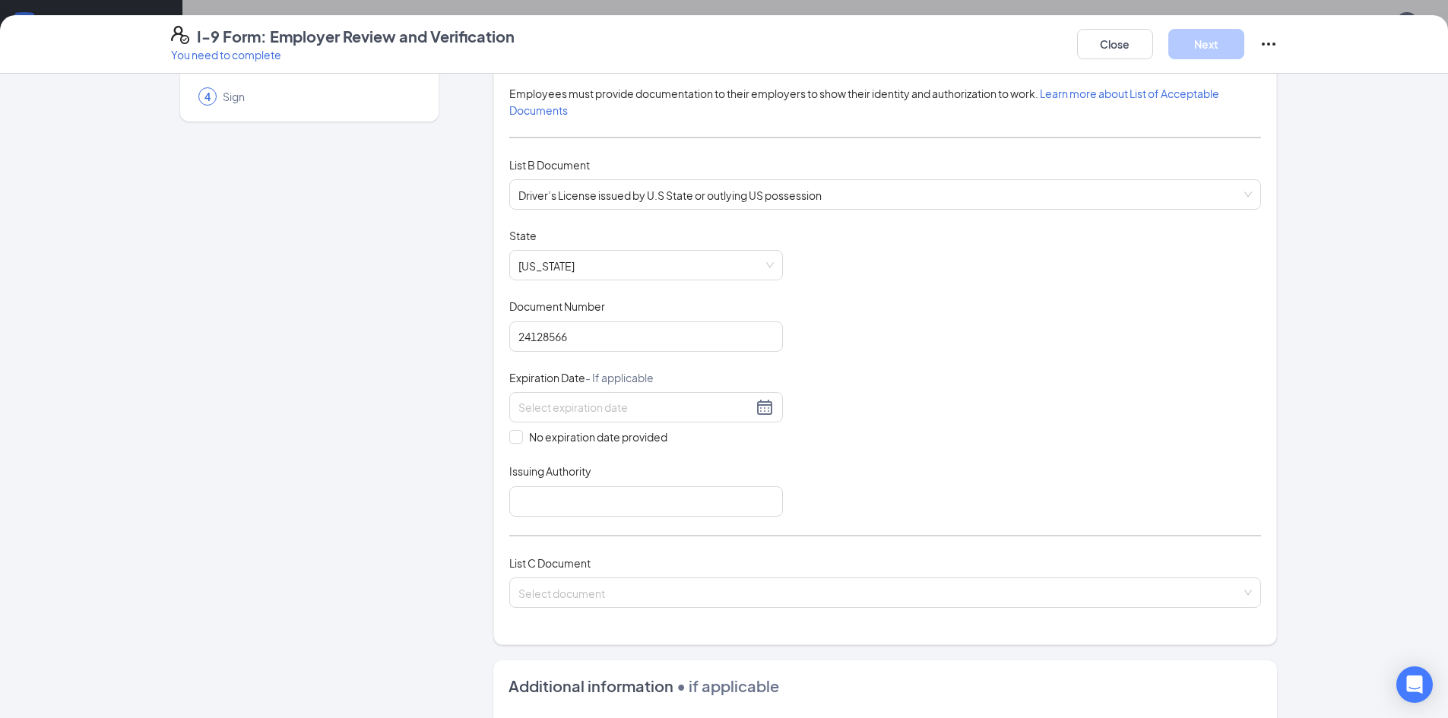
scroll to position [152, 0]
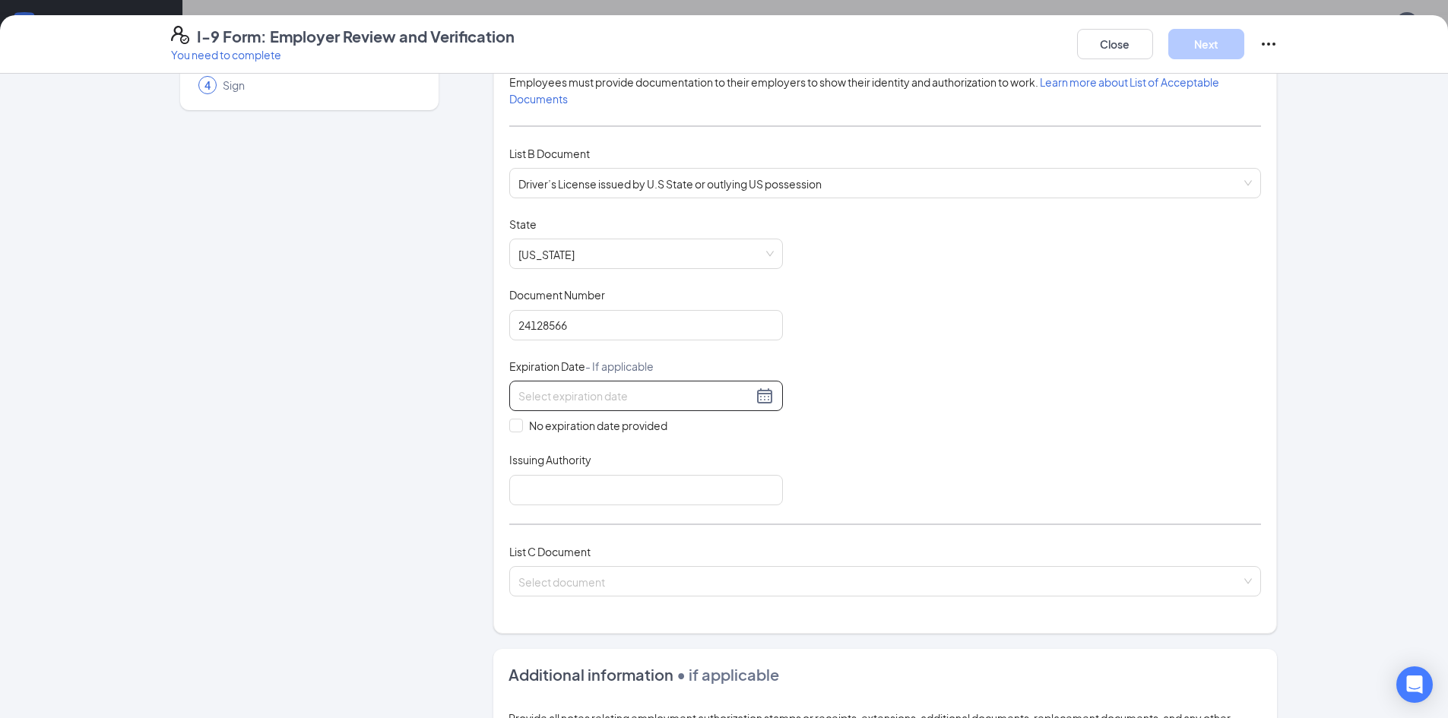
click at [764, 400] on div at bounding box center [646, 396] width 255 height 18
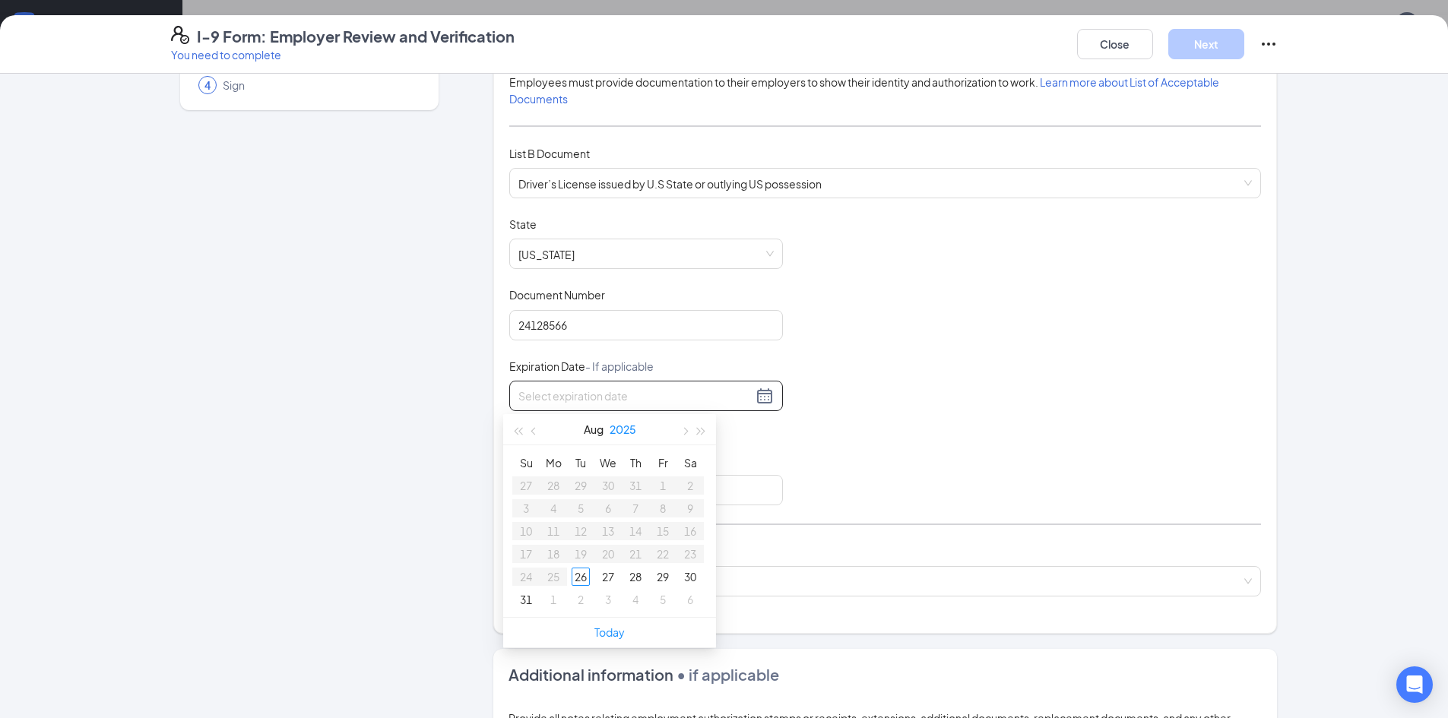
click at [630, 434] on button "2025" at bounding box center [623, 429] width 27 height 30
type input "[DATE]"
click at [703, 436] on button "button" at bounding box center [701, 429] width 17 height 30
type input "[DATE]"
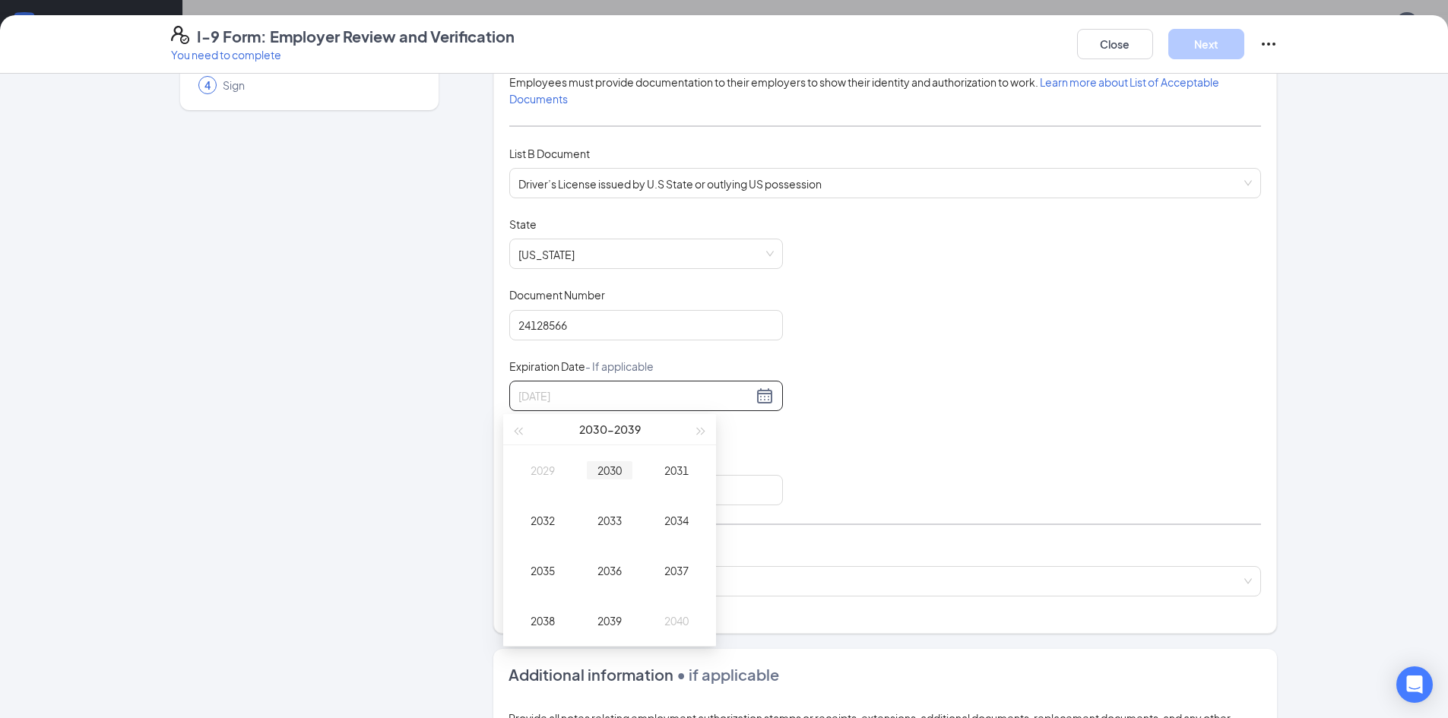
click at [611, 468] on div "2030" at bounding box center [610, 470] width 46 height 18
type input "[DATE]"
click at [665, 623] on div "Dec" at bounding box center [677, 621] width 46 height 18
type input "[DATE]"
click at [575, 509] on div "10" at bounding box center [581, 509] width 18 height 18
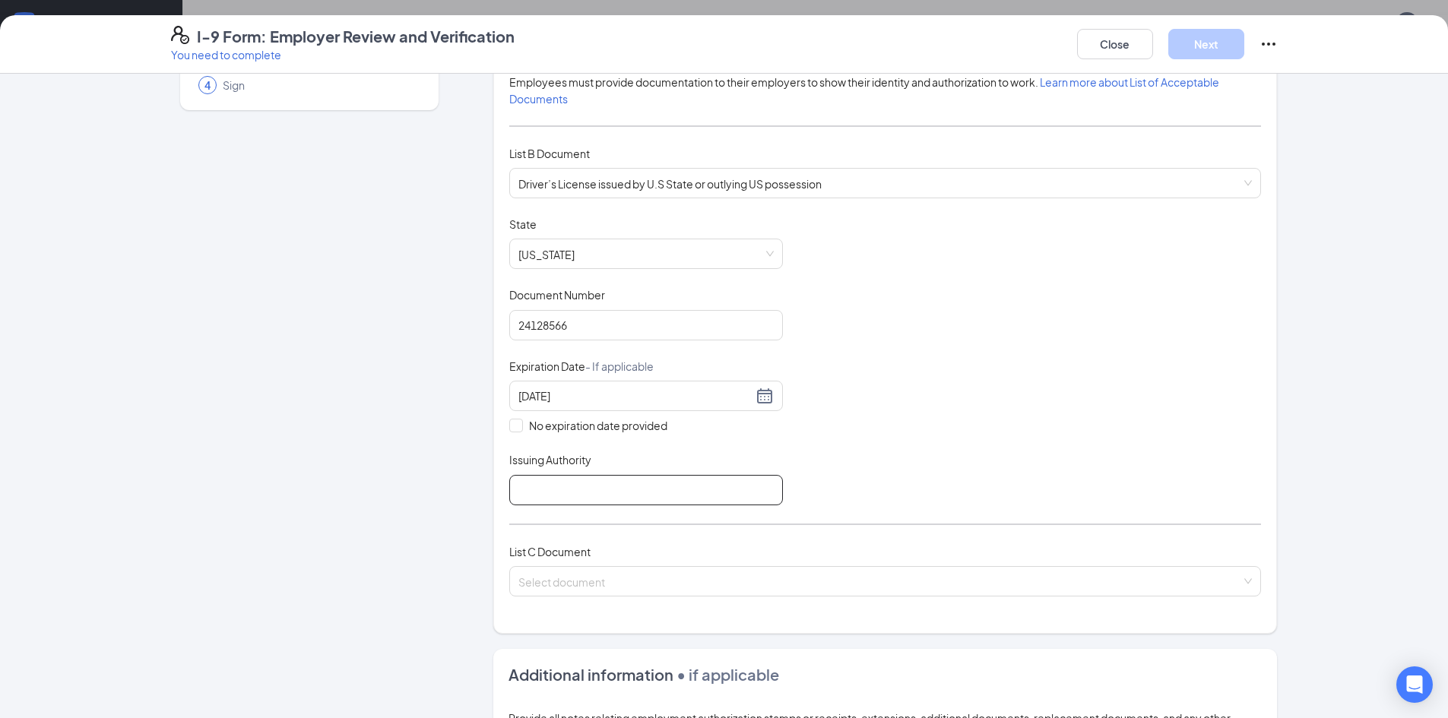
click at [591, 496] on input "Issuing Authority" at bounding box center [646, 490] width 274 height 30
type input "[US_STATE]"
click at [587, 585] on input "search" at bounding box center [880, 578] width 723 height 23
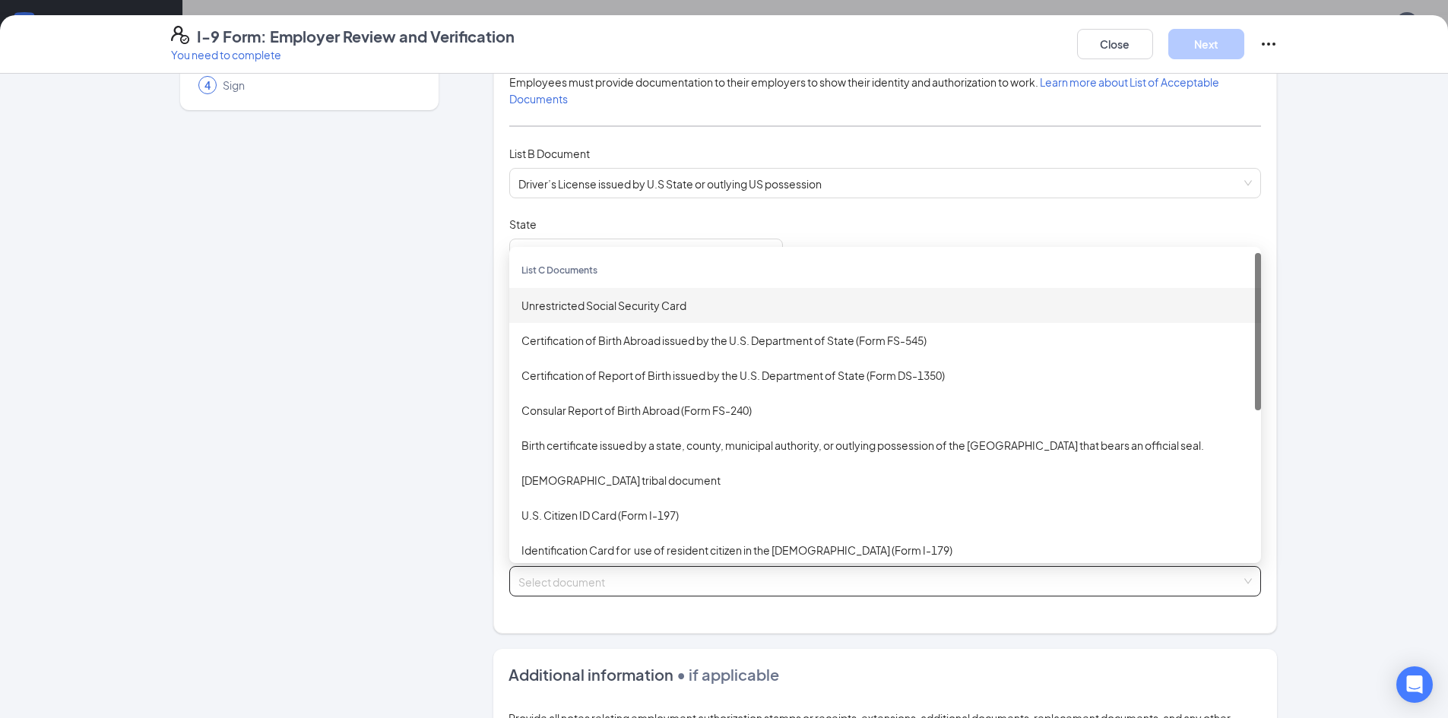
click at [614, 319] on div "Unrestricted Social Security Card" at bounding box center [885, 305] width 752 height 35
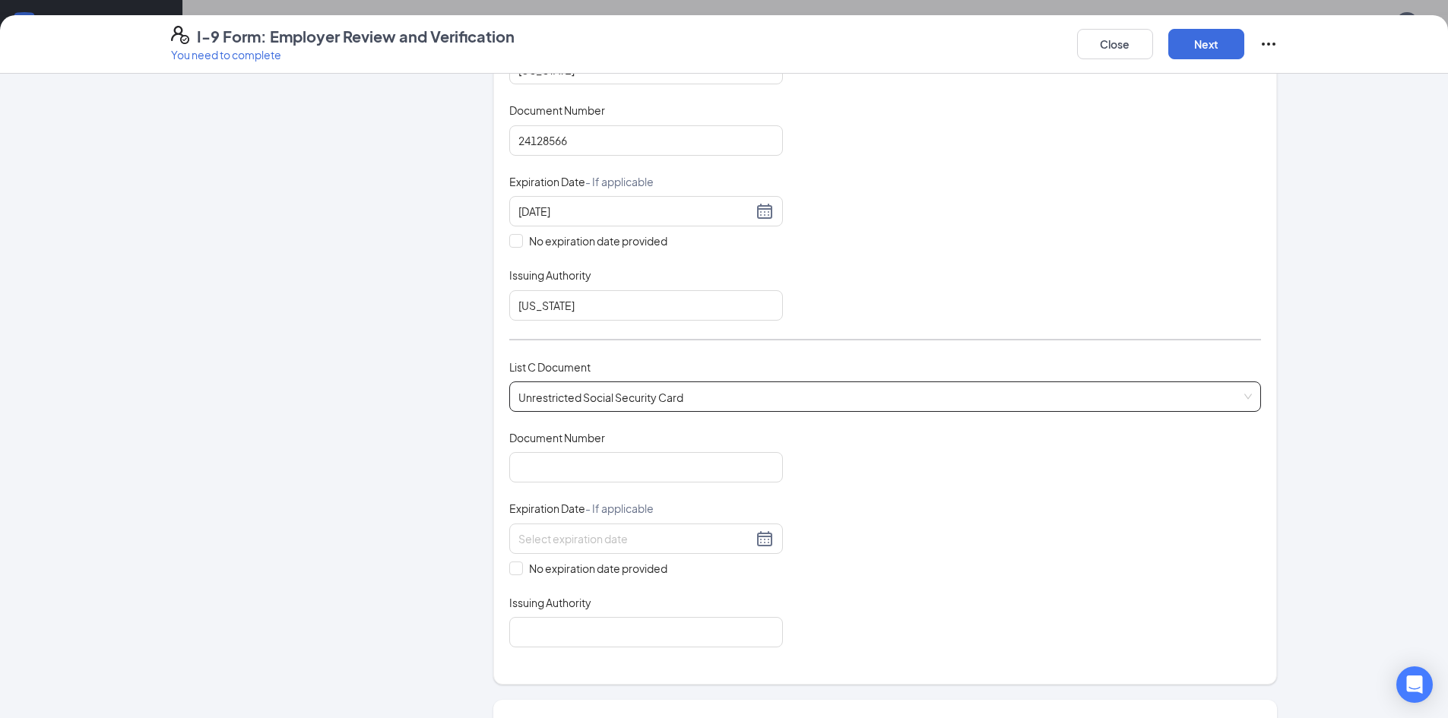
scroll to position [380, 0]
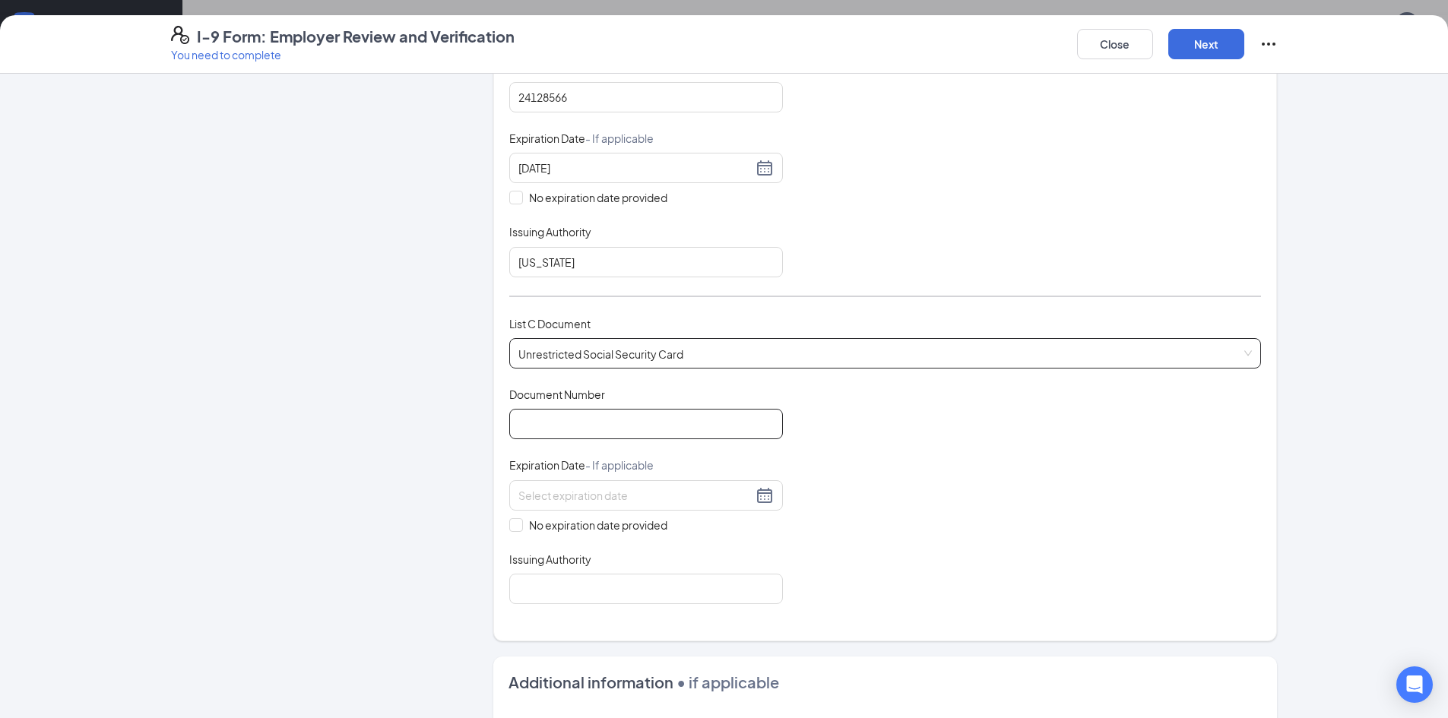
click at [605, 432] on input "Document Number" at bounding box center [646, 424] width 274 height 30
type input "640102597"
click at [512, 530] on span at bounding box center [516, 526] width 14 height 14
click at [512, 529] on input "No expiration date provided" at bounding box center [514, 524] width 11 height 11
checkbox input "true"
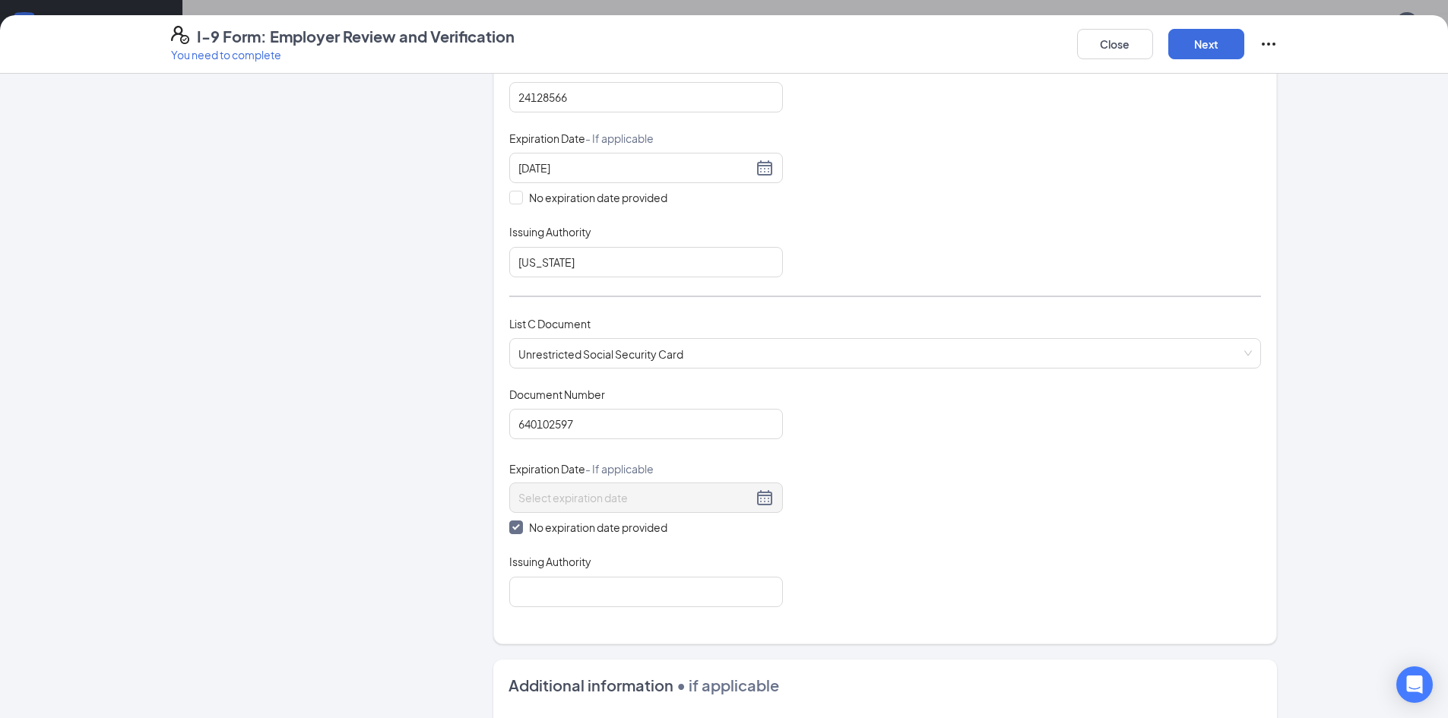
click at [547, 608] on div "Which documents did your new hire bring? [PERSON_NAME] identifies as a [DEMOGRA…" at bounding box center [885, 177] width 752 height 898
click at [546, 600] on input "Issuing Authority" at bounding box center [646, 592] width 274 height 30
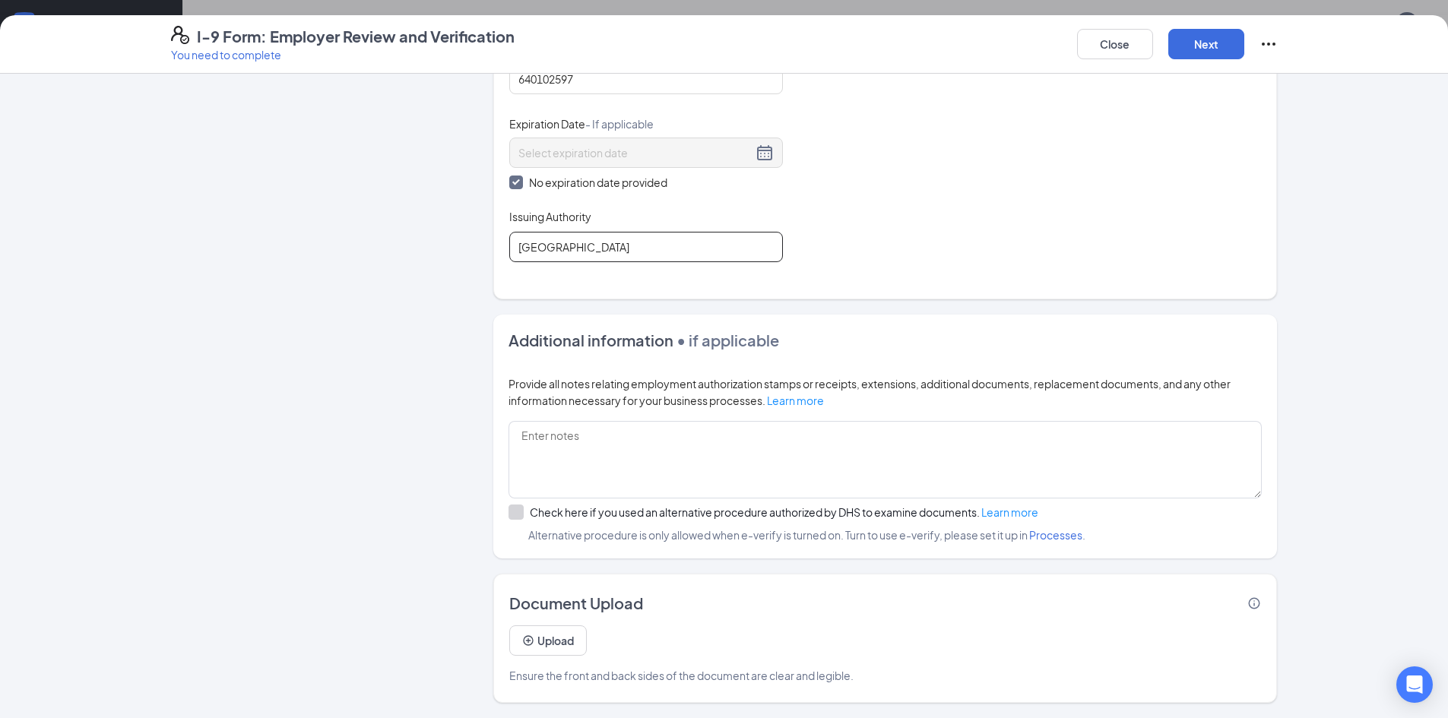
scroll to position [456, 0]
type input "[GEOGRAPHIC_DATA]"
click at [1209, 49] on button "Next" at bounding box center [1207, 44] width 76 height 30
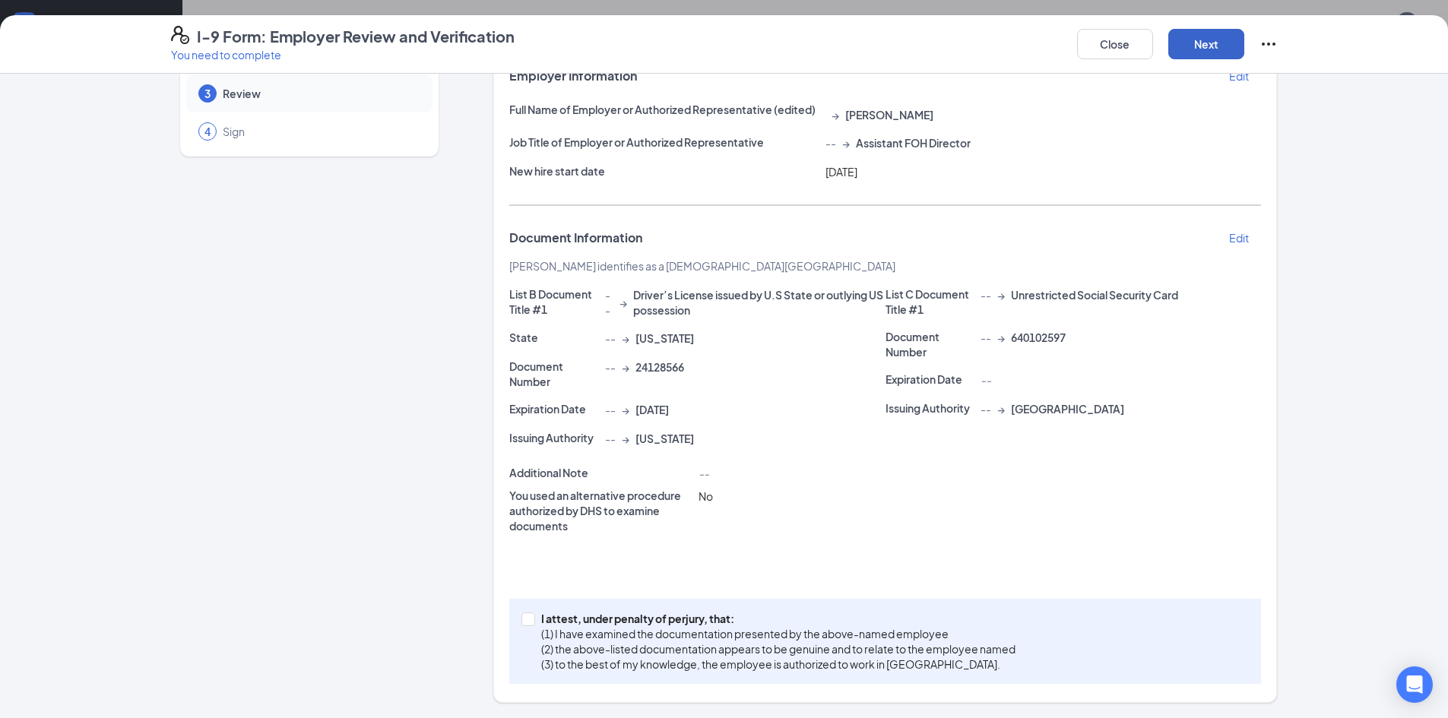
click at [1194, 41] on button "Next" at bounding box center [1207, 44] width 76 height 30
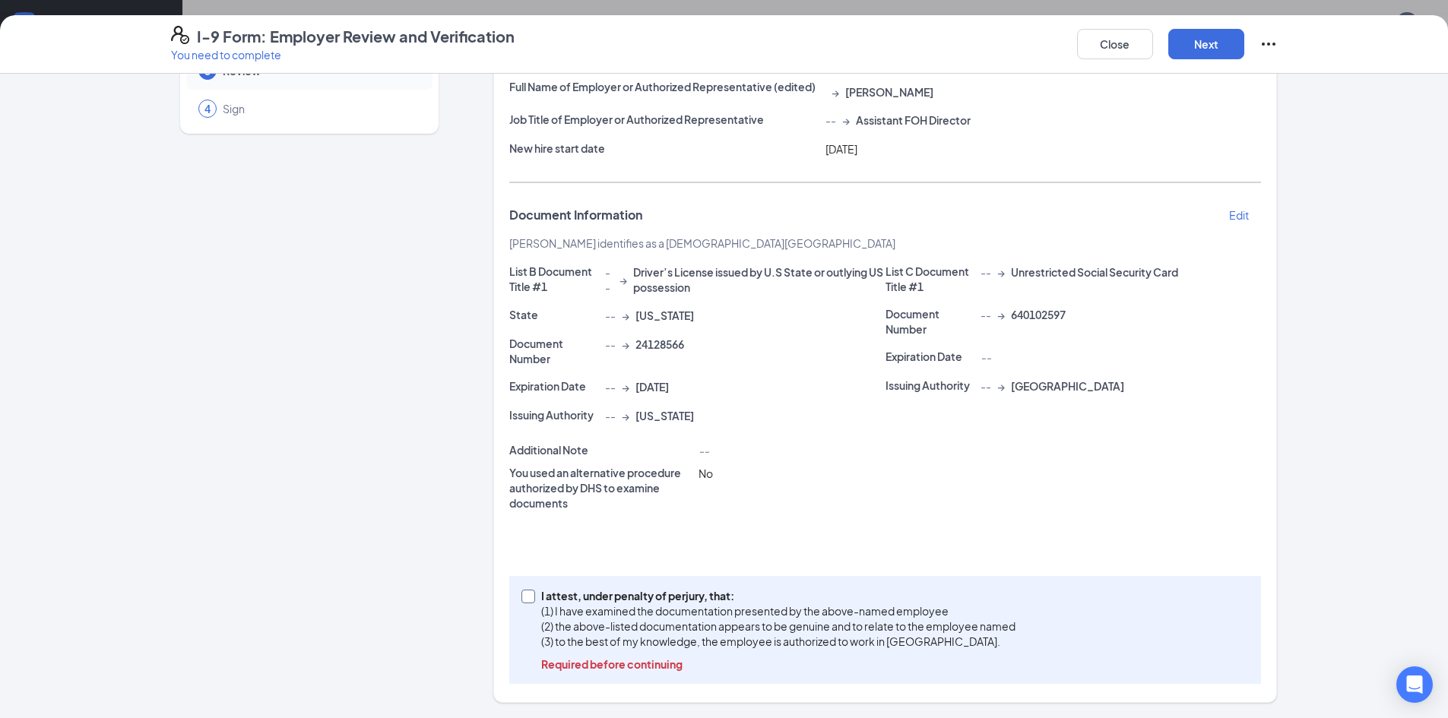
click at [526, 596] on input "I attest, under penalty of [PERSON_NAME], that: (1) I have examined the documen…" at bounding box center [527, 595] width 11 height 11
checkbox input "true"
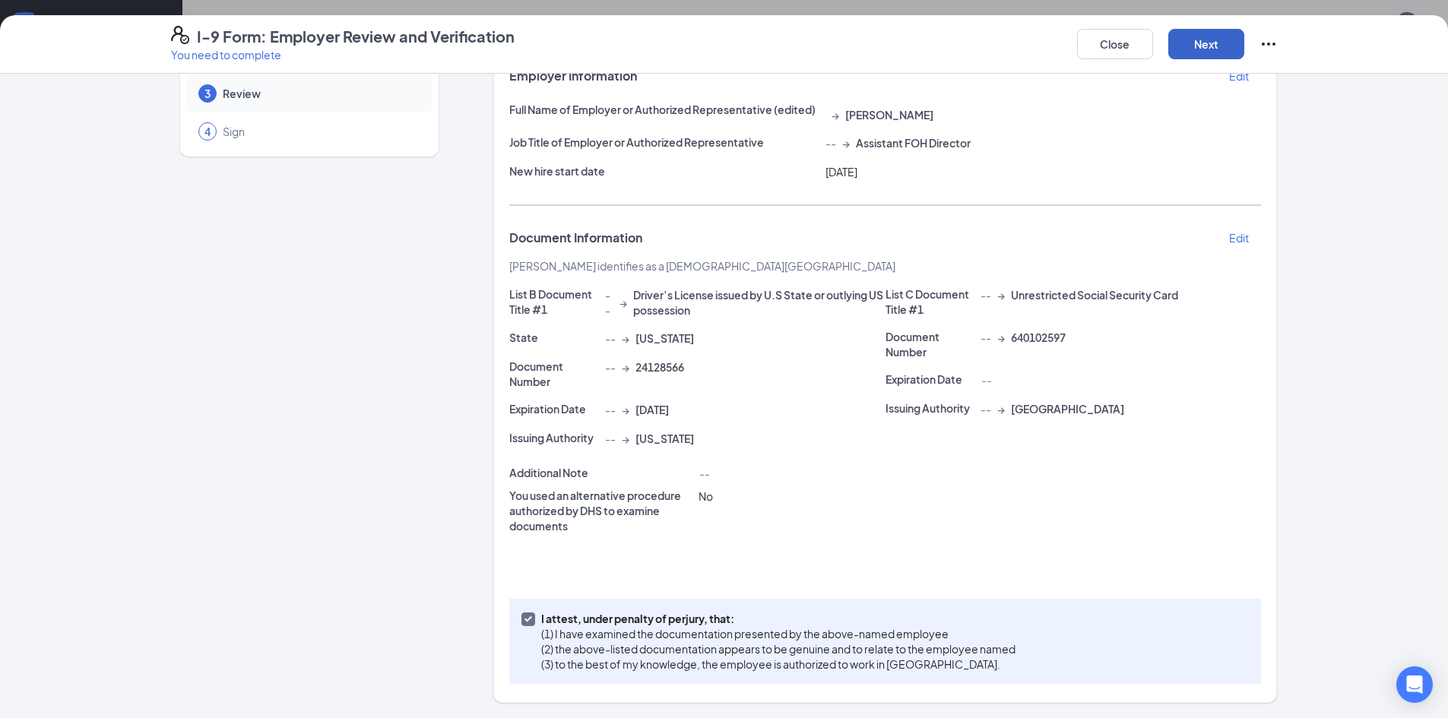
click at [1223, 30] on button "Next" at bounding box center [1207, 44] width 76 height 30
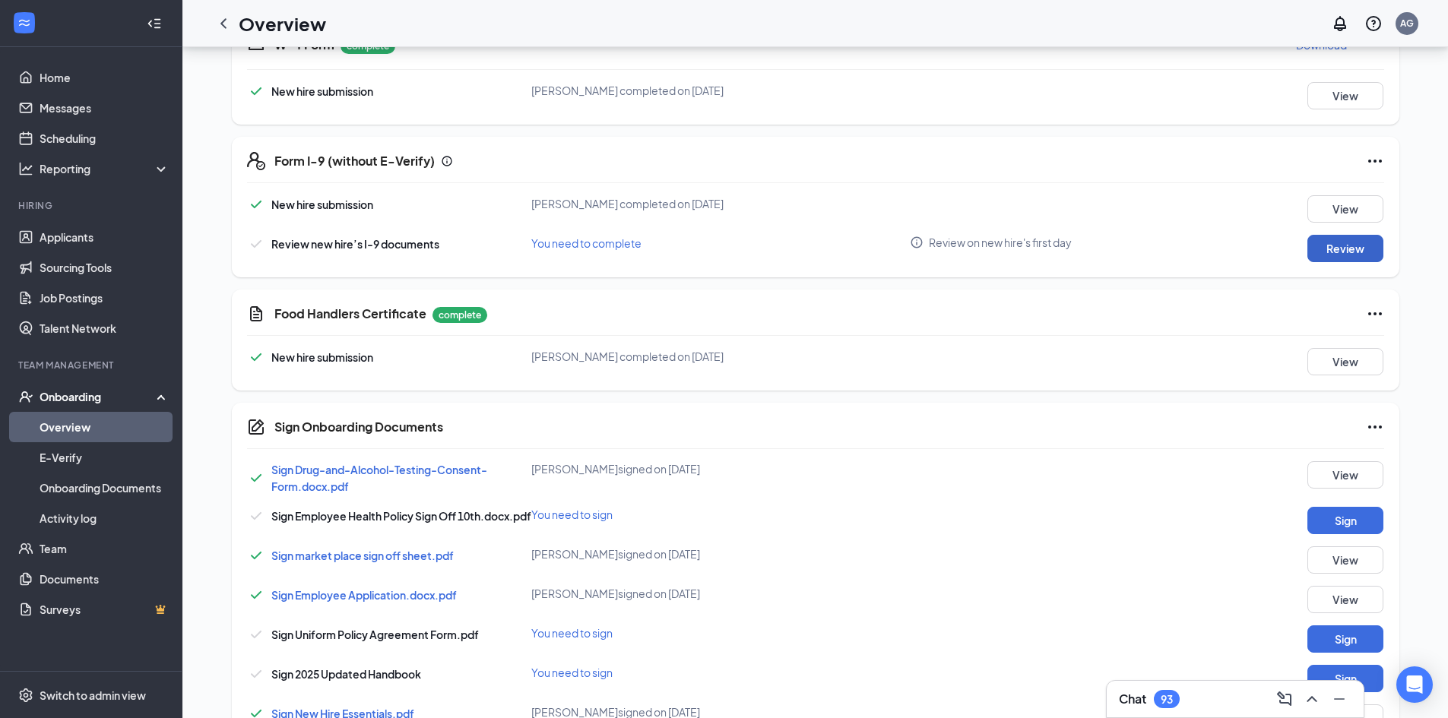
scroll to position [228, 0]
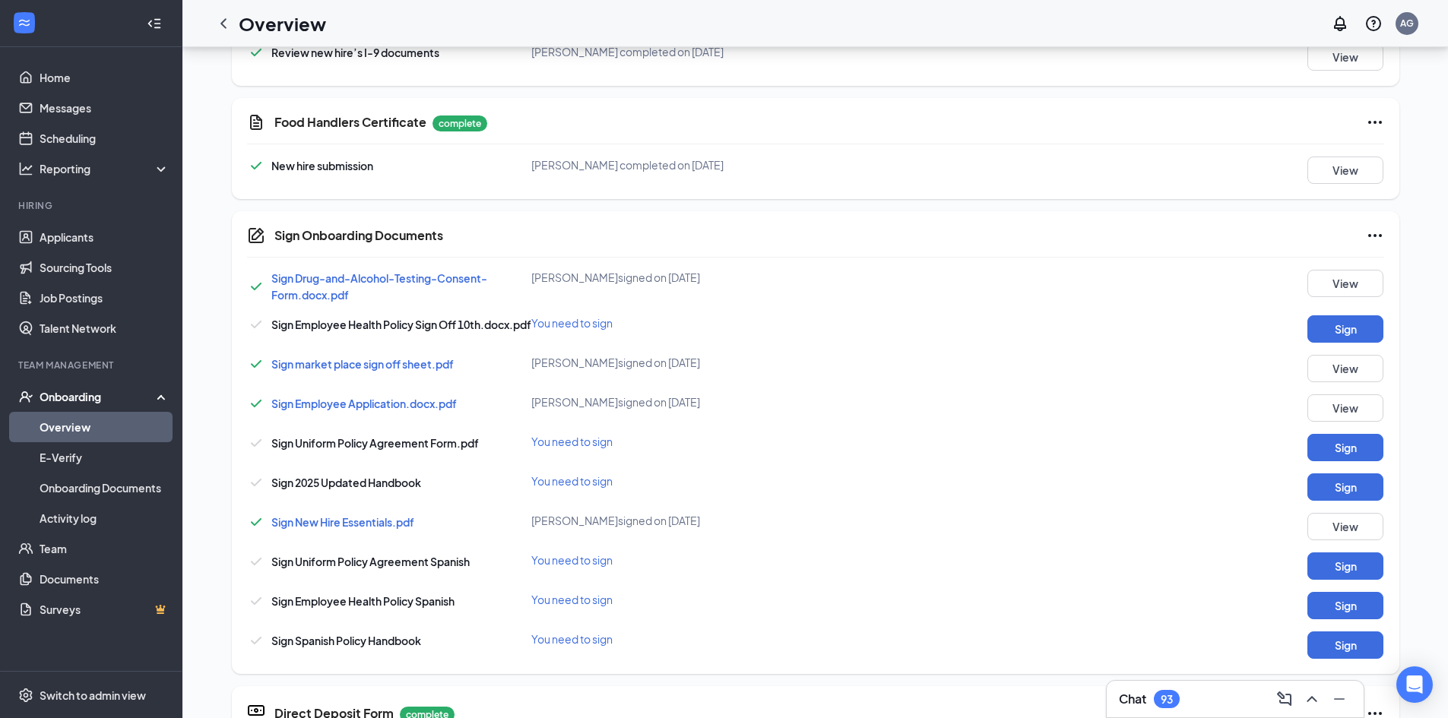
click at [1334, 314] on div "Sign Drug-and-Alcohol-Testing-Consent-Form.docx.pdf [PERSON_NAME] signed on [DA…" at bounding box center [815, 464] width 1137 height 389
click at [1337, 331] on button "Sign" at bounding box center [1346, 329] width 76 height 27
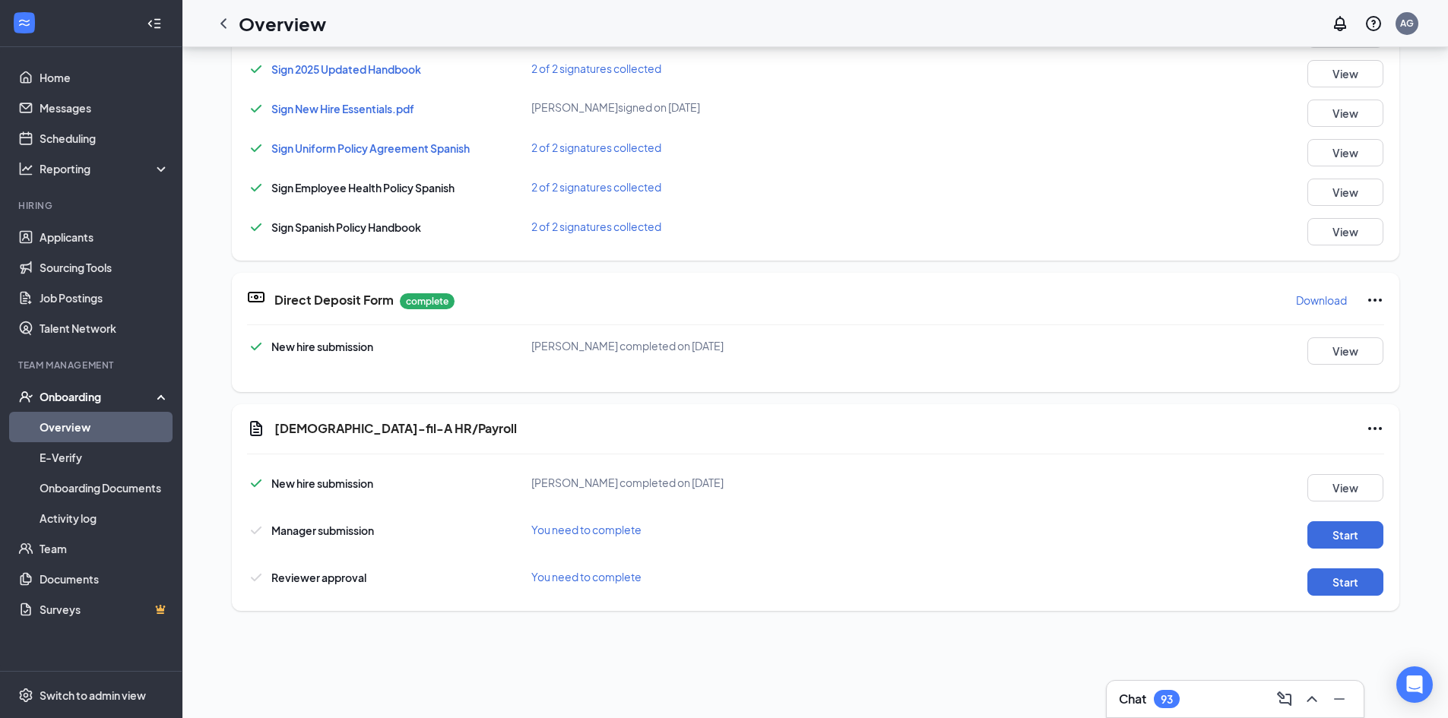
scroll to position [672, 0]
click at [1311, 540] on button "Start" at bounding box center [1346, 534] width 76 height 27
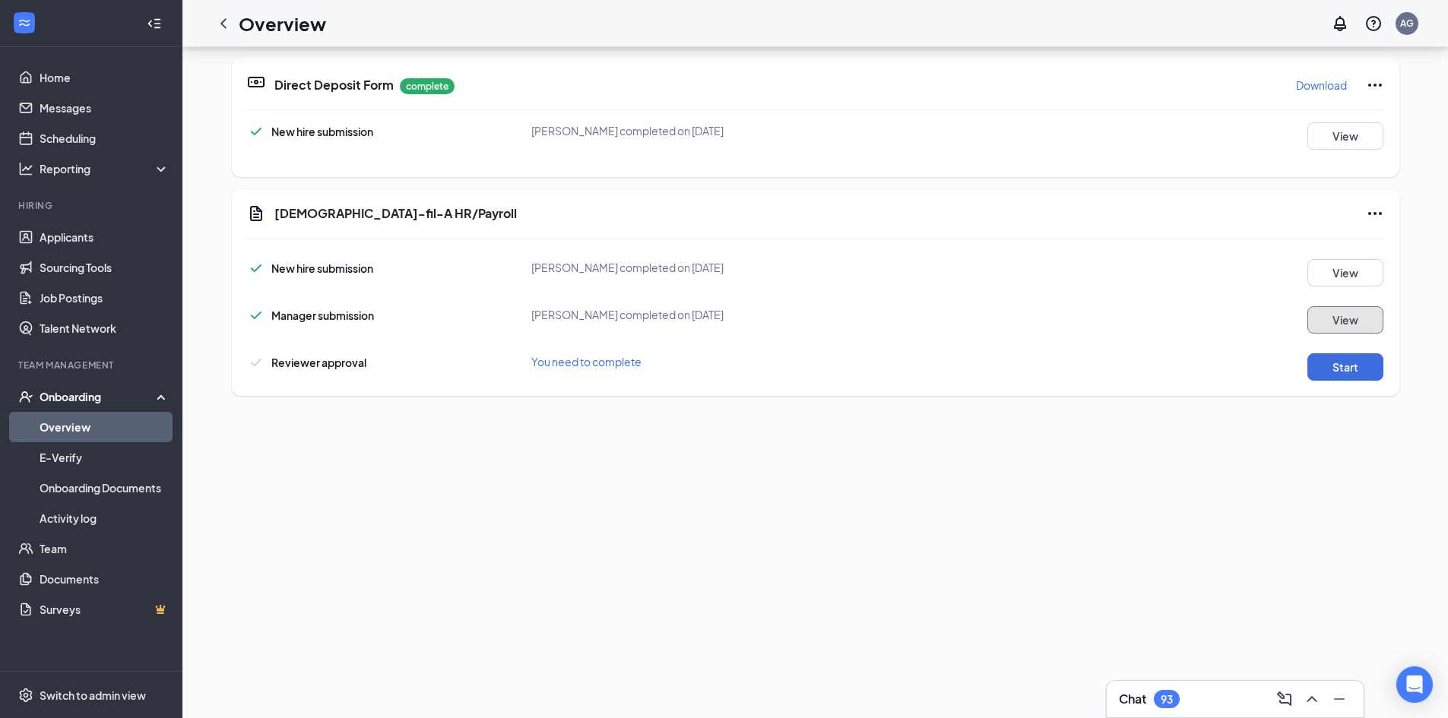
scroll to position [743, 0]
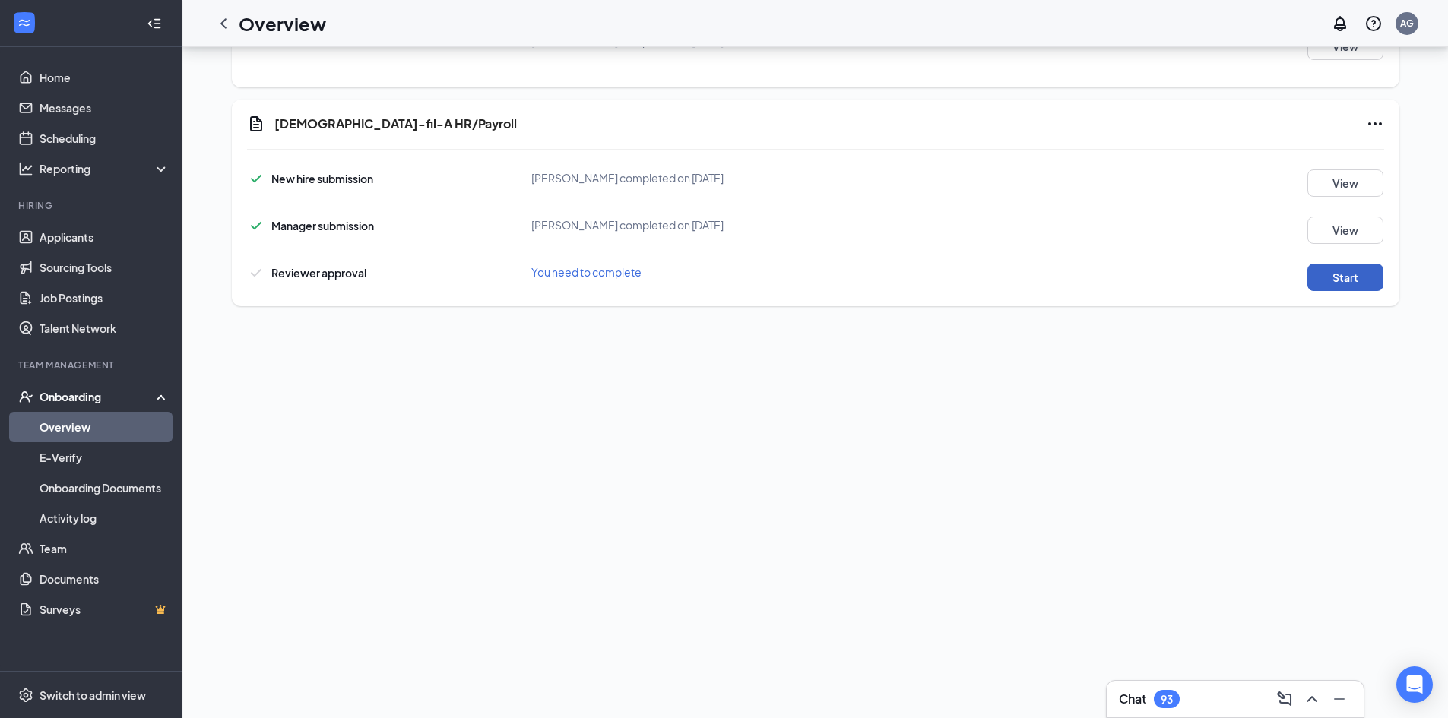
click at [1323, 279] on button "Start" at bounding box center [1346, 277] width 76 height 27
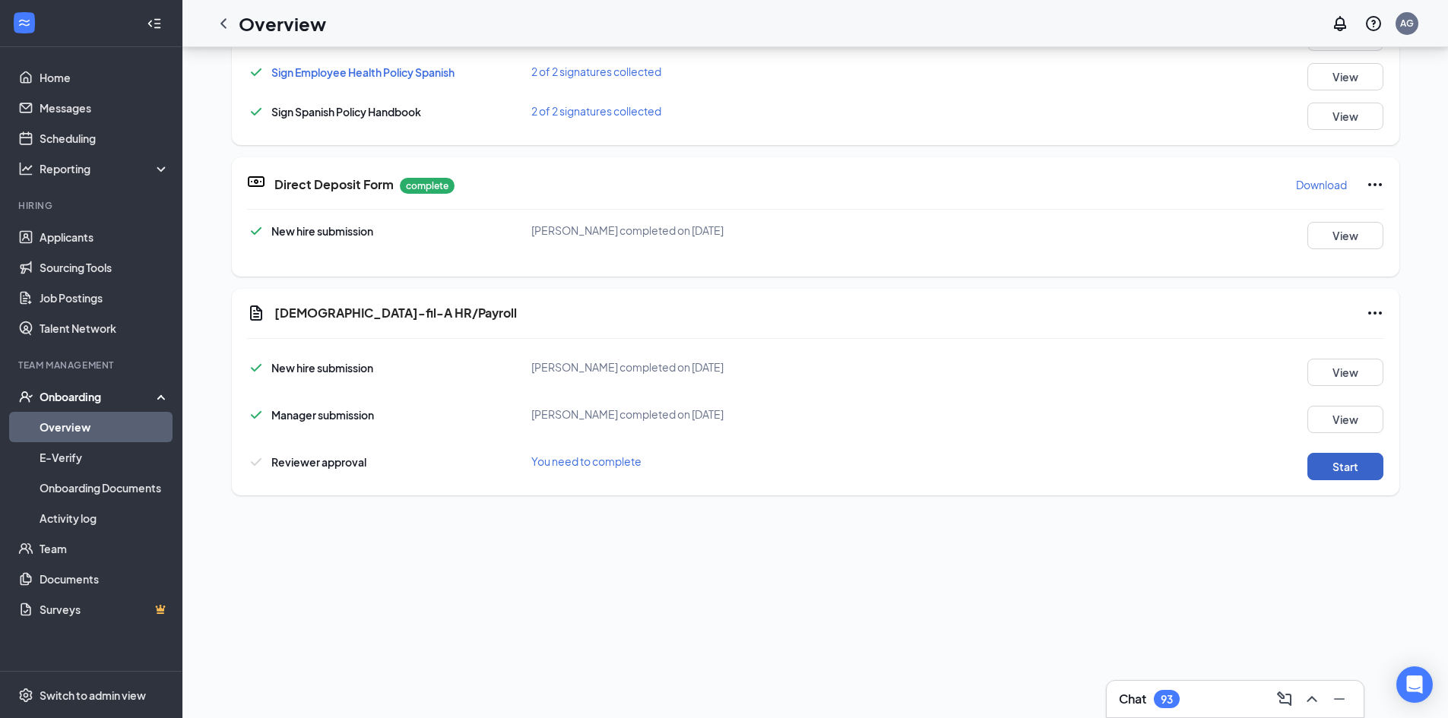
scroll to position [507, 0]
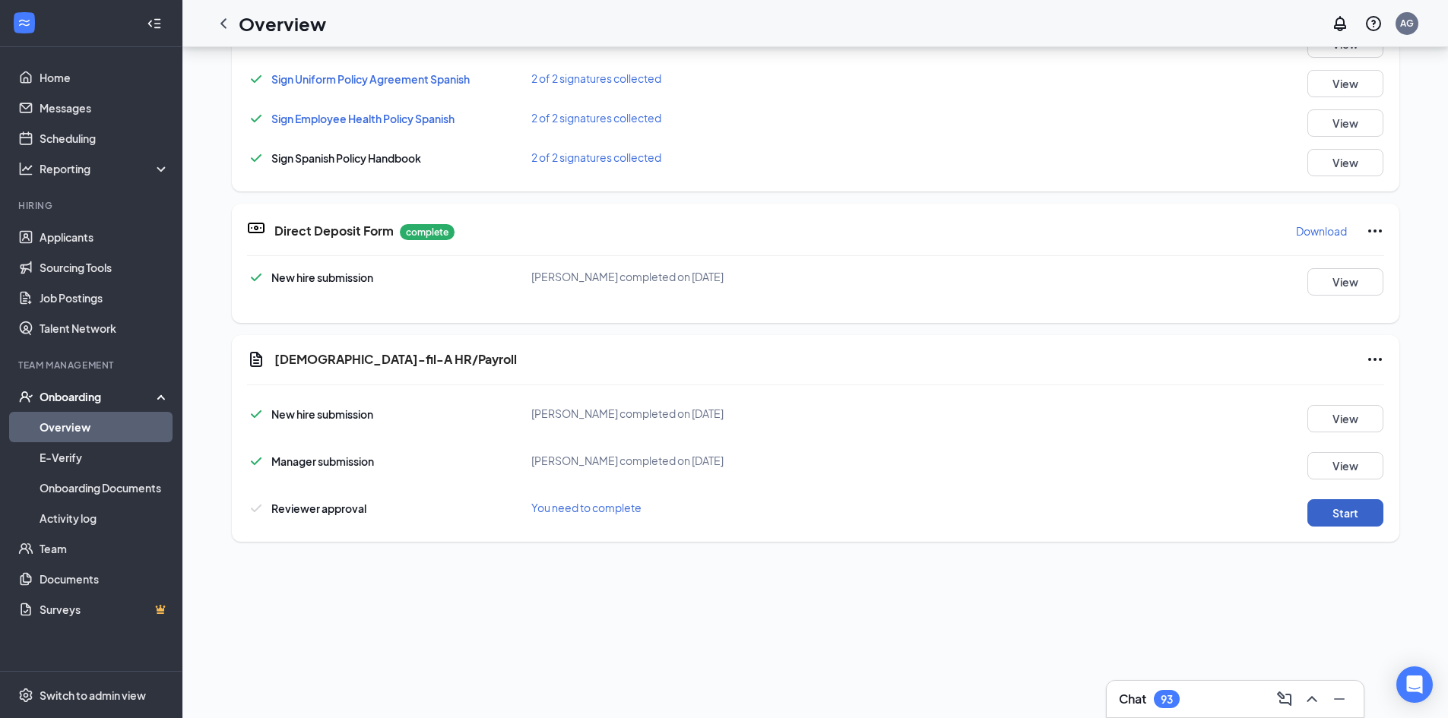
click at [1345, 521] on button "Start" at bounding box center [1346, 513] width 76 height 27
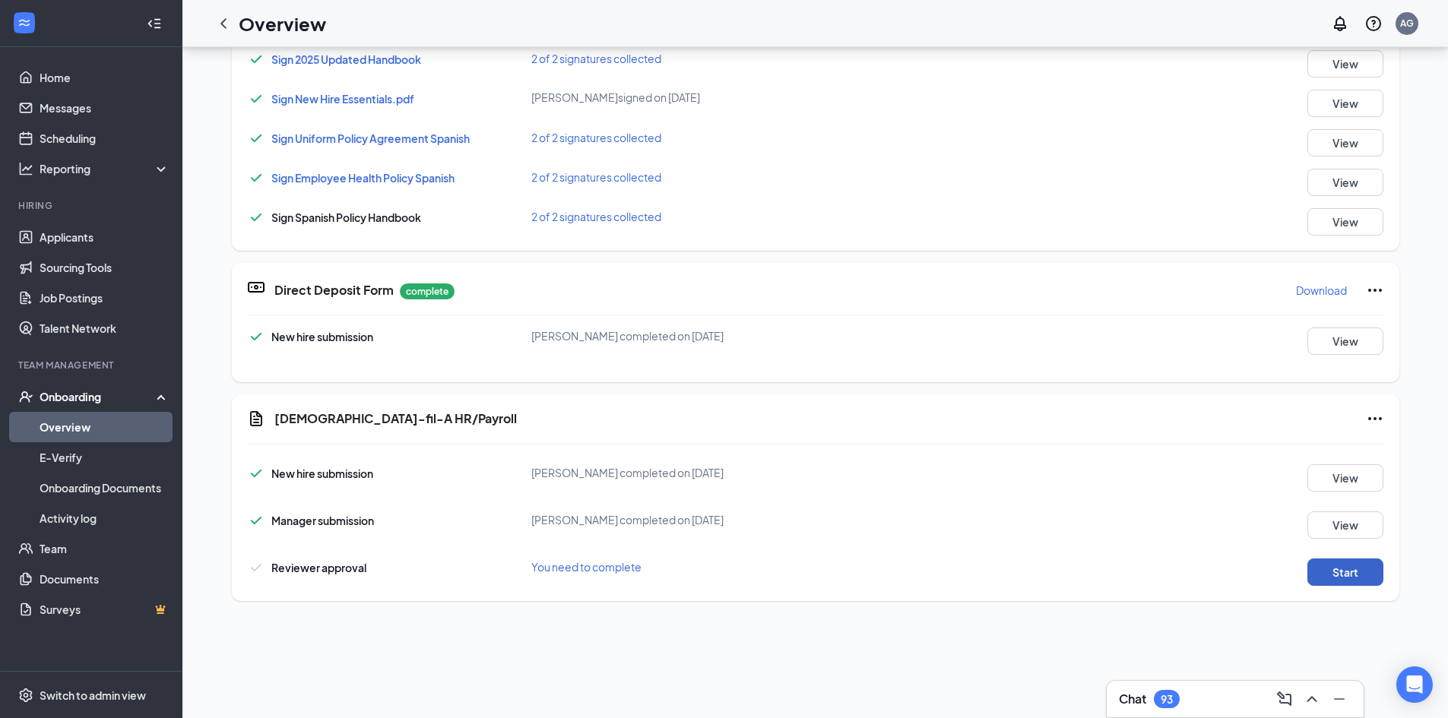
scroll to position [444, 0]
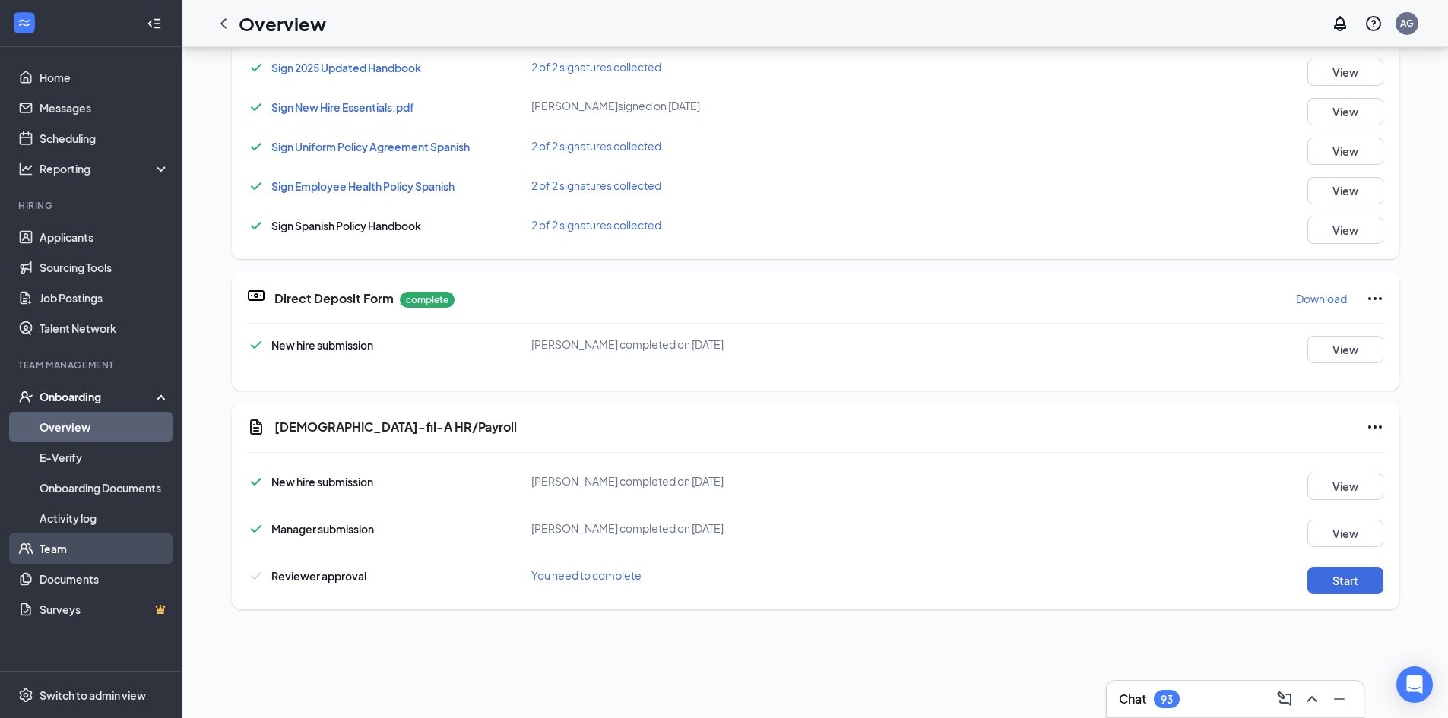
click at [63, 540] on link "Team" at bounding box center [105, 549] width 130 height 30
